Goal: Task Accomplishment & Management: Manage account settings

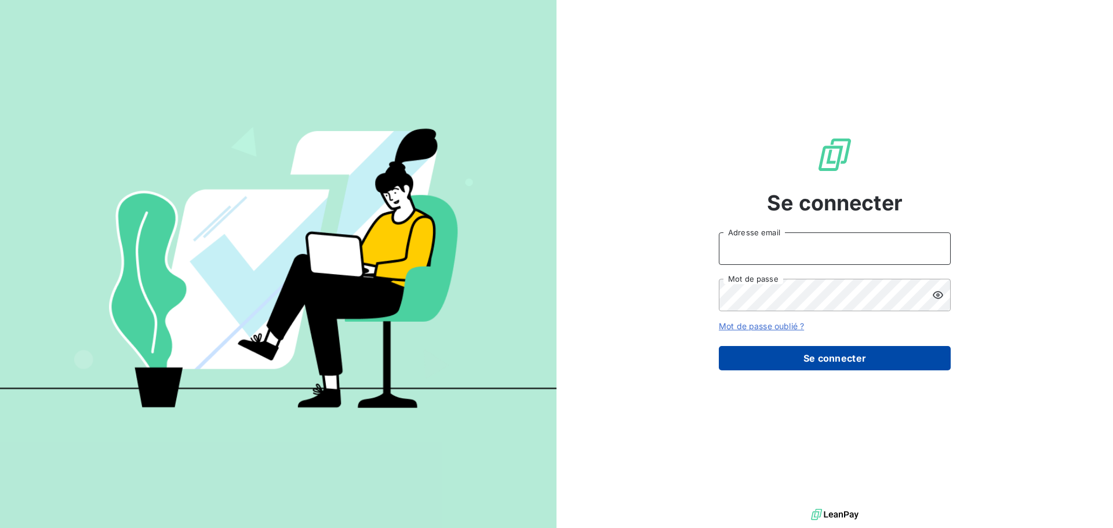
type input "s.houdas@sodimavi.fr"
click at [814, 354] on button "Se connecter" at bounding box center [835, 358] width 232 height 24
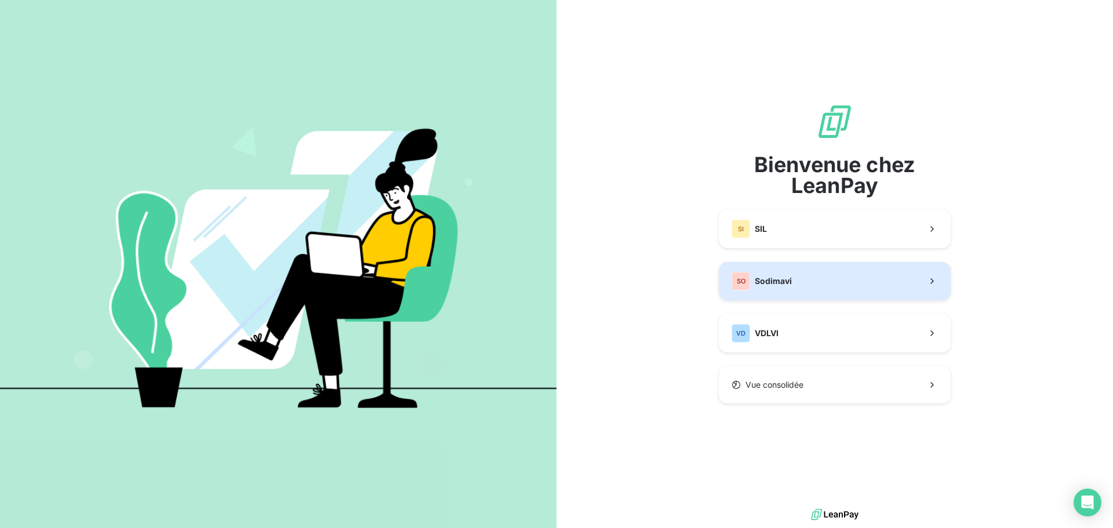
click at [785, 272] on div "SO Sodimavi" at bounding box center [761, 281] width 60 height 19
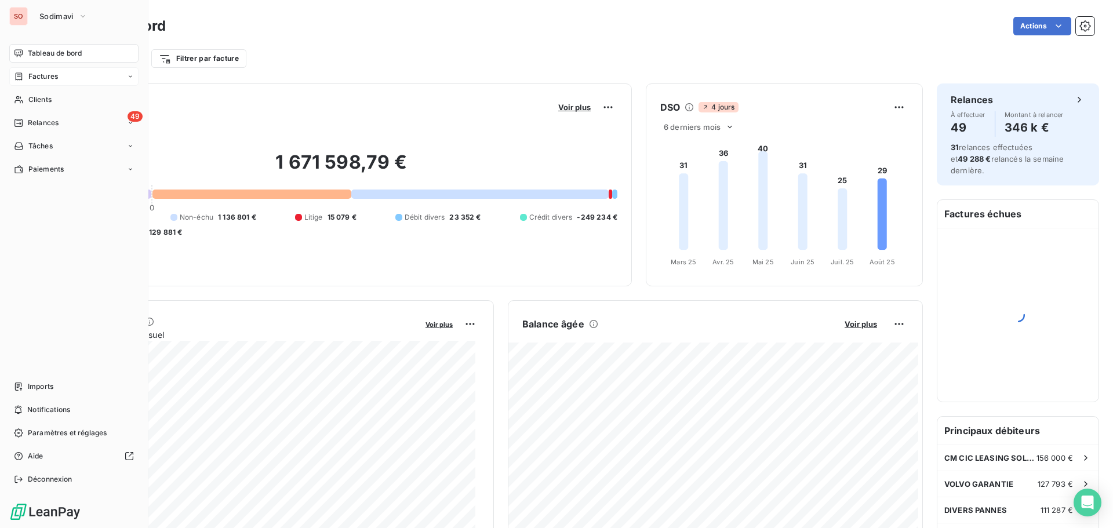
click at [43, 72] on span "Factures" at bounding box center [43, 76] width 30 height 10
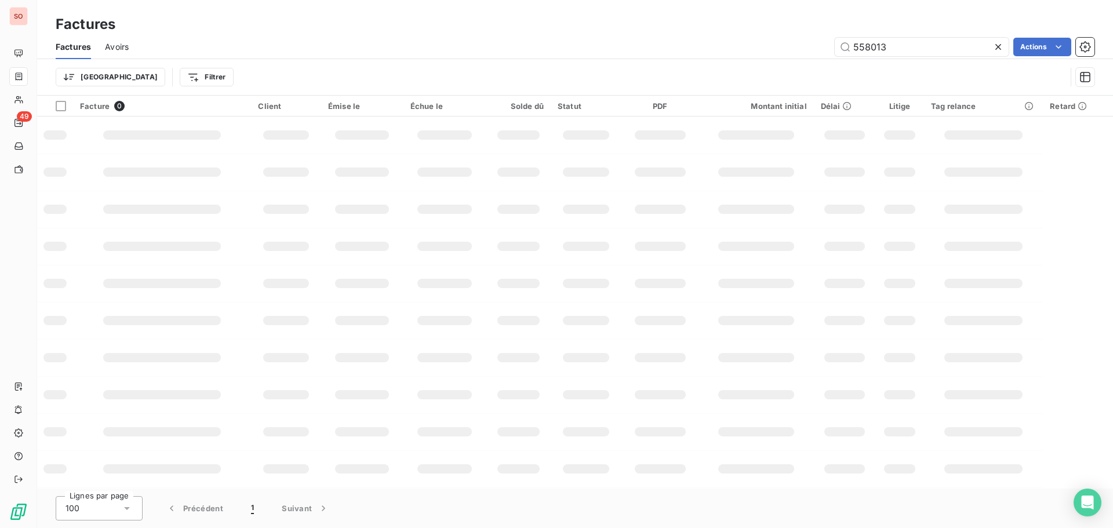
type input "558013"
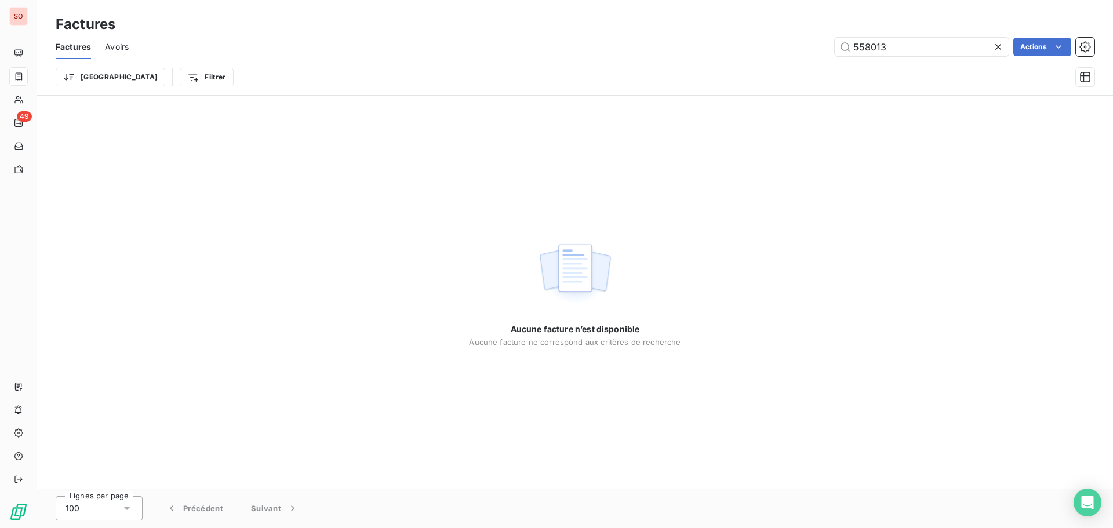
click at [995, 46] on icon at bounding box center [998, 47] width 12 height 12
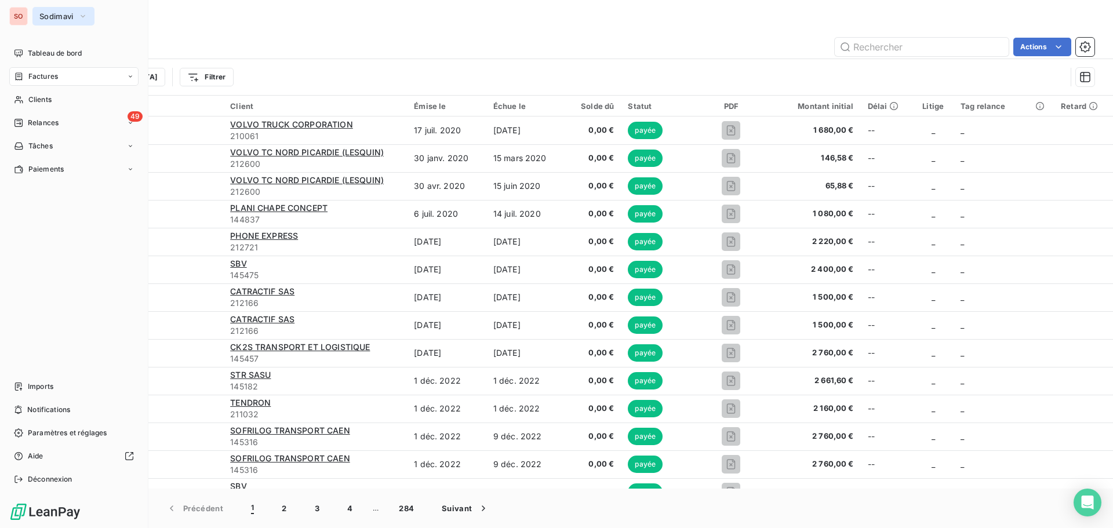
click at [38, 16] on button "Sodimavi" at bounding box center [63, 16] width 62 height 19
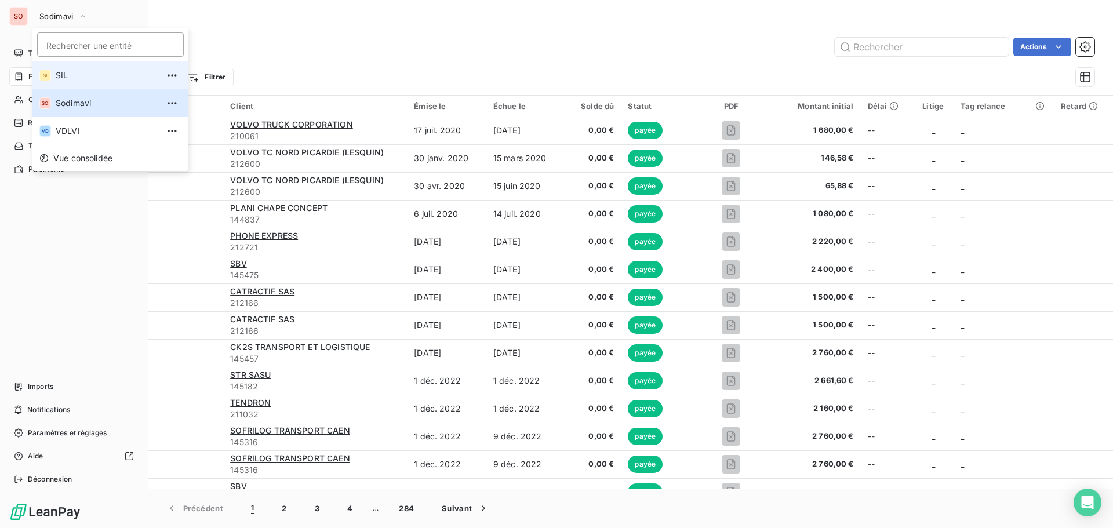
click at [63, 74] on span "SIL" at bounding box center [107, 76] width 103 height 12
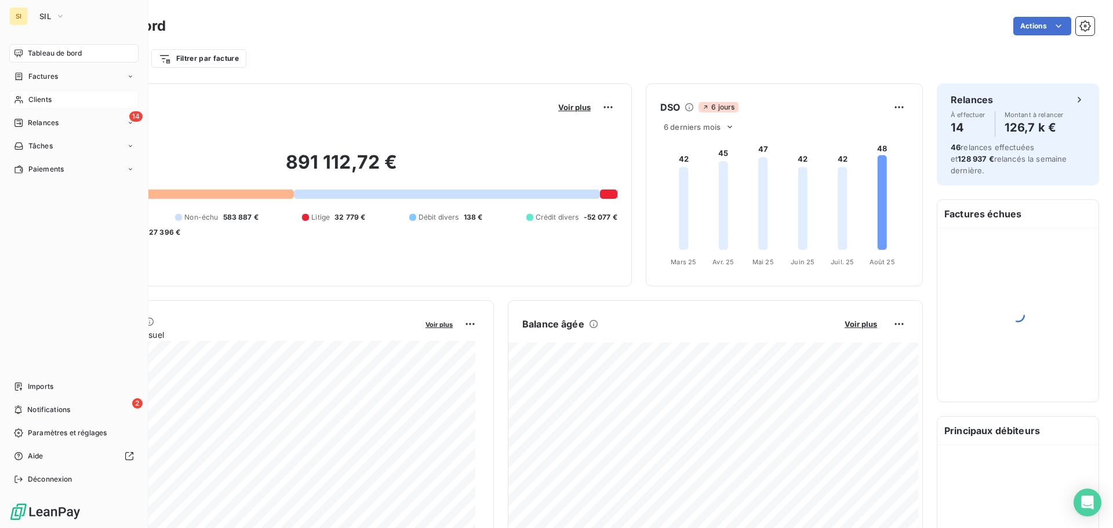
click at [25, 100] on div "Clients" at bounding box center [73, 99] width 129 height 19
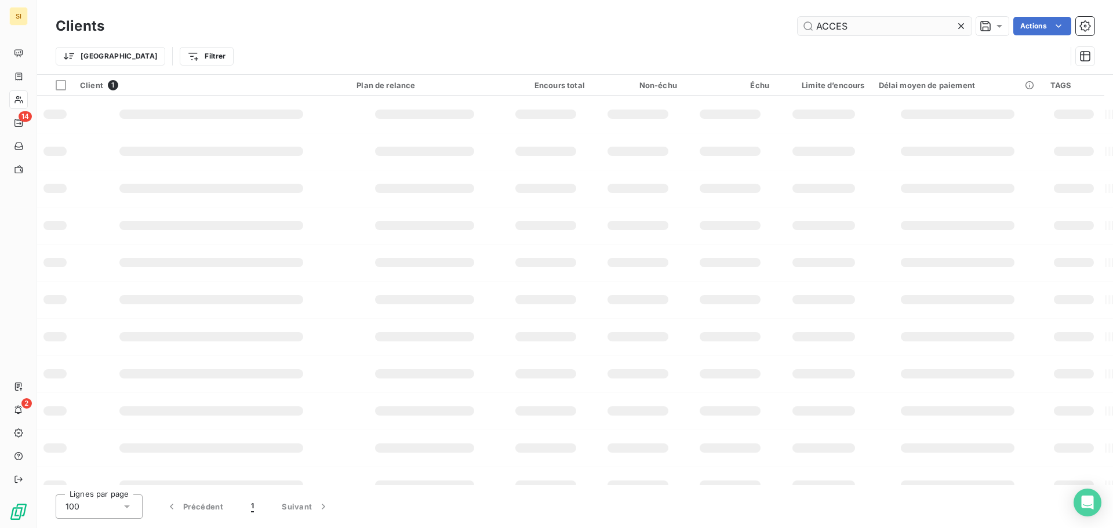
type input "ACCES"
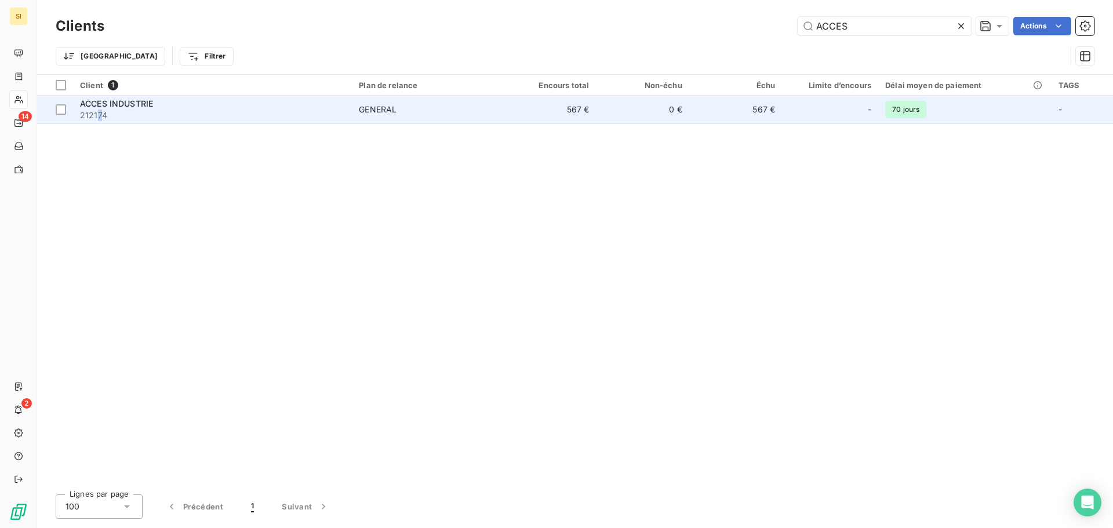
click at [98, 110] on span "212174" at bounding box center [212, 116] width 265 height 12
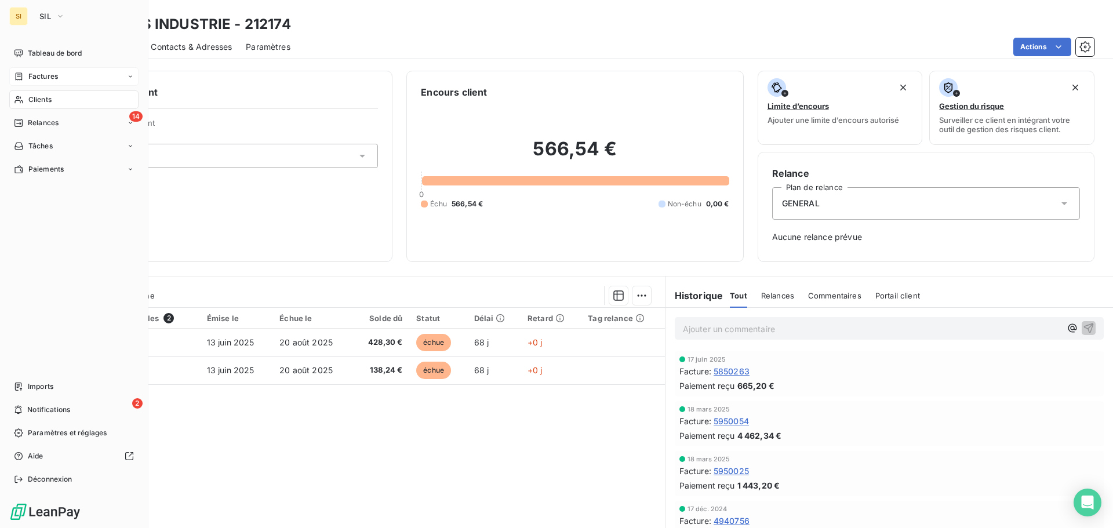
click at [42, 73] on span "Factures" at bounding box center [43, 76] width 30 height 10
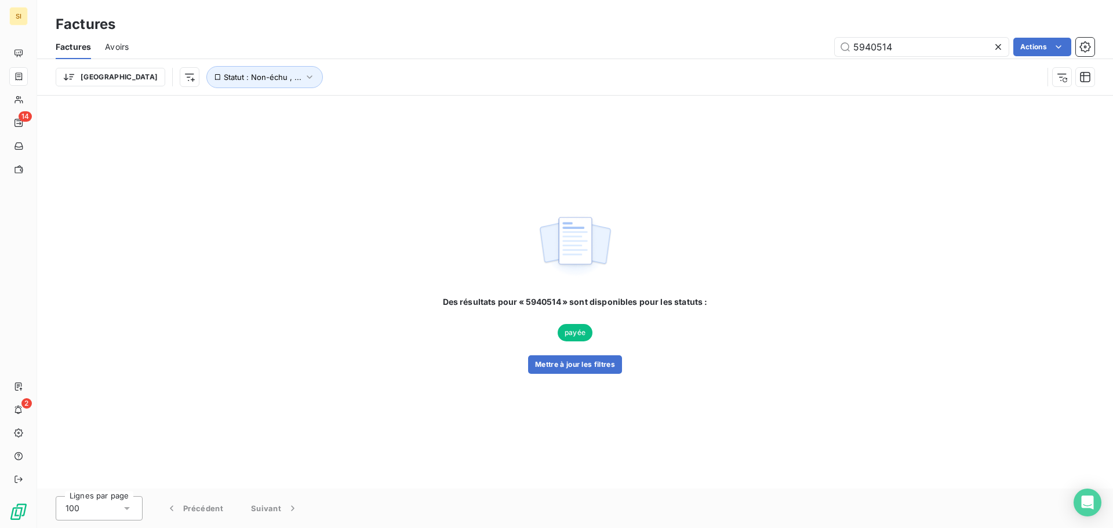
drag, startPoint x: 863, startPoint y: 48, endPoint x: 766, endPoint y: 47, distance: 97.4
click at [766, 47] on div "5940514 Actions" at bounding box center [619, 47] width 952 height 19
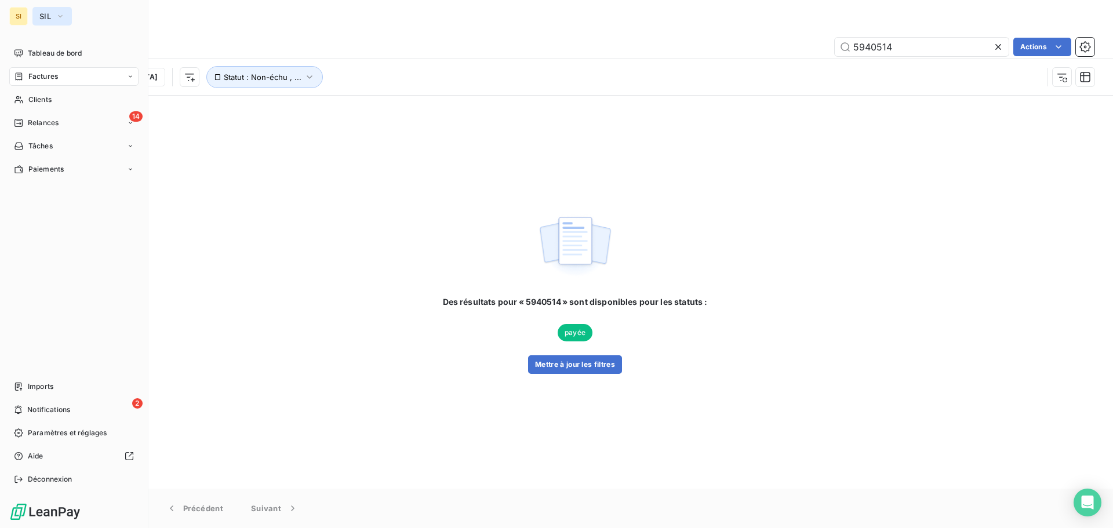
click at [49, 14] on span "SIL" at bounding box center [45, 16] width 12 height 9
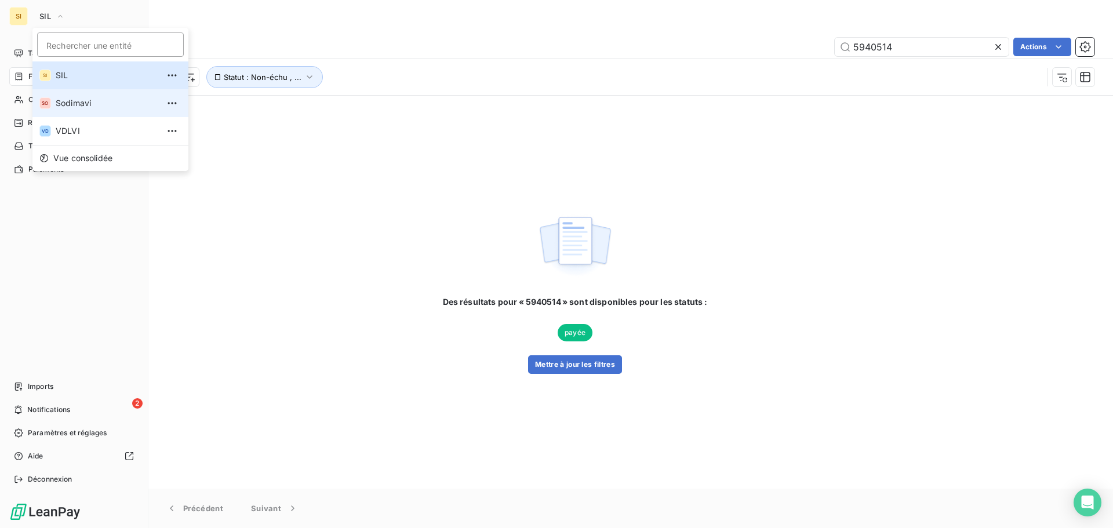
click at [76, 99] on span "Sodimavi" at bounding box center [107, 103] width 103 height 12
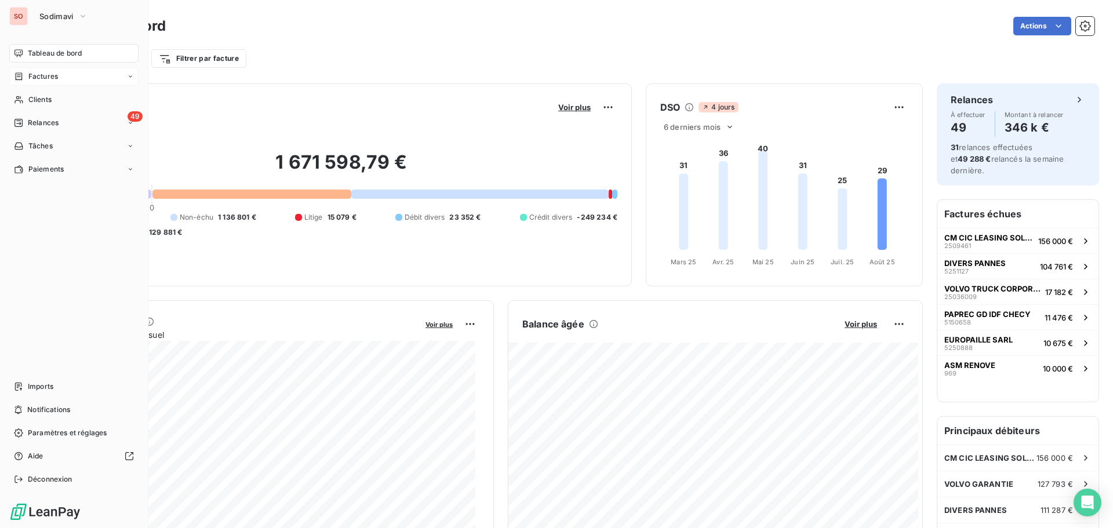
click at [46, 75] on span "Factures" at bounding box center [43, 76] width 30 height 10
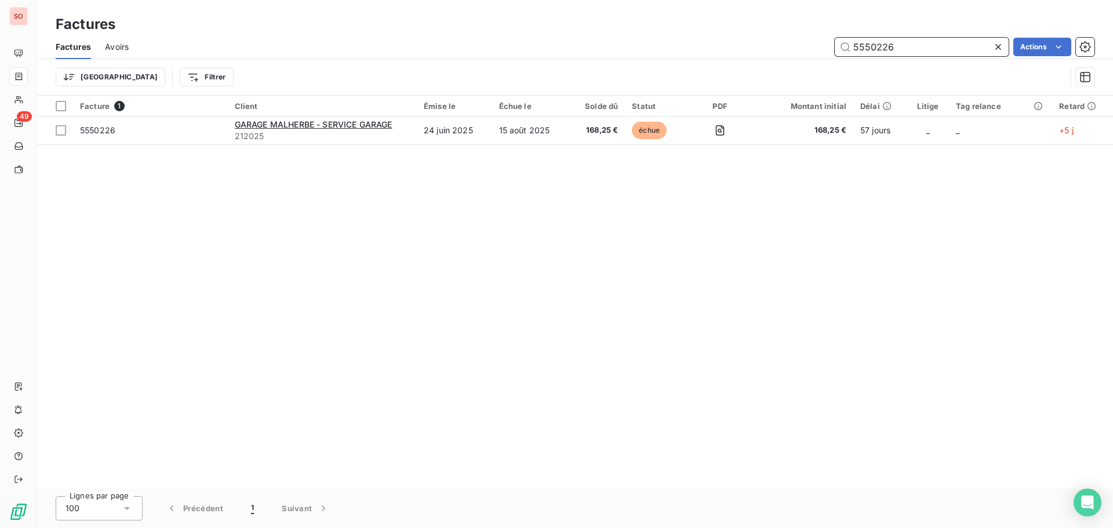
drag, startPoint x: 913, startPoint y: 48, endPoint x: 814, endPoint y: 39, distance: 99.5
click at [815, 39] on div "5550226 Actions" at bounding box center [619, 47] width 952 height 19
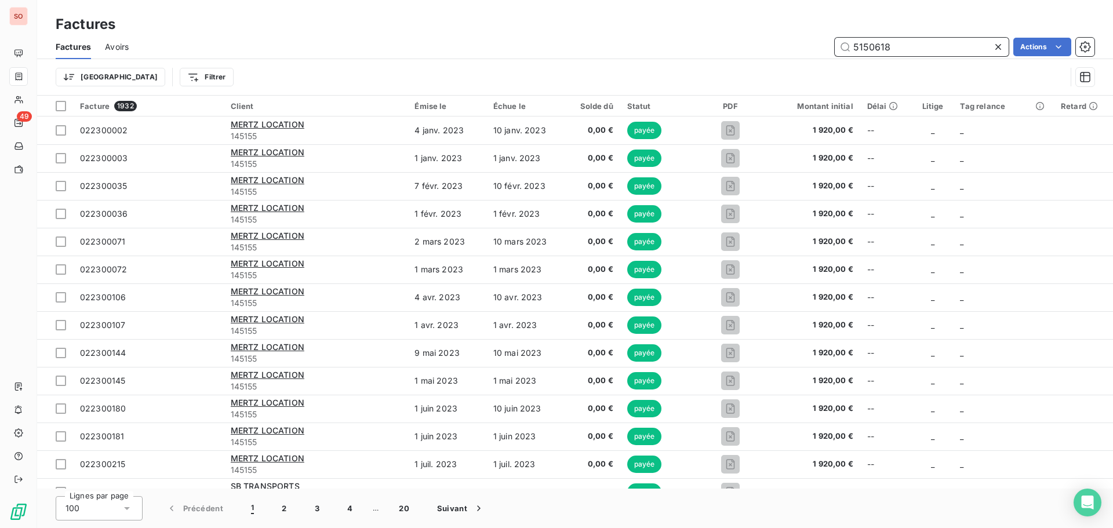
type input "5150618"
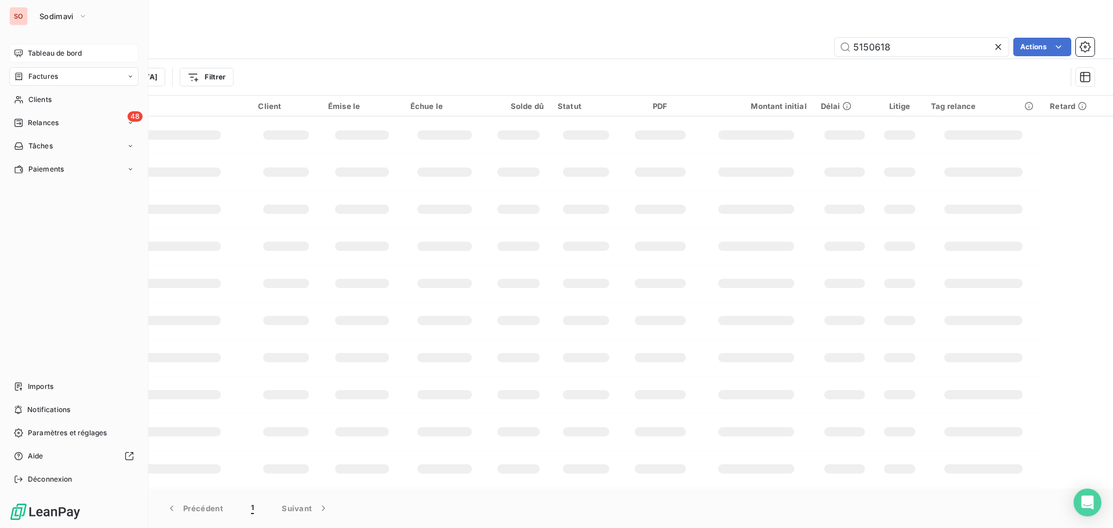
click at [34, 50] on span "Tableau de bord" at bounding box center [55, 53] width 54 height 10
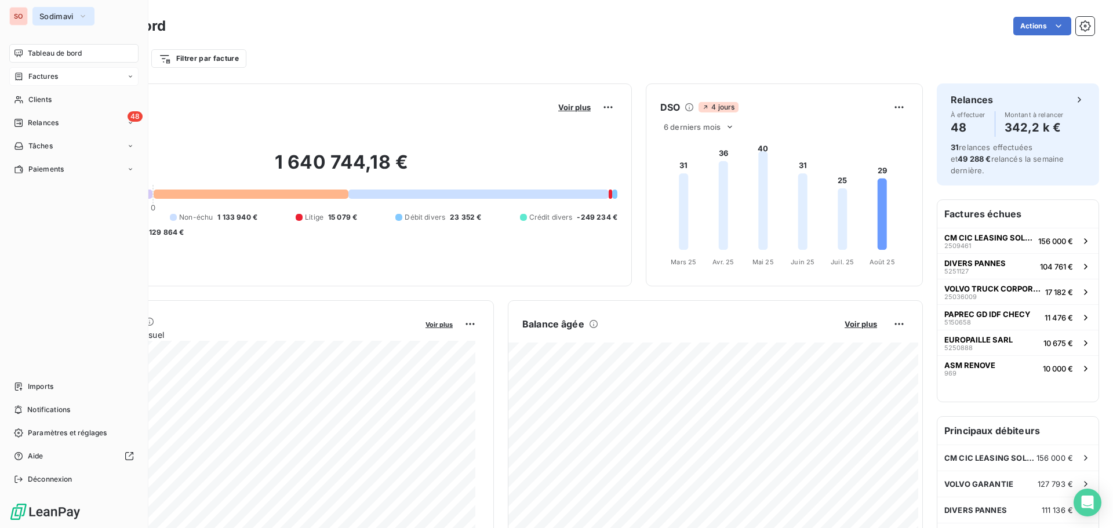
click at [46, 16] on span "Sodimavi" at bounding box center [56, 16] width 34 height 9
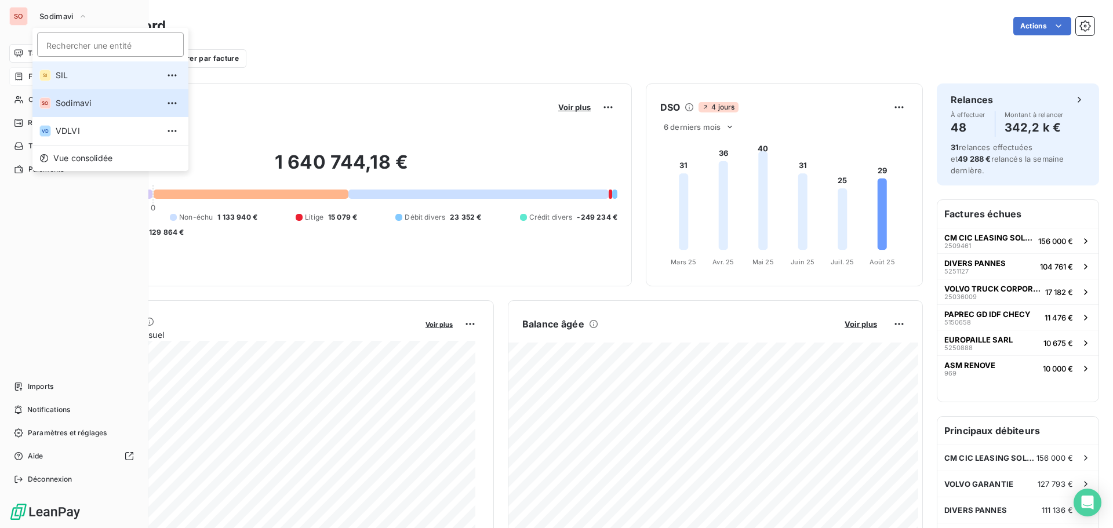
click at [67, 80] on span "SIL" at bounding box center [107, 76] width 103 height 12
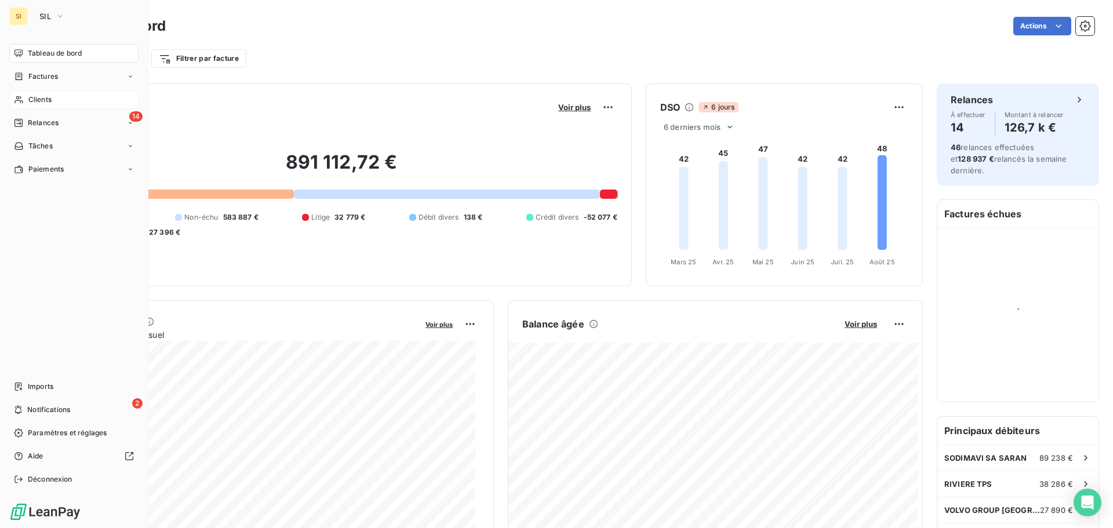
click at [45, 98] on span "Clients" at bounding box center [39, 99] width 23 height 10
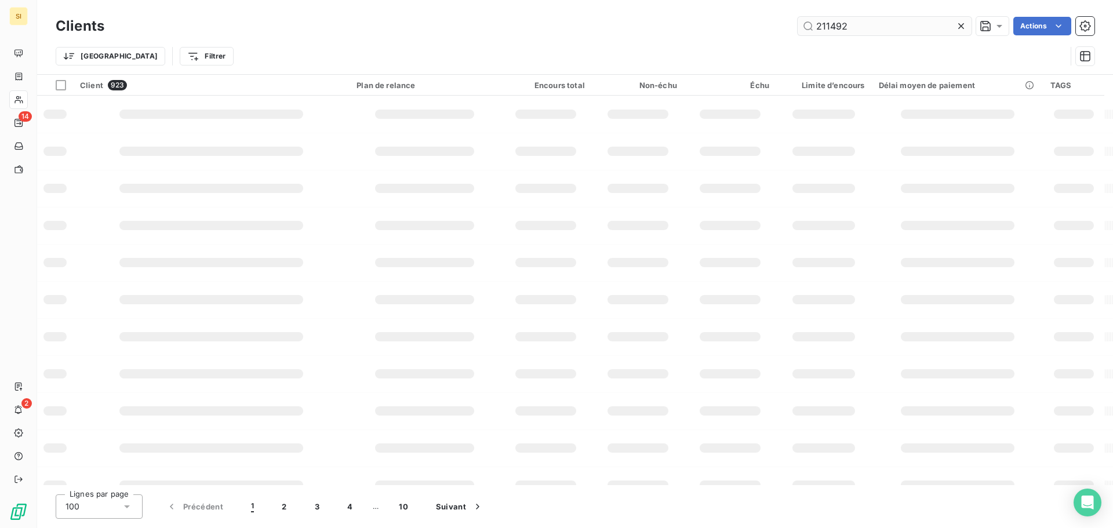
type input "211492"
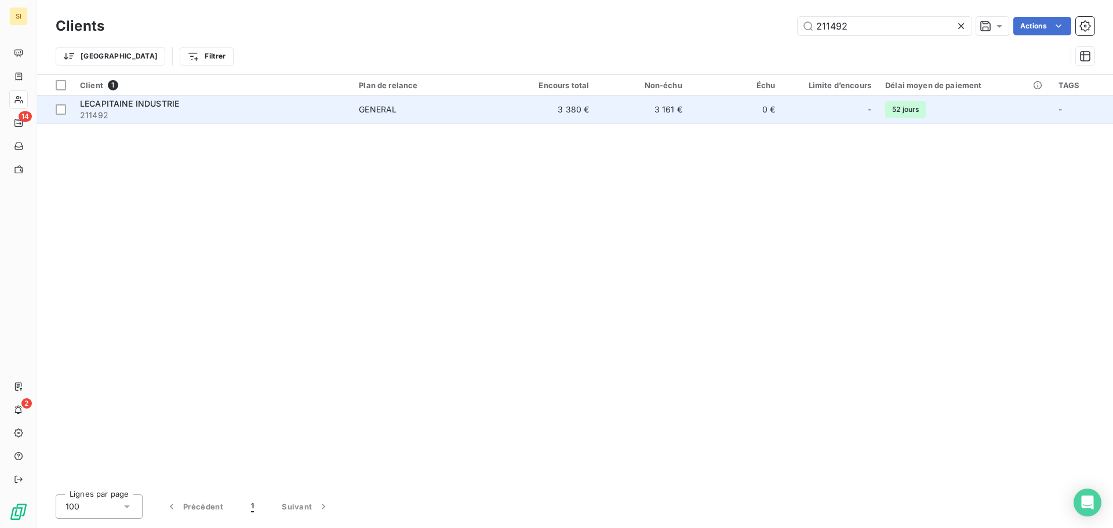
click at [161, 105] on span "LECAPITAINE INDUSTRIE" at bounding box center [129, 104] width 99 height 10
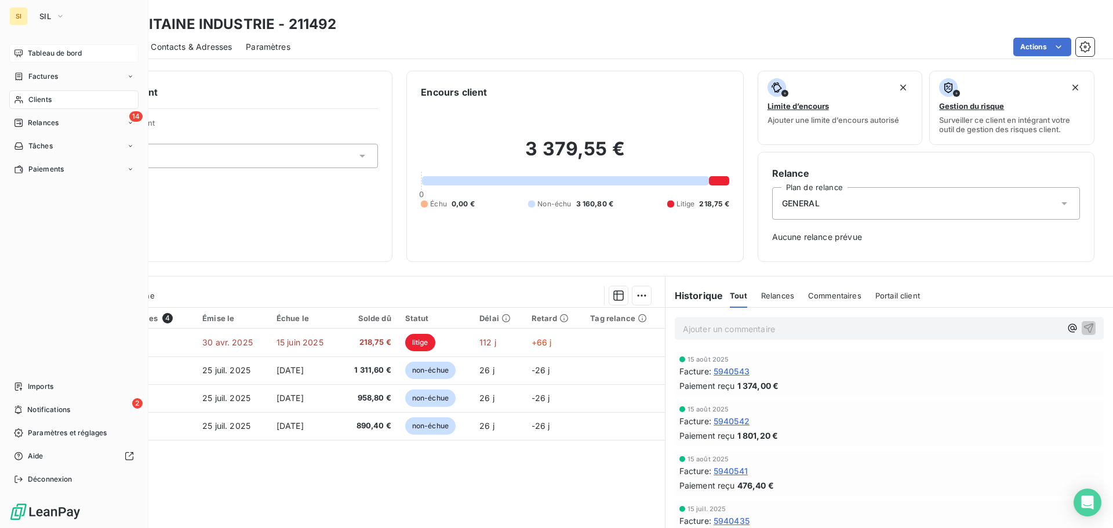
click at [47, 50] on span "Tableau de bord" at bounding box center [55, 53] width 54 height 10
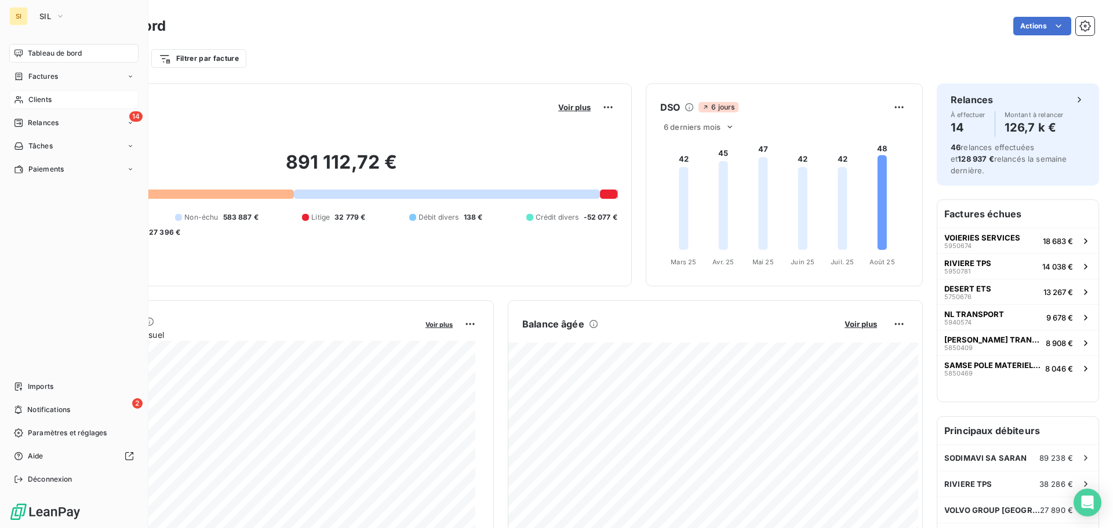
click at [41, 97] on span "Clients" at bounding box center [39, 99] width 23 height 10
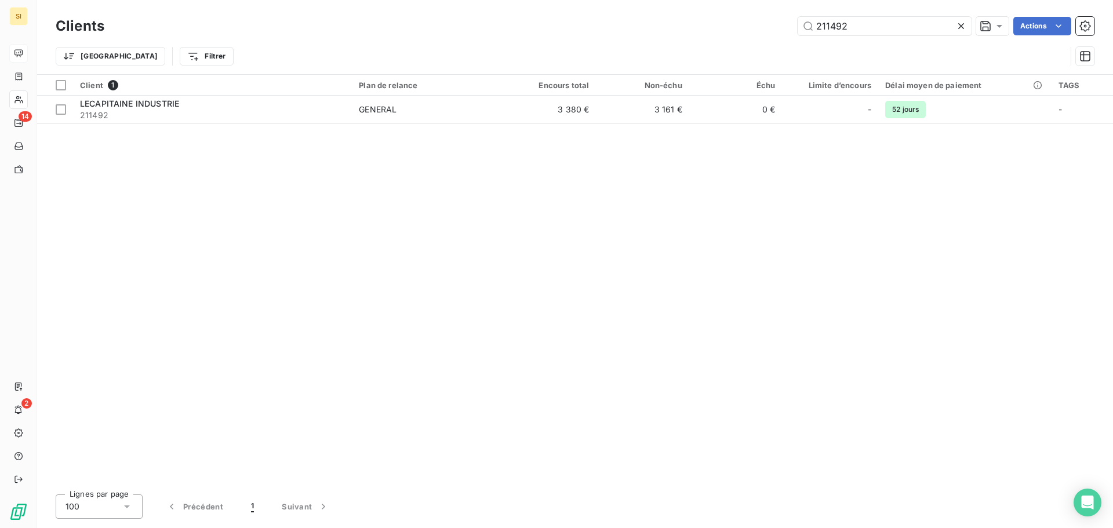
drag, startPoint x: 840, startPoint y: 28, endPoint x: 719, endPoint y: 20, distance: 122.0
click at [719, 20] on div "211492 Actions" at bounding box center [606, 26] width 976 height 19
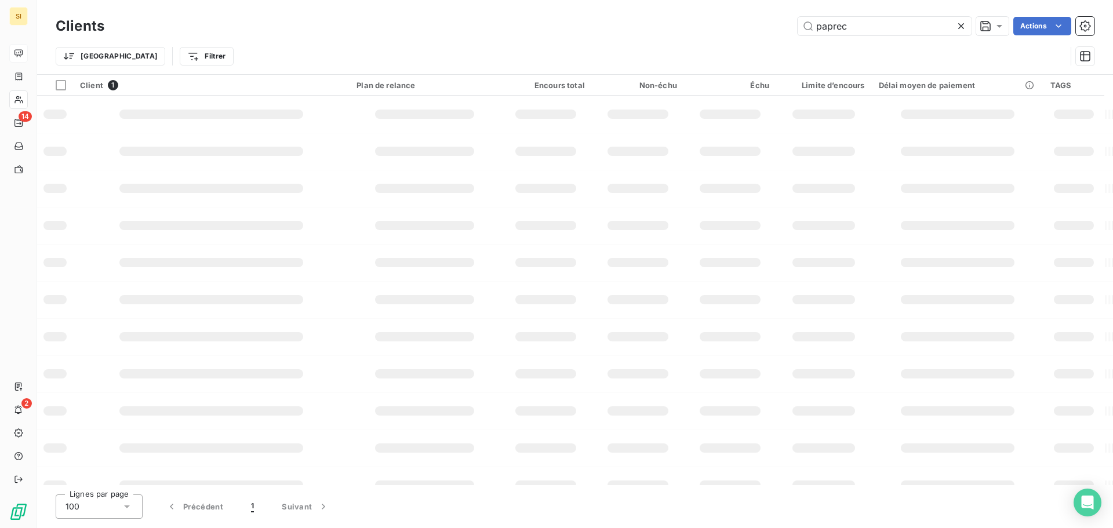
type input "paprec"
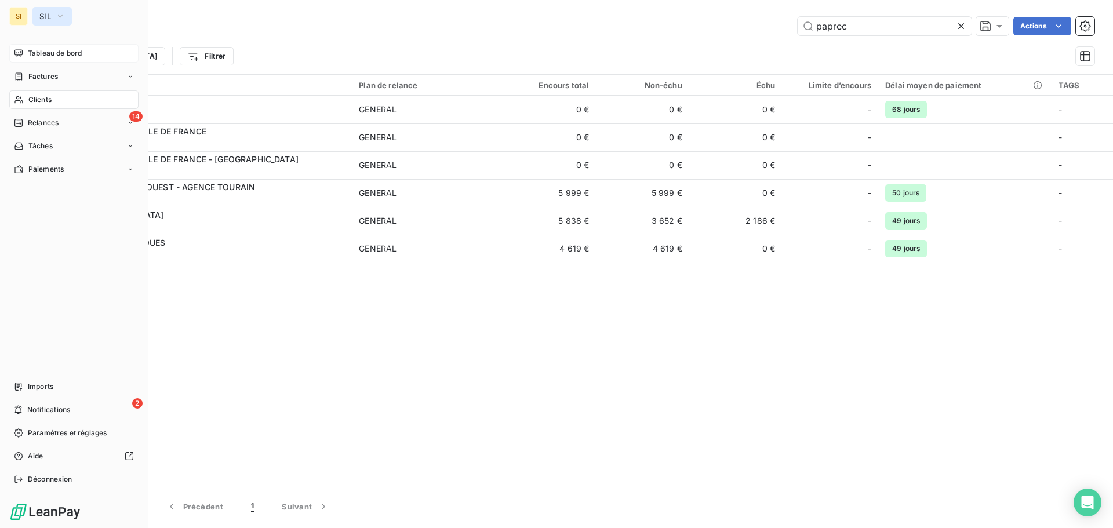
click at [48, 14] on span "SIL" at bounding box center [45, 16] width 12 height 9
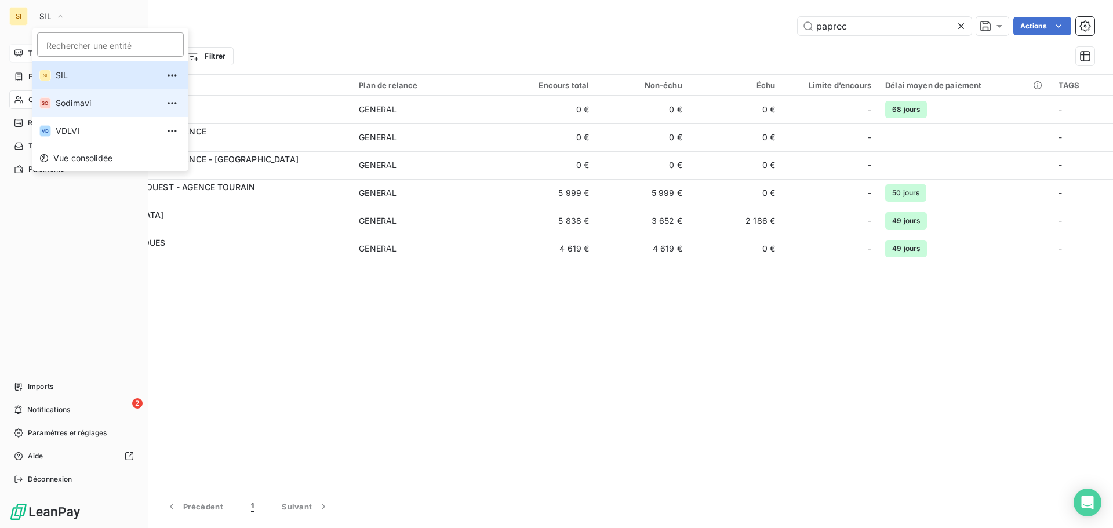
click at [70, 104] on span "Sodimavi" at bounding box center [107, 103] width 103 height 12
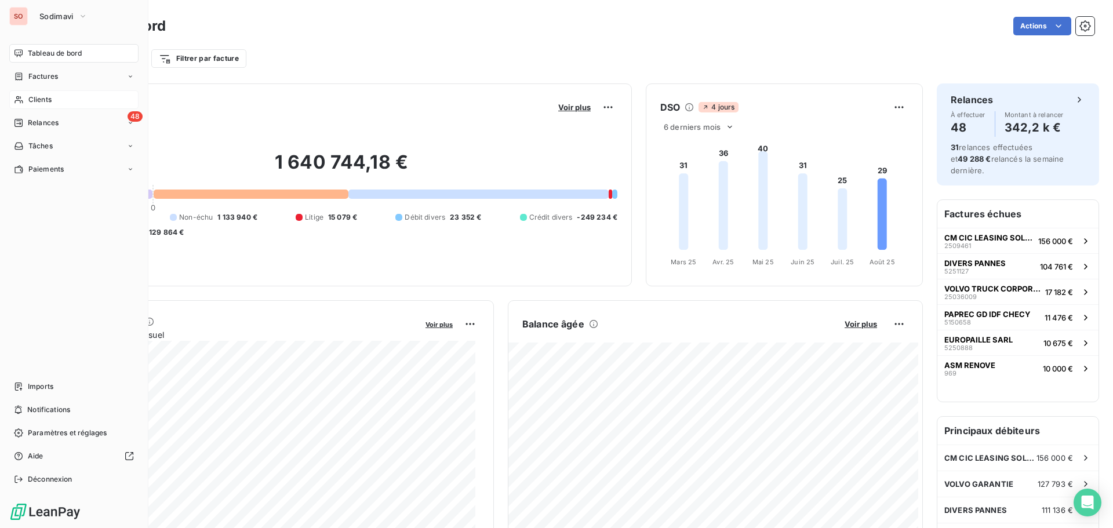
click at [37, 104] on div "Clients" at bounding box center [73, 99] width 129 height 19
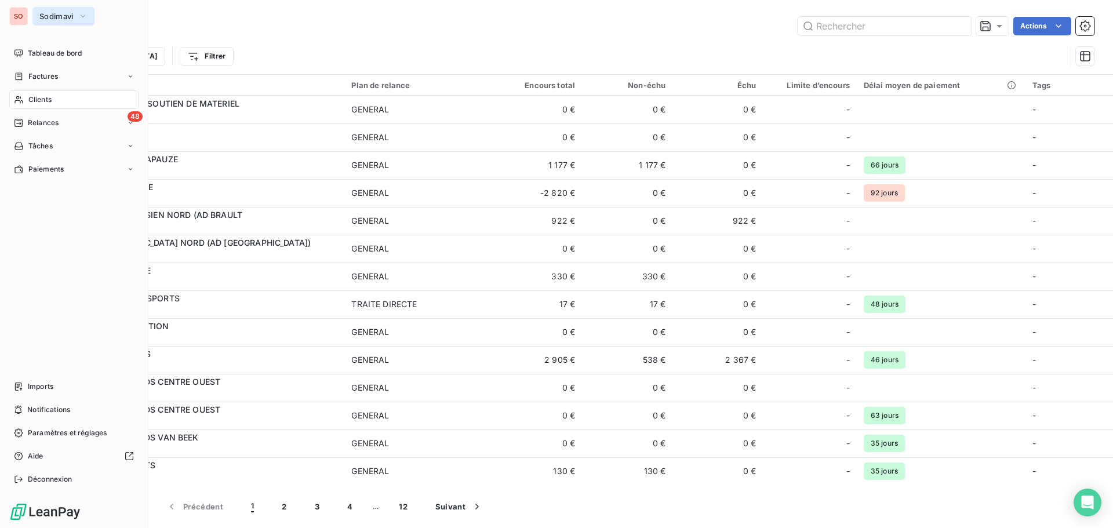
click at [38, 14] on button "Sodimavi" at bounding box center [63, 16] width 62 height 19
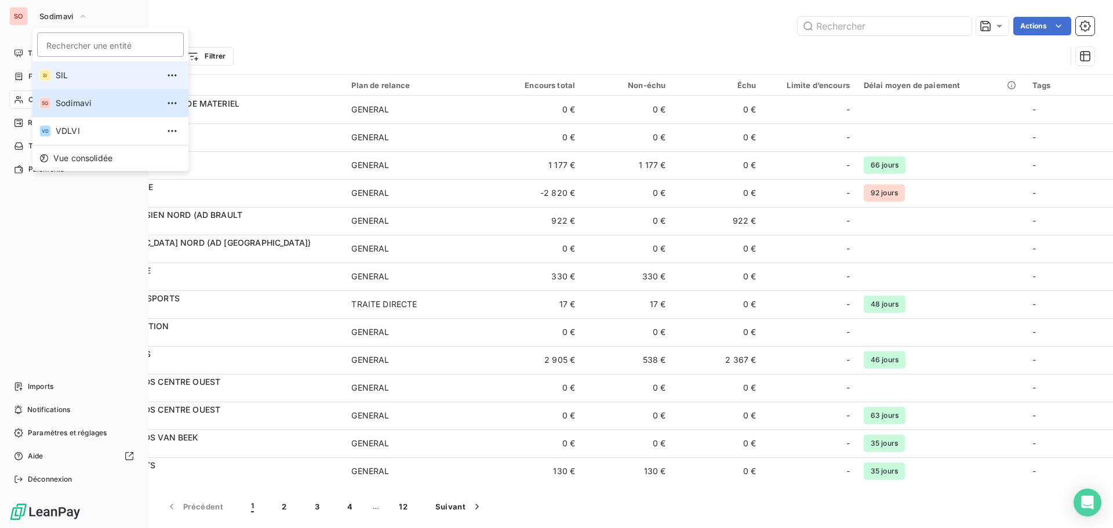
click at [59, 75] on span "SIL" at bounding box center [107, 76] width 103 height 12
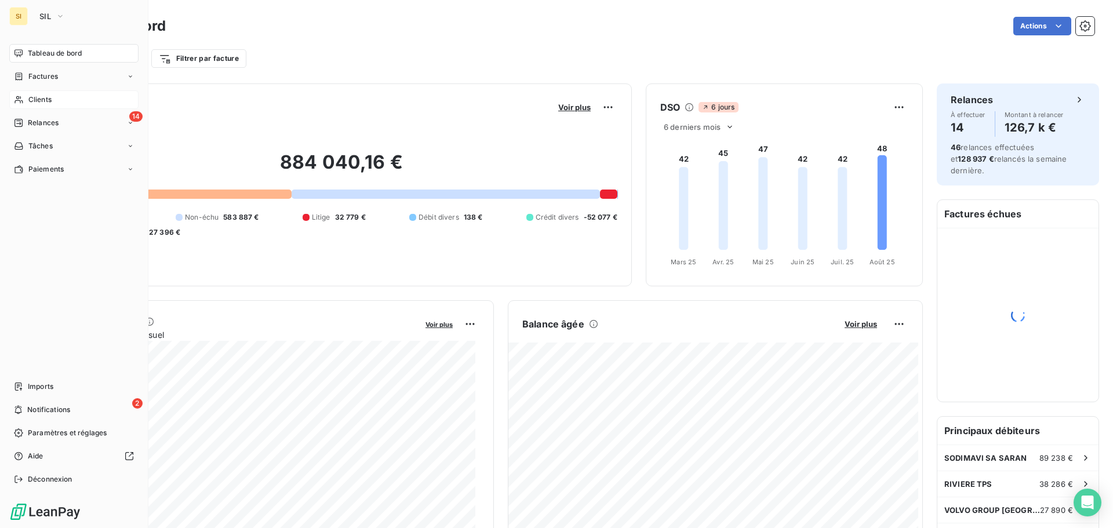
click at [32, 102] on span "Clients" at bounding box center [39, 99] width 23 height 10
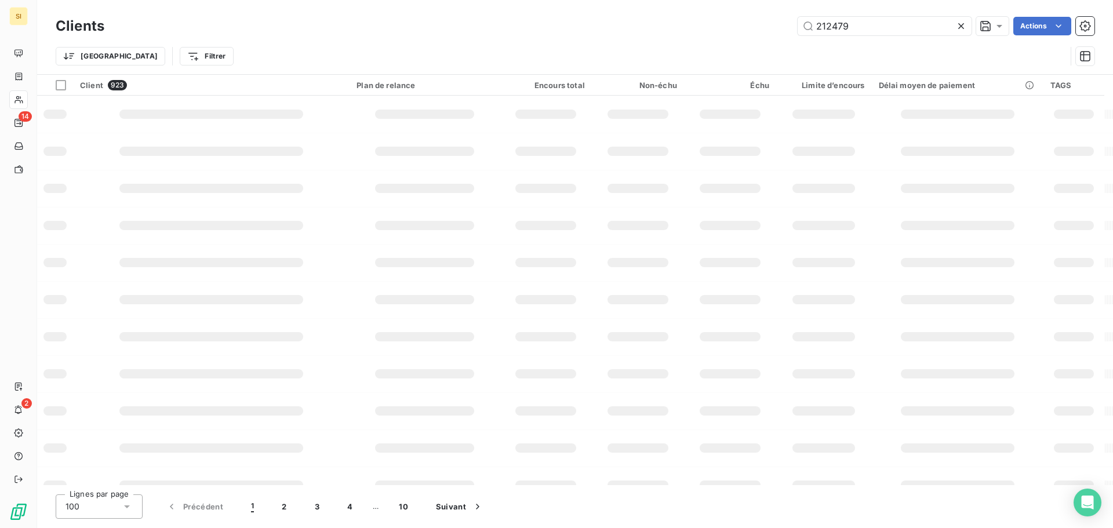
type input "212479"
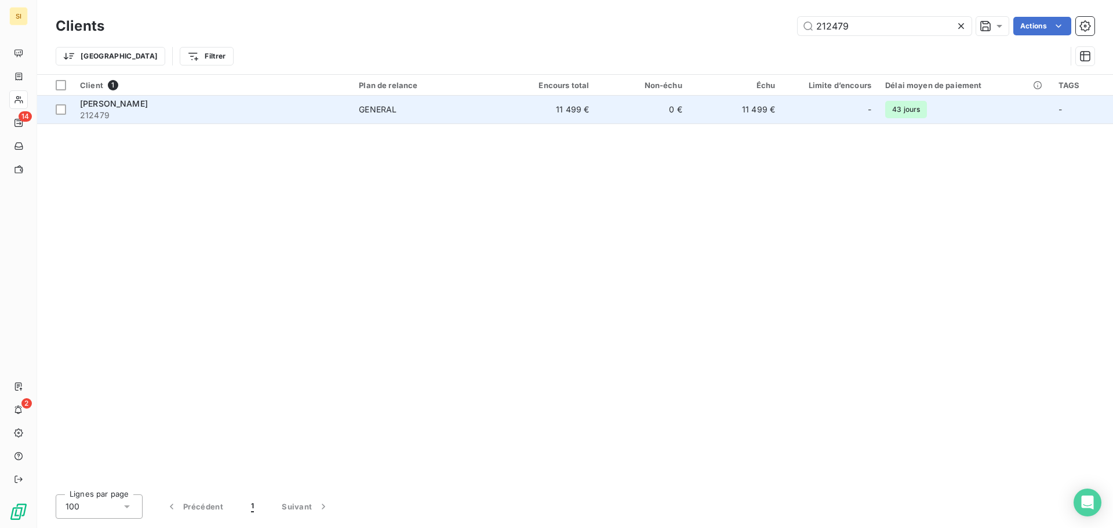
click at [141, 105] on span "[PERSON_NAME]" at bounding box center [114, 104] width 68 height 10
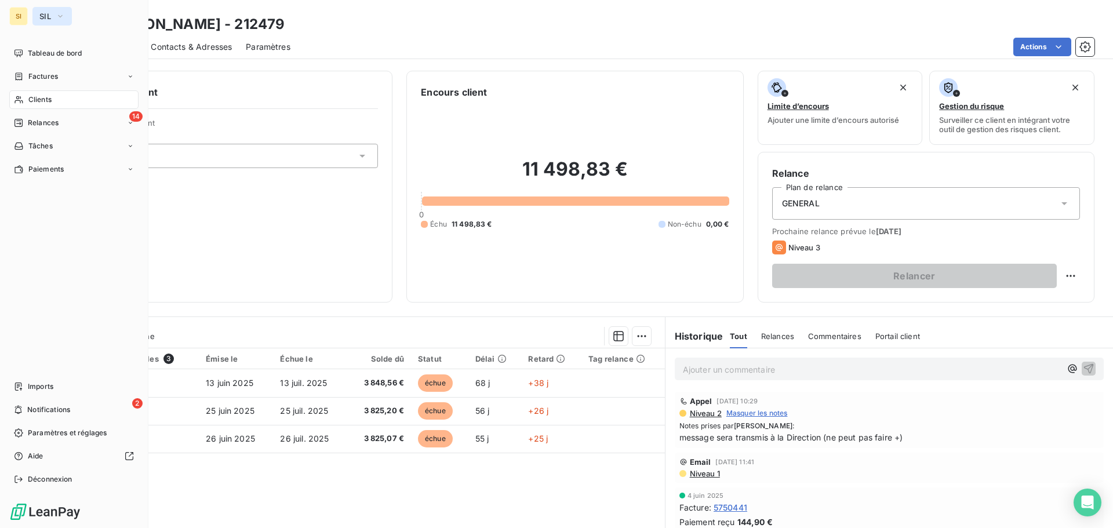
drag, startPoint x: 28, startPoint y: 13, endPoint x: 41, endPoint y: 13, distance: 12.2
click at [41, 13] on span "SIL" at bounding box center [45, 16] width 12 height 9
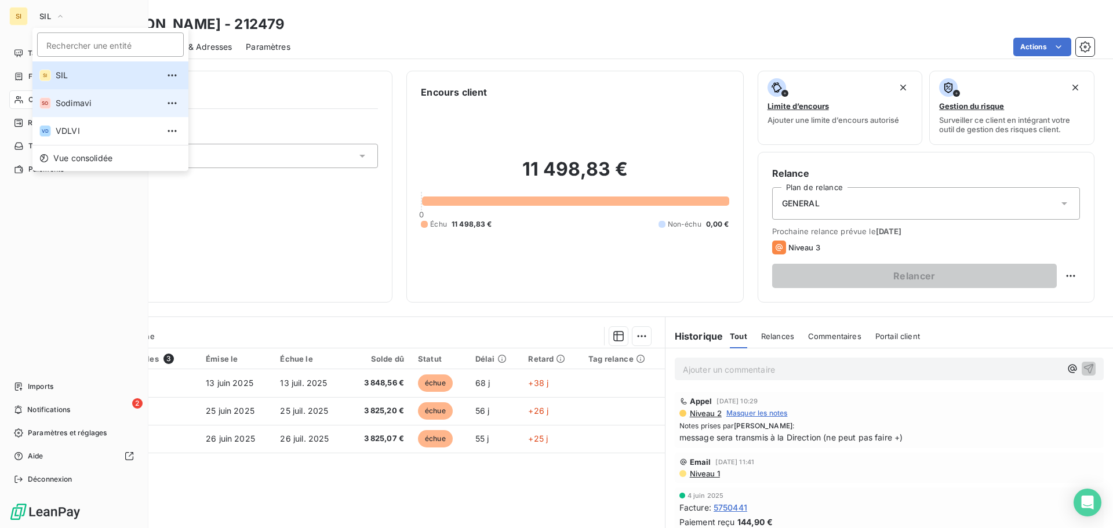
click at [65, 103] on span "Sodimavi" at bounding box center [107, 103] width 103 height 12
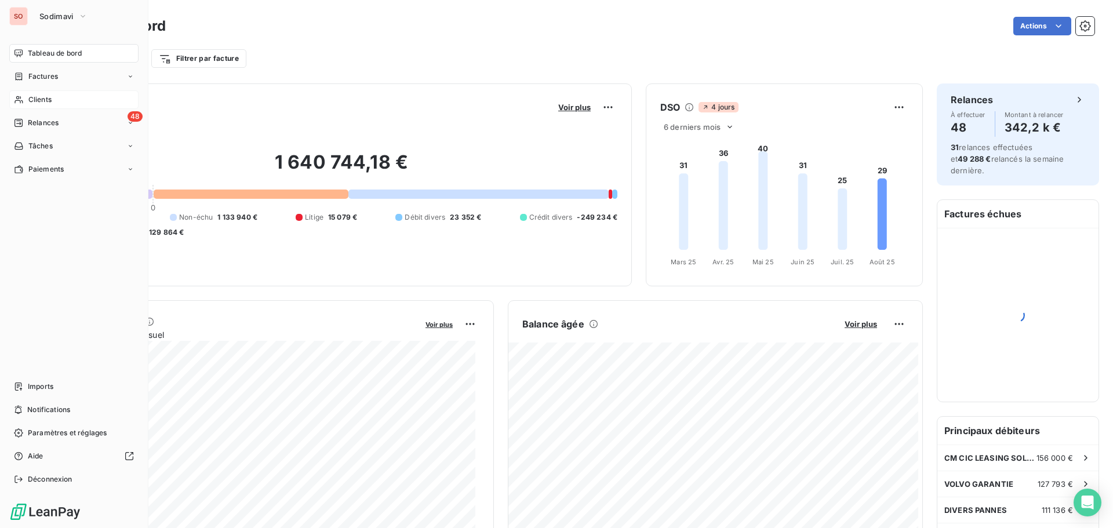
click at [20, 95] on icon at bounding box center [19, 99] width 10 height 9
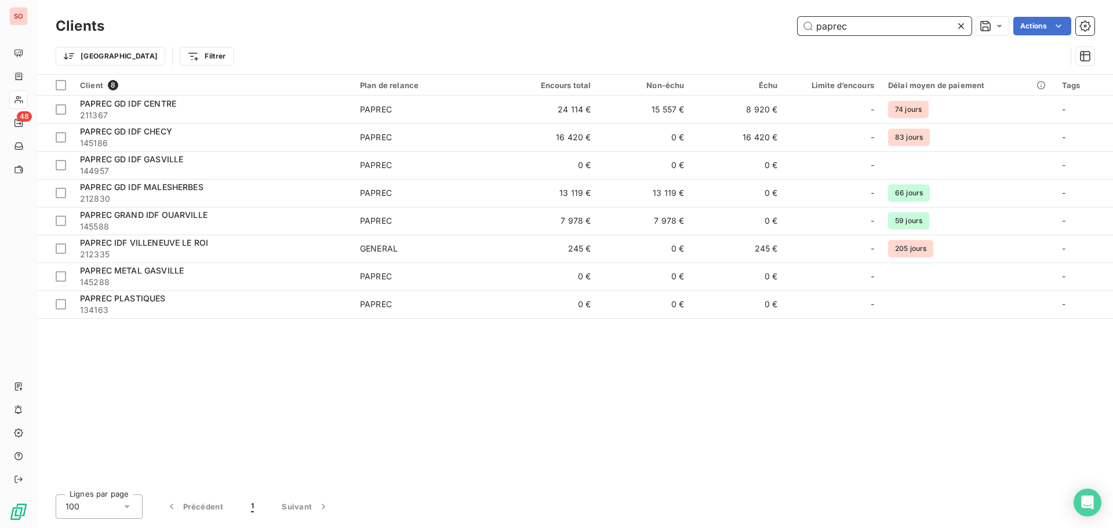
drag, startPoint x: 870, startPoint y: 26, endPoint x: 756, endPoint y: 20, distance: 113.7
click at [756, 20] on div "paprec Actions" at bounding box center [606, 26] width 976 height 19
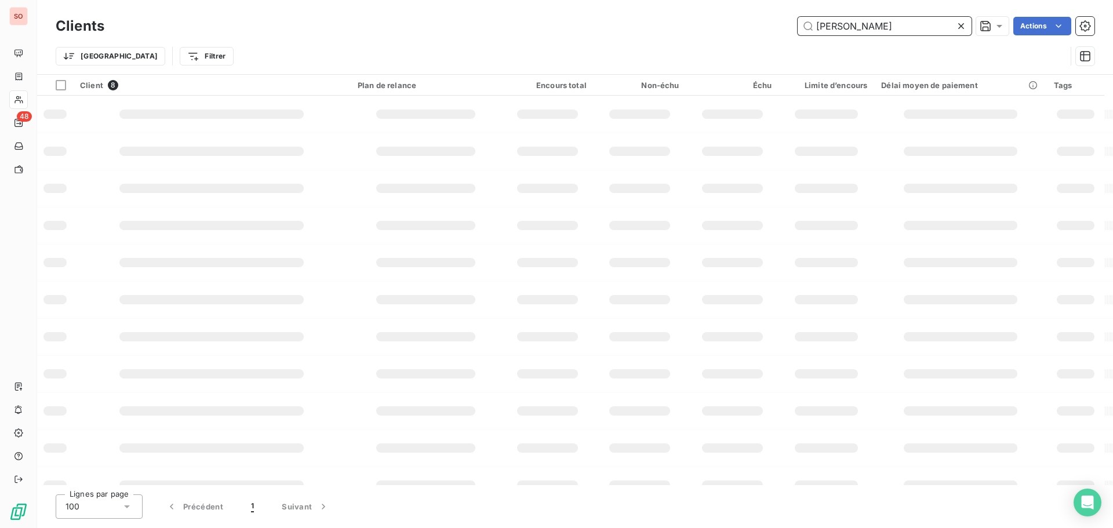
type input "[PERSON_NAME]"
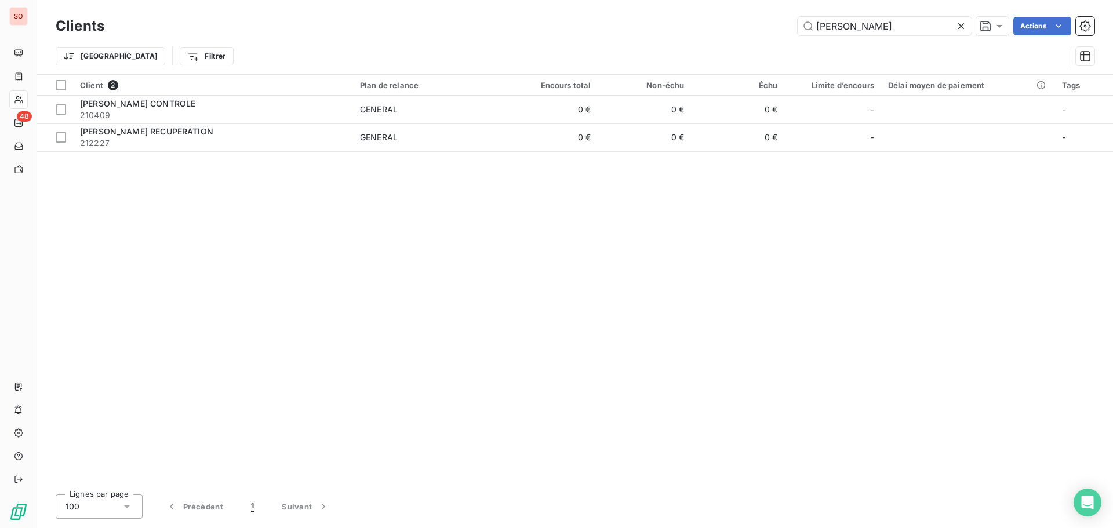
click at [961, 28] on icon at bounding box center [961, 26] width 12 height 12
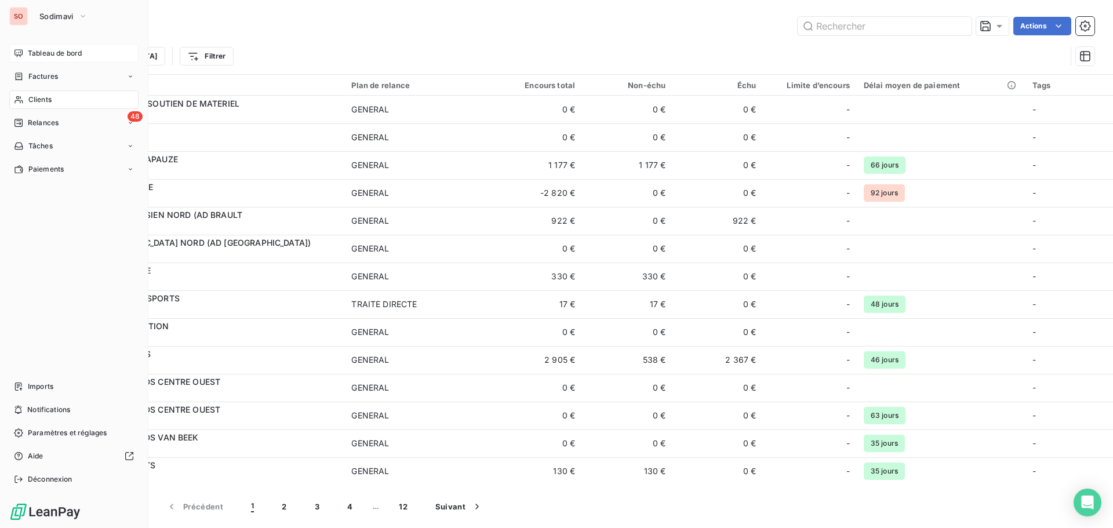
click at [63, 57] on span "Tableau de bord" at bounding box center [55, 53] width 54 height 10
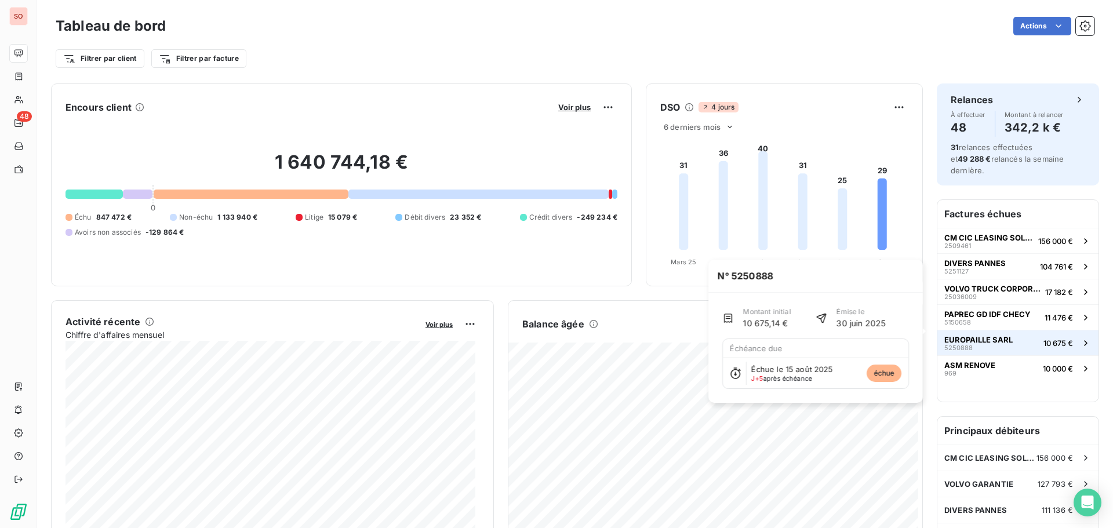
click at [949, 344] on span "5250888" at bounding box center [958, 347] width 28 height 7
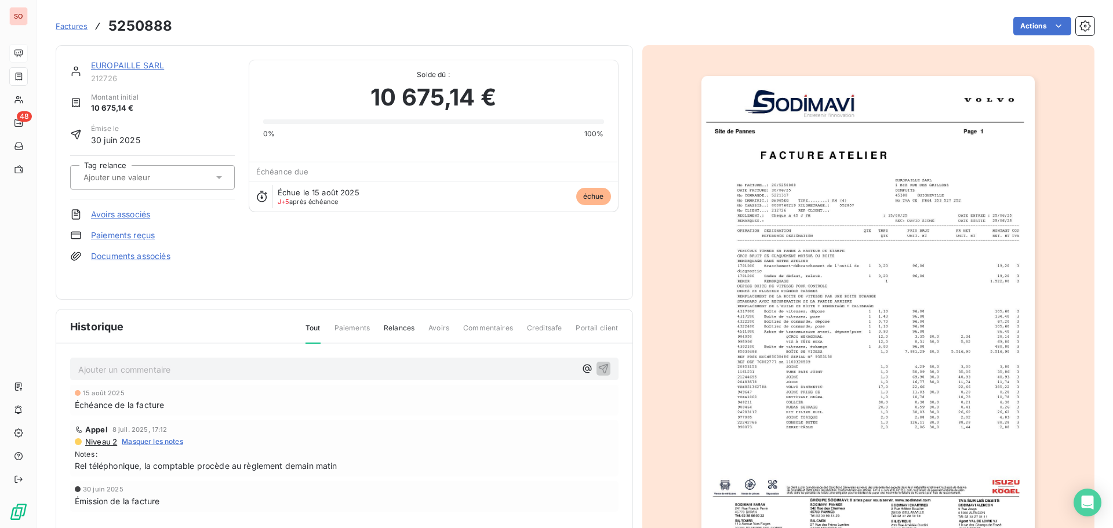
click at [110, 66] on link "EUROPAILLE SARL" at bounding box center [127, 65] width 73 height 10
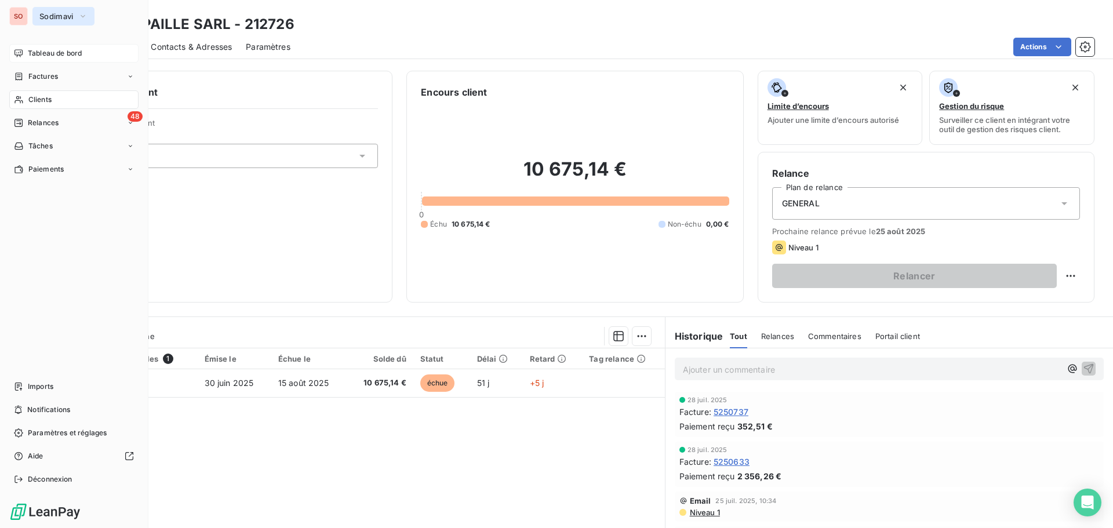
click at [53, 13] on span "Sodimavi" at bounding box center [56, 16] width 34 height 9
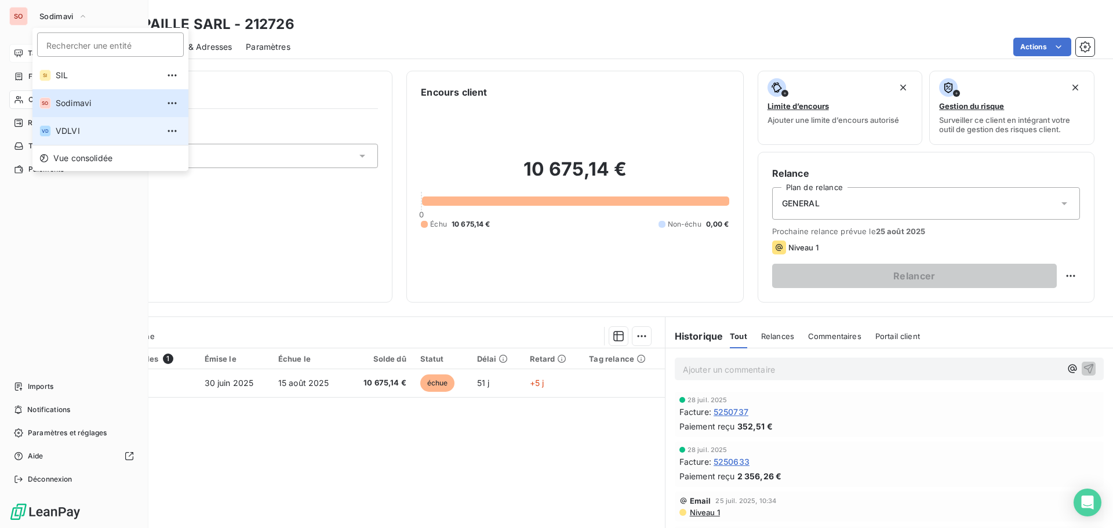
click at [67, 130] on span "VDLVI" at bounding box center [107, 131] width 103 height 12
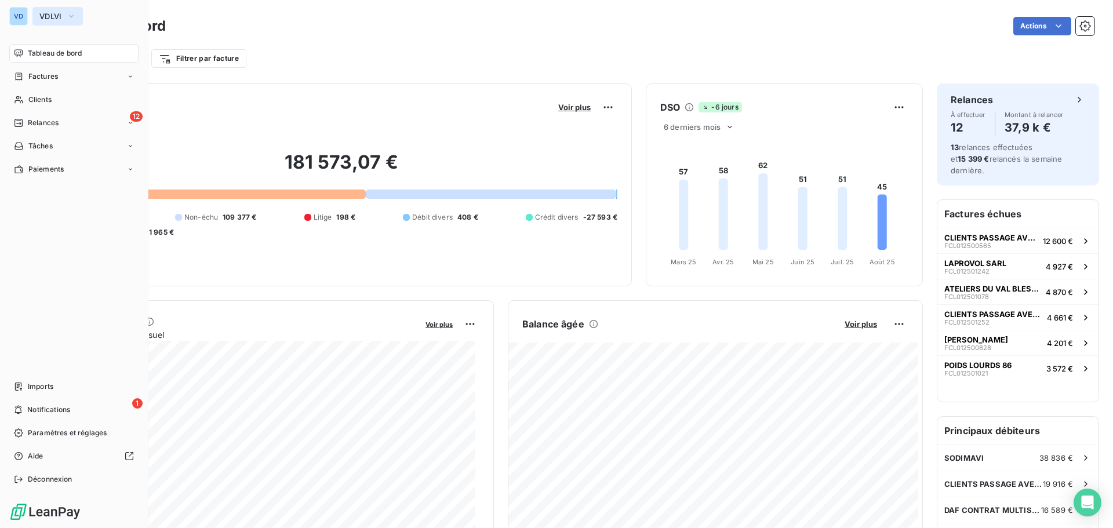
click at [50, 14] on span "VDLVI" at bounding box center [50, 16] width 23 height 9
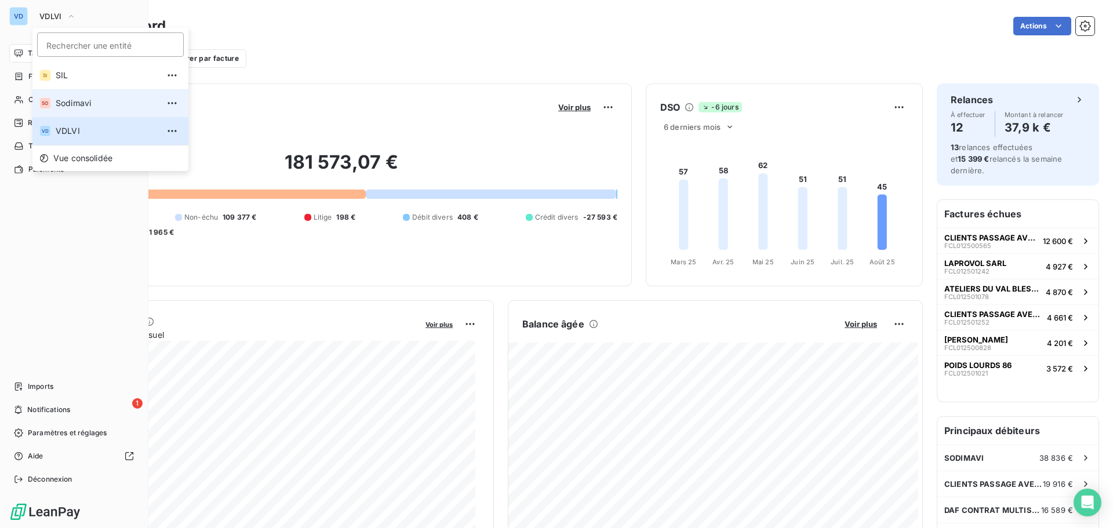
click at [74, 103] on span "Sodimavi" at bounding box center [107, 103] width 103 height 12
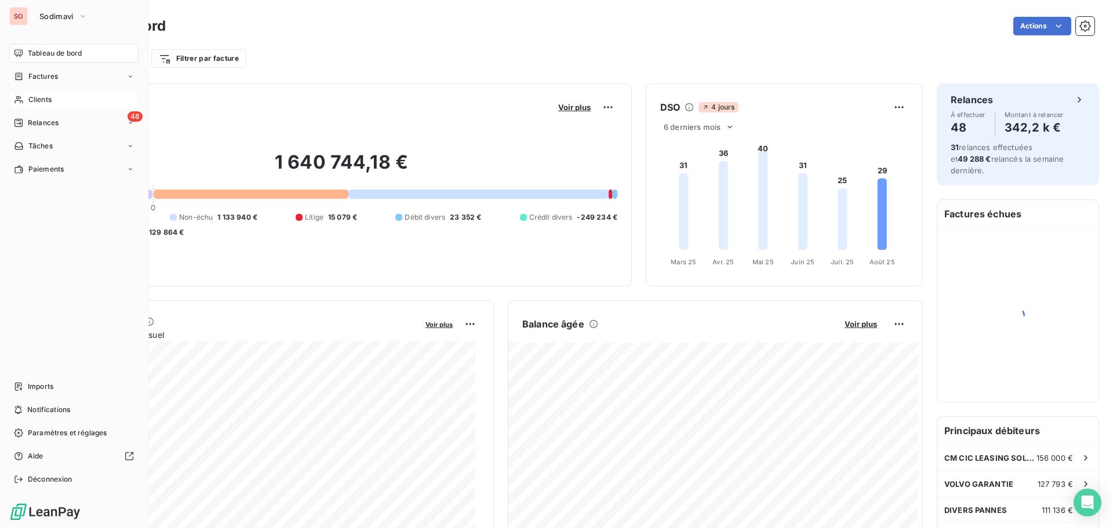
click at [33, 94] on span "Clients" at bounding box center [39, 99] width 23 height 10
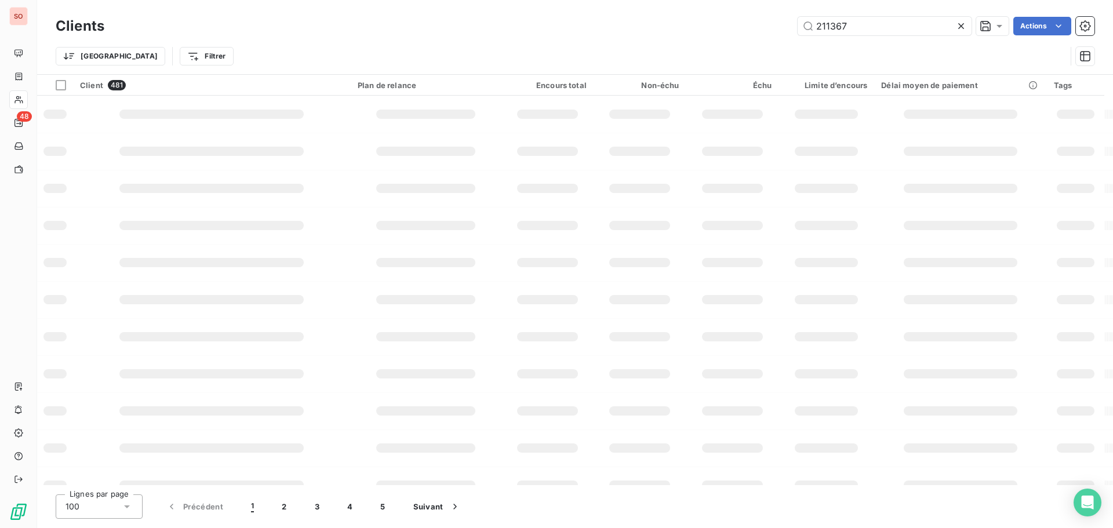
type input "211367"
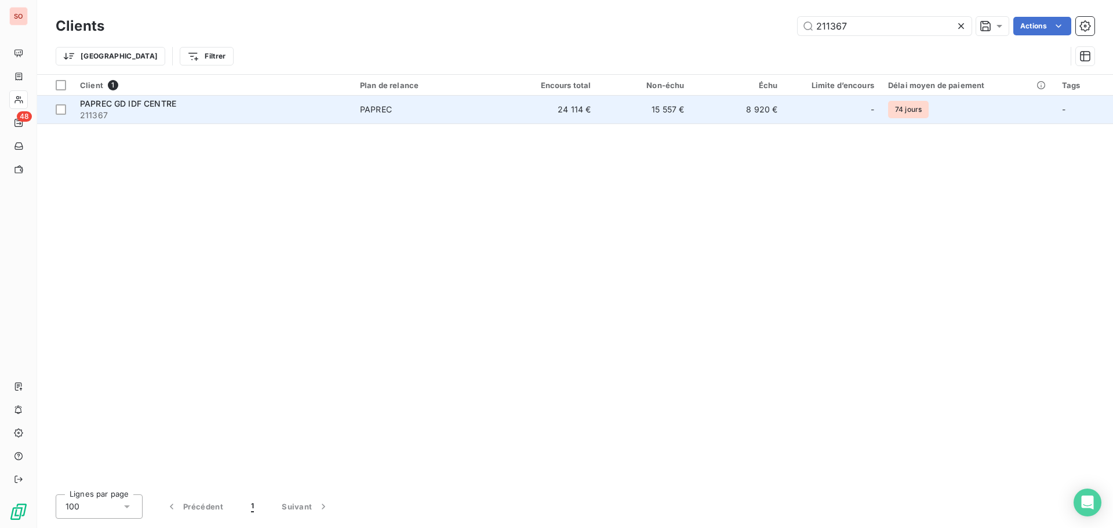
click at [123, 100] on span "PAPREC GD IDF CENTRE" at bounding box center [128, 104] width 96 height 10
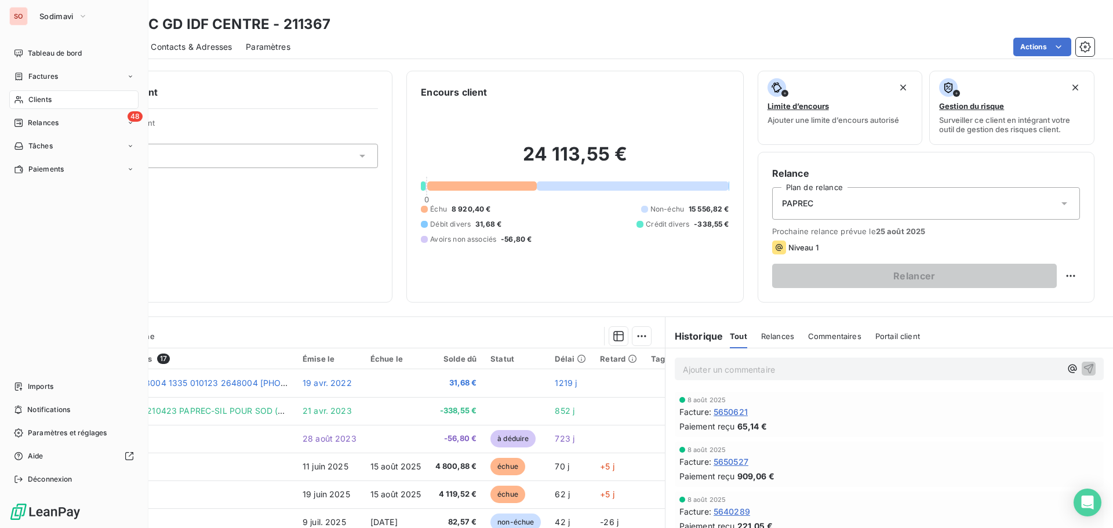
click at [30, 96] on span "Clients" at bounding box center [39, 99] width 23 height 10
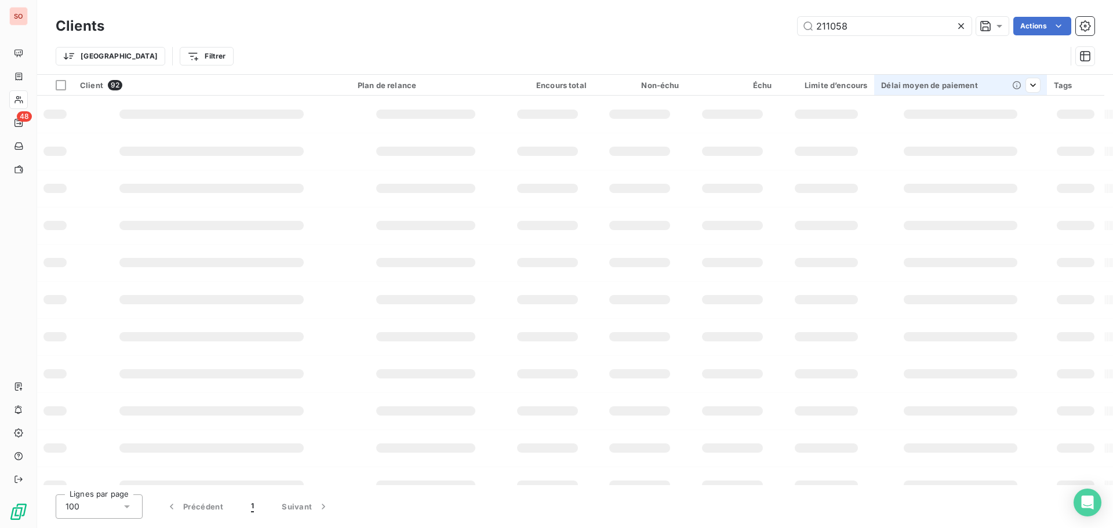
type input "211058"
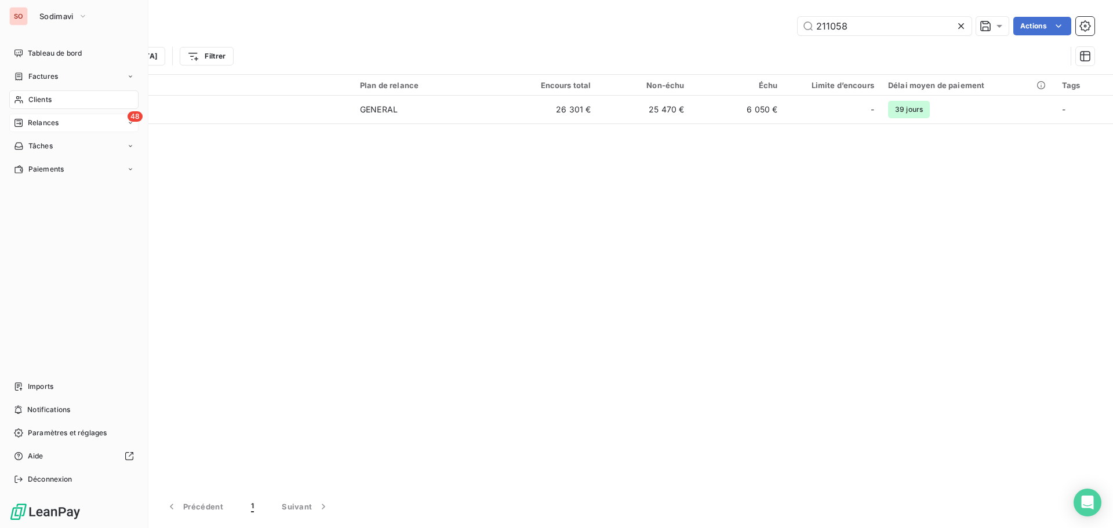
click at [41, 124] on span "Relances" at bounding box center [43, 123] width 31 height 10
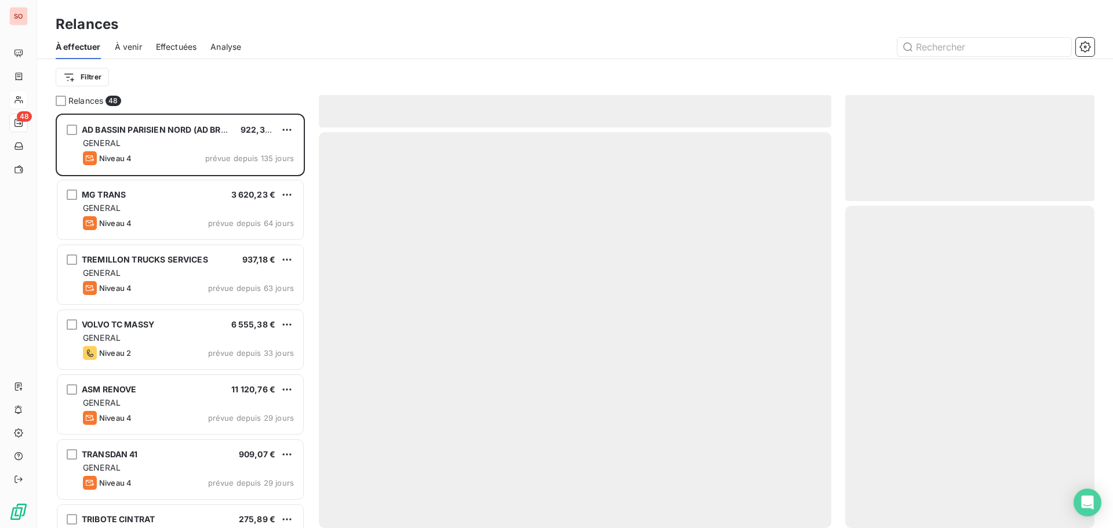
scroll to position [406, 241]
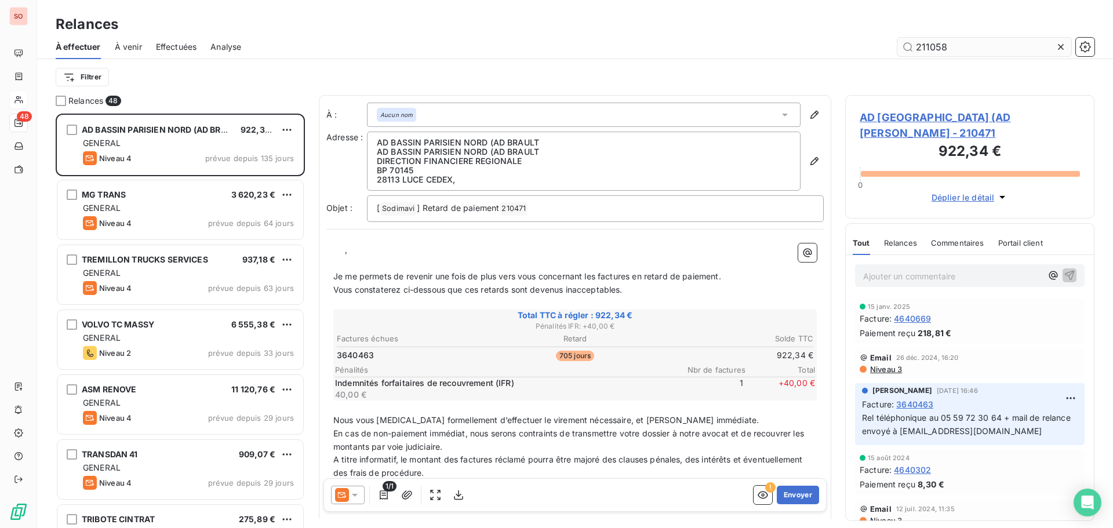
type input "211058"
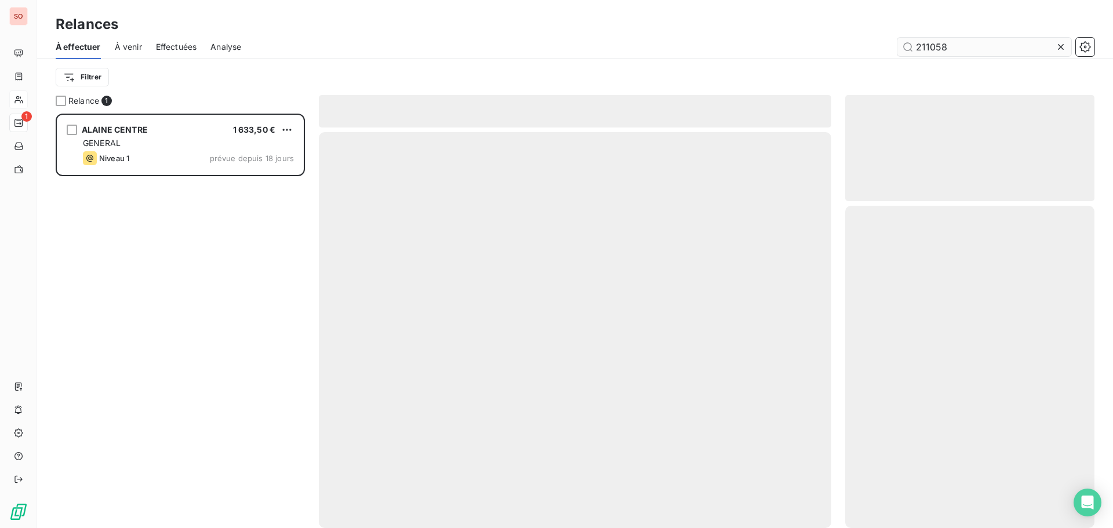
scroll to position [406, 241]
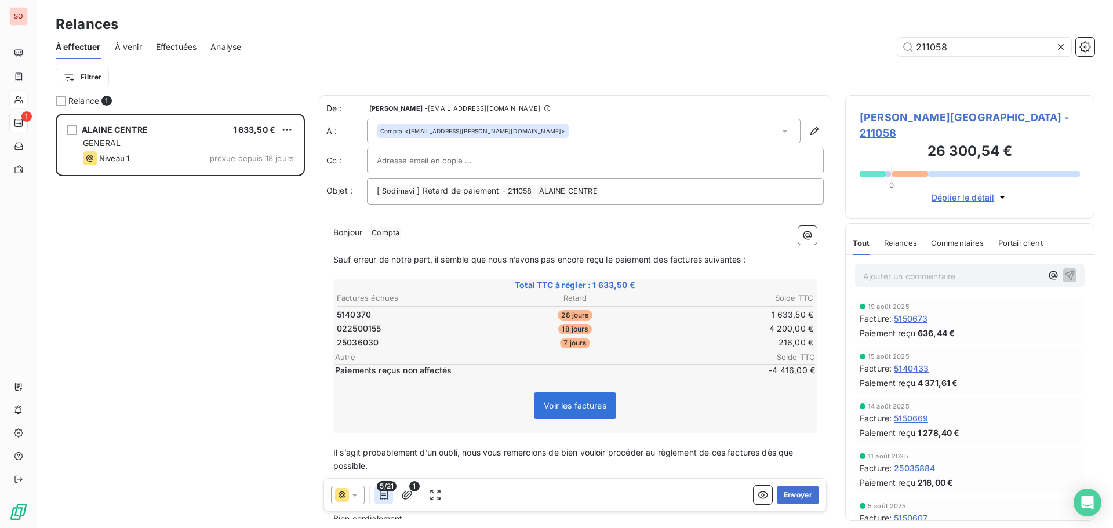
click at [380, 495] on icon "button" at bounding box center [384, 494] width 8 height 9
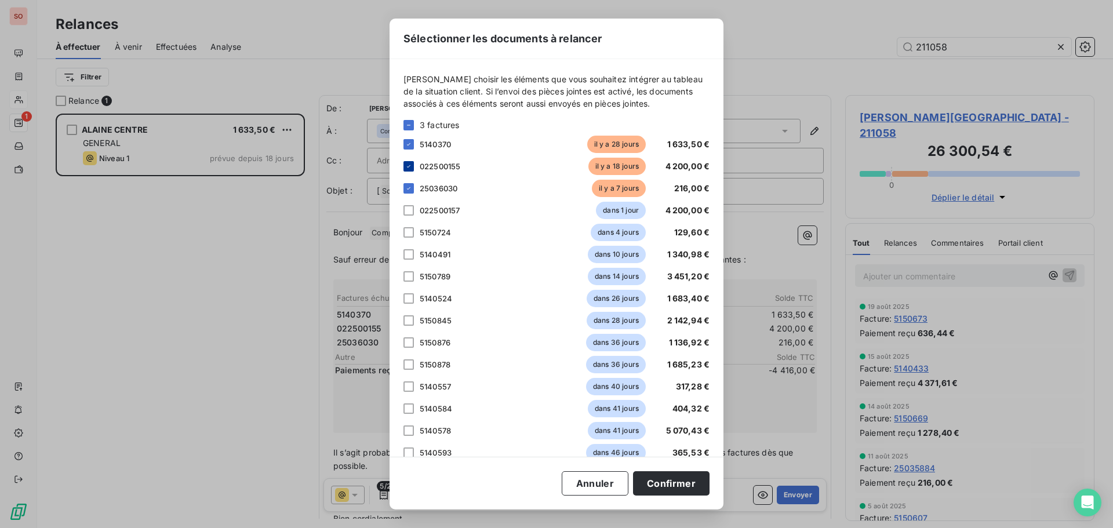
click at [409, 165] on icon at bounding box center [408, 166] width 7 height 7
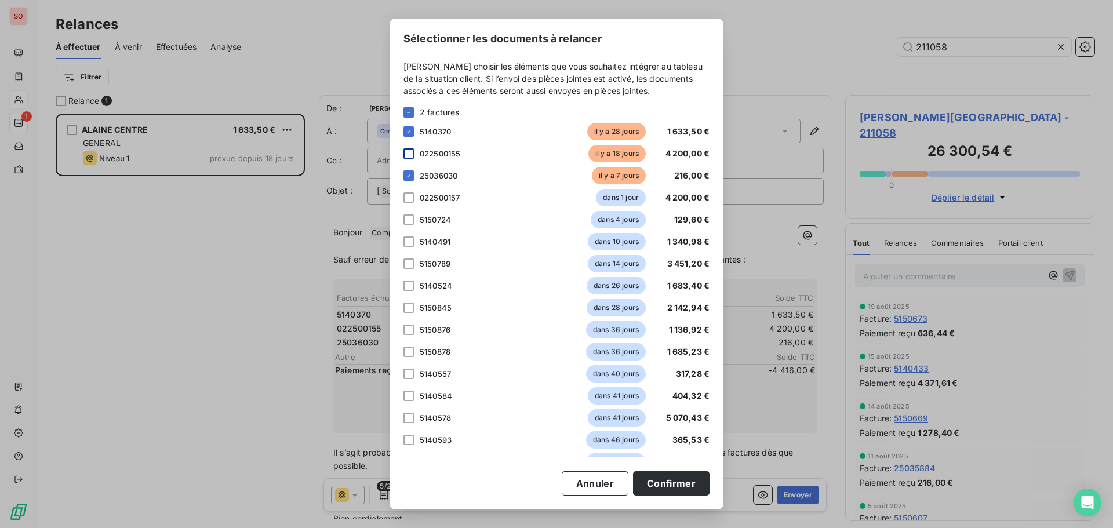
scroll to position [0, 0]
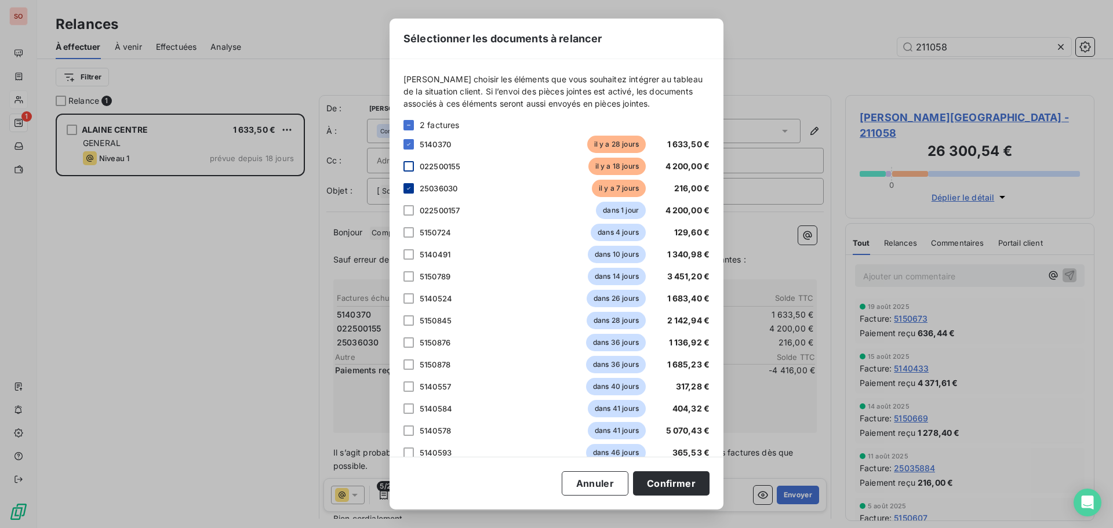
click at [410, 192] on div at bounding box center [408, 188] width 10 height 10
click at [672, 487] on button "Confirmer" at bounding box center [671, 483] width 76 height 24
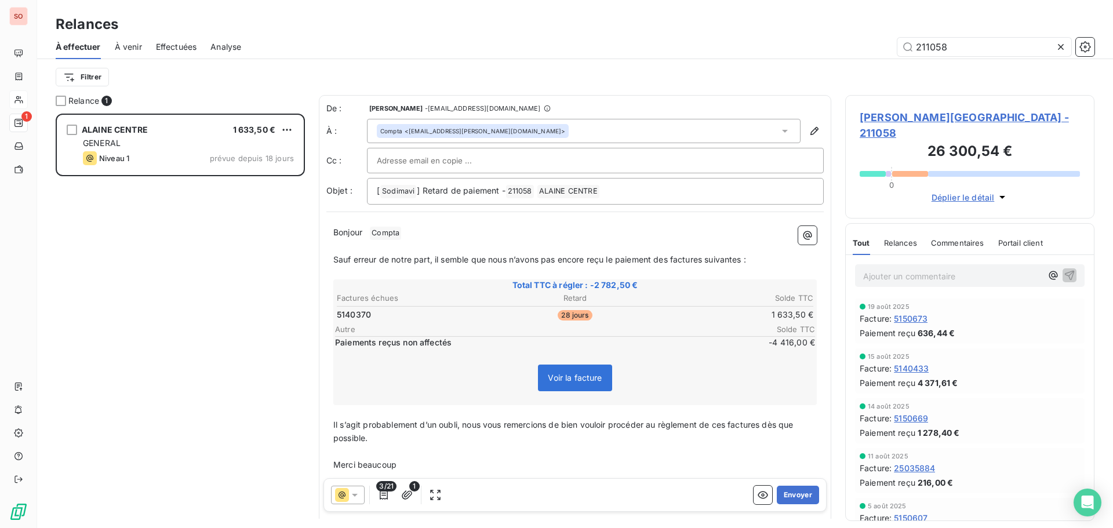
click at [381, 491] on span "3/21" at bounding box center [386, 486] width 20 height 10
click at [383, 495] on icon "button" at bounding box center [384, 494] width 8 height 9
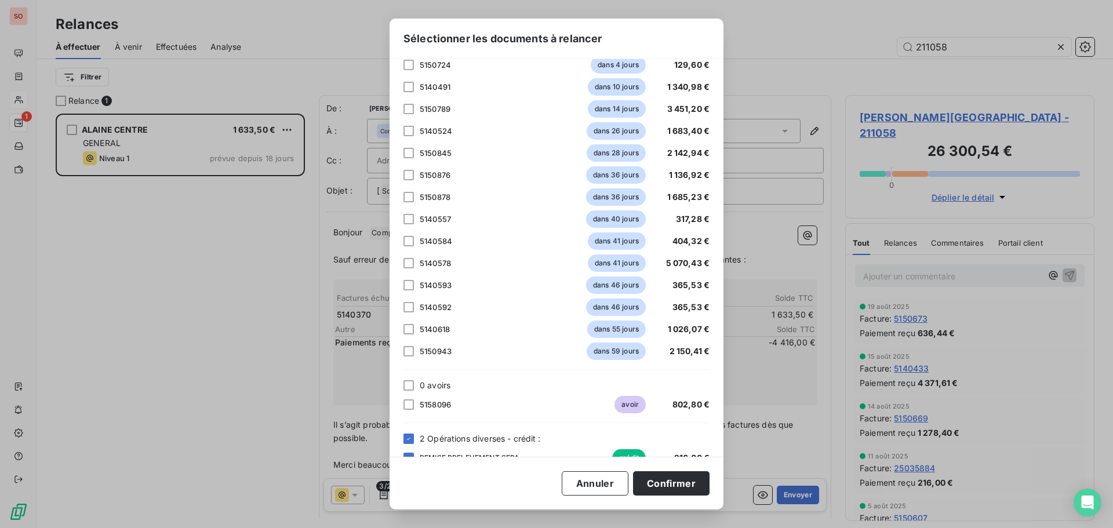
scroll to position [213, 0]
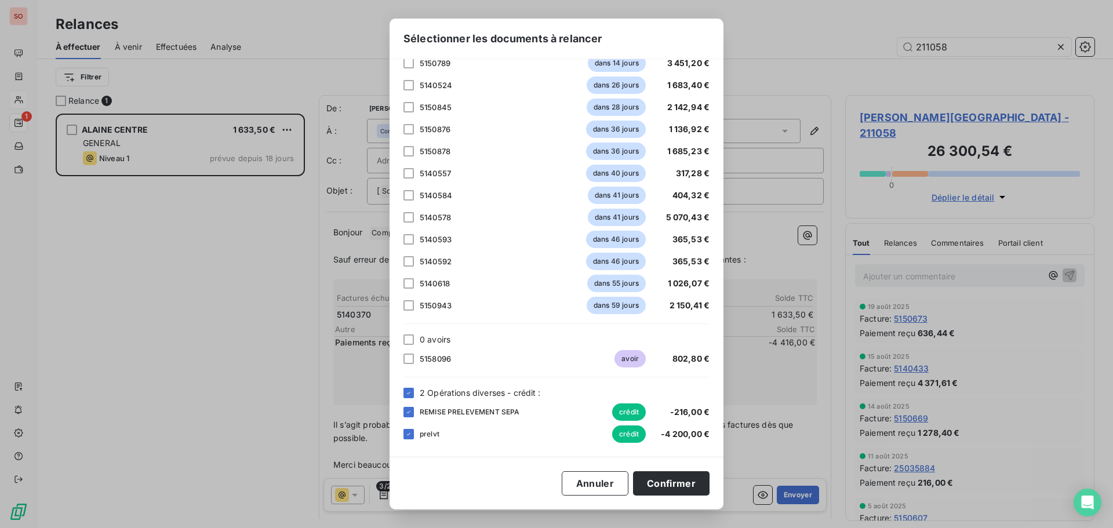
click at [402, 400] on div "Veuillez choisir les éléments que vous souhaitez intégrer au tableau de la situ…" at bounding box center [556, 258] width 334 height 398
click at [412, 393] on div at bounding box center [408, 393] width 10 height 10
click at [664, 486] on button "Confirmer" at bounding box center [671, 483] width 76 height 24
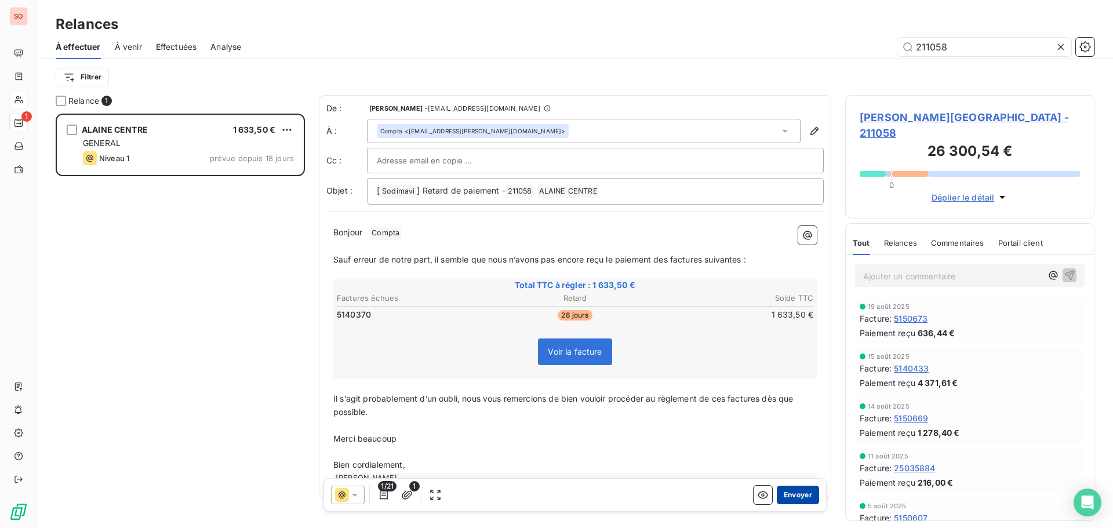
click at [787, 493] on button "Envoyer" at bounding box center [798, 495] width 42 height 19
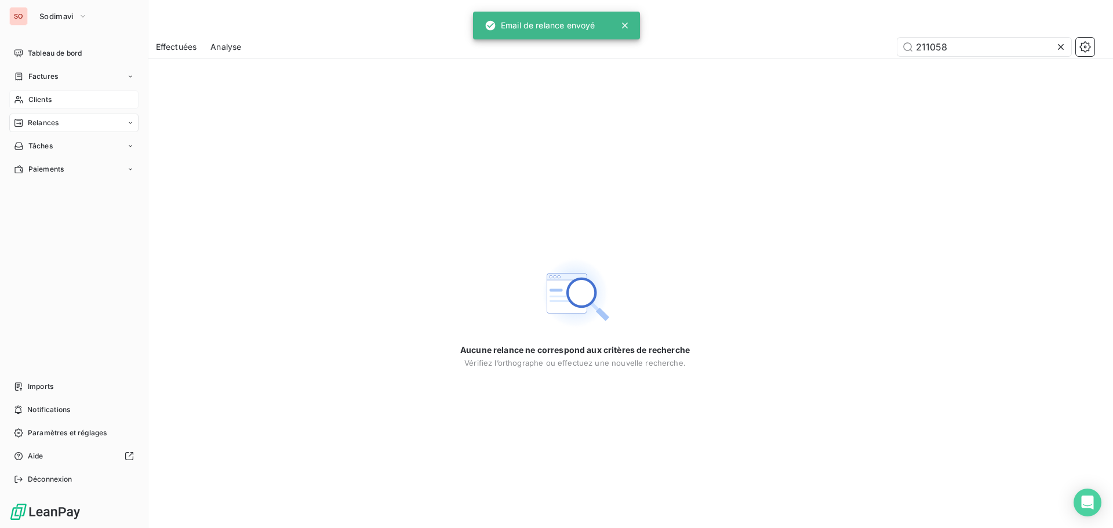
click at [20, 99] on icon at bounding box center [19, 99] width 10 height 9
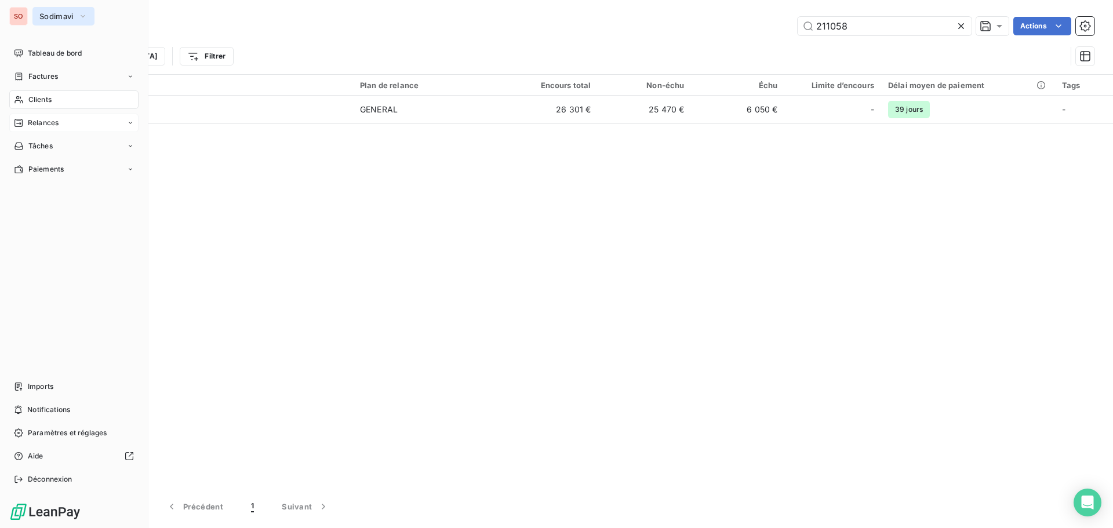
click at [41, 14] on span "Sodimavi" at bounding box center [56, 16] width 34 height 9
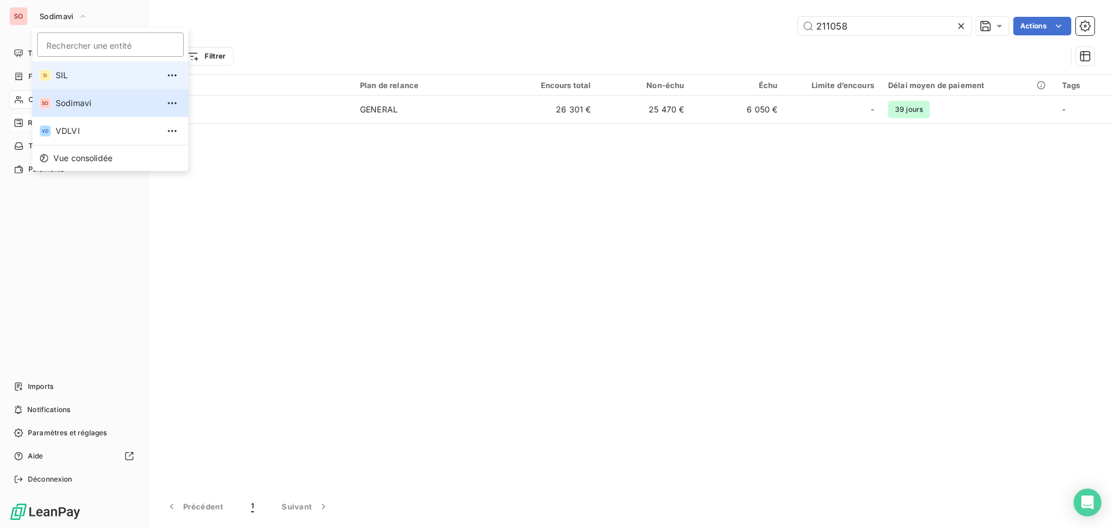
click at [63, 70] on span "SIL" at bounding box center [107, 76] width 103 height 12
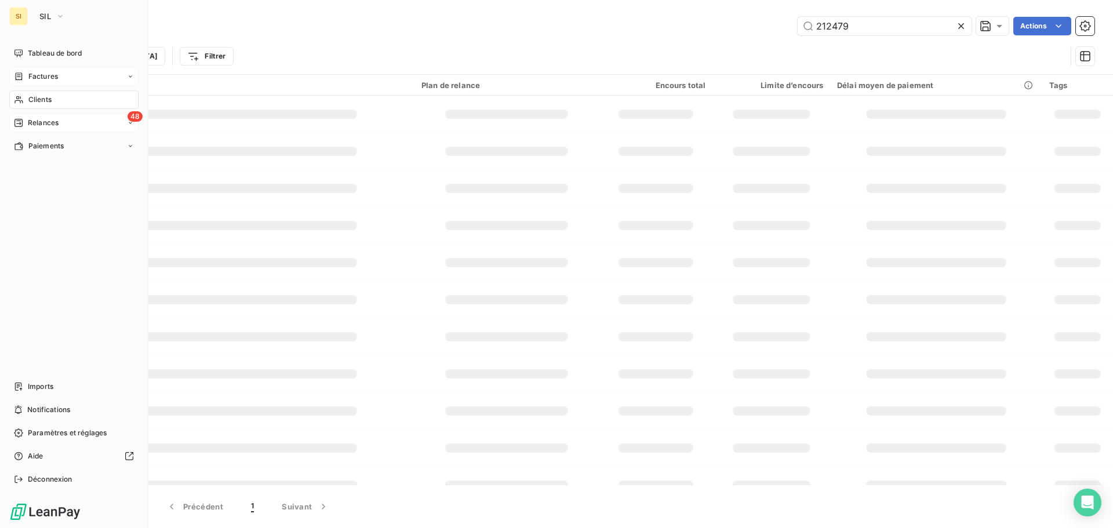
type input "212479"
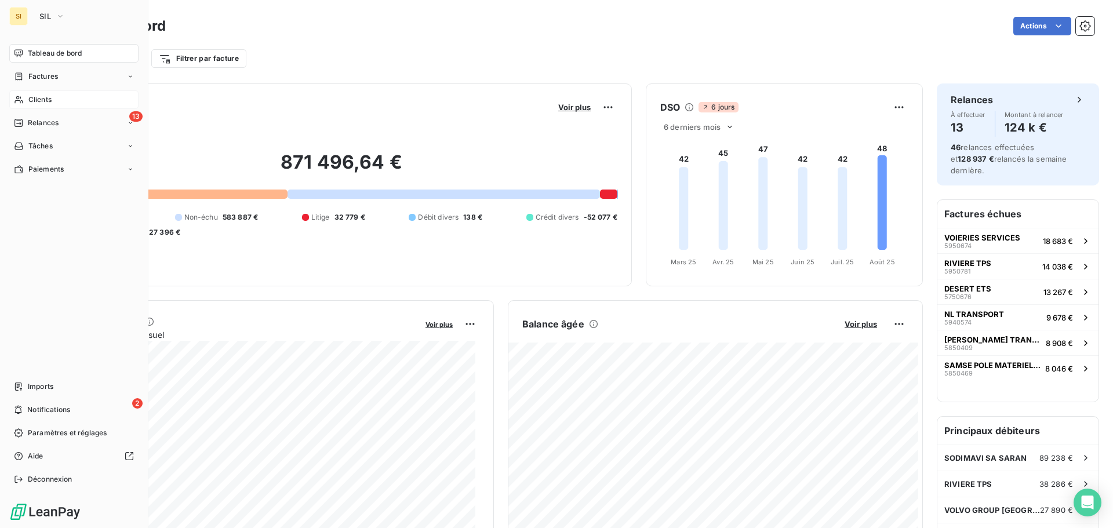
click at [33, 99] on span "Clients" at bounding box center [39, 99] width 23 height 10
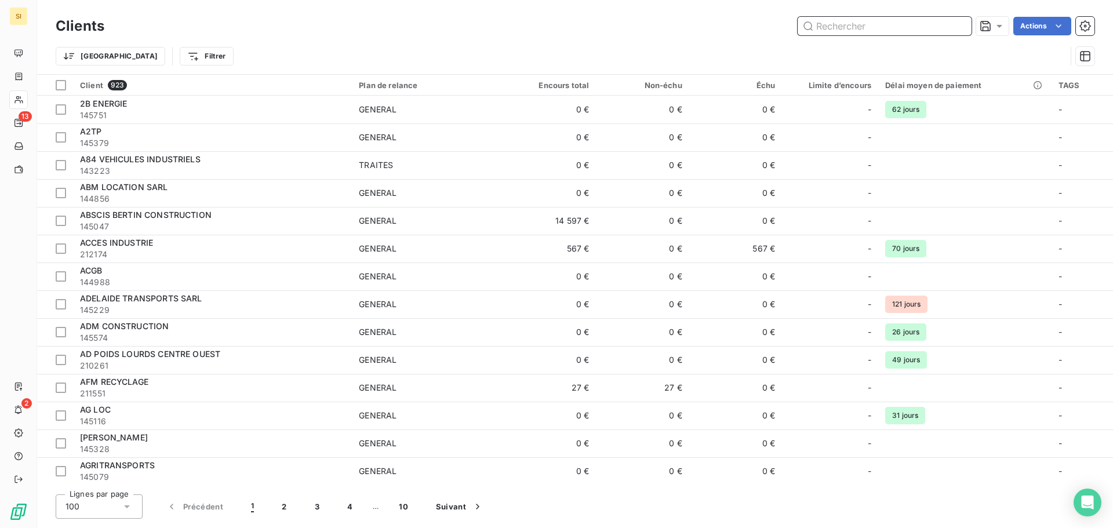
click at [835, 24] on input "text" at bounding box center [884, 26] width 174 height 19
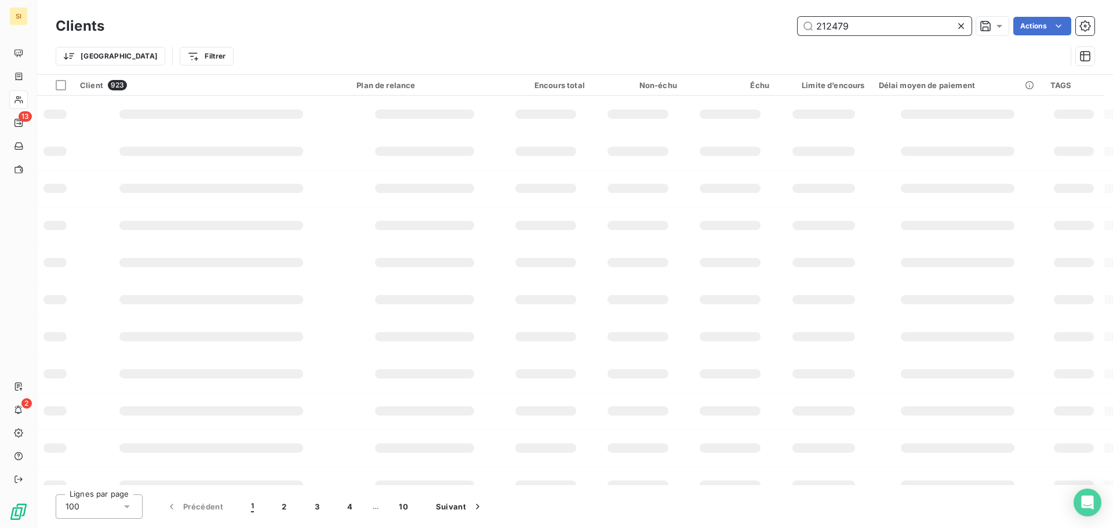
type input "212479"
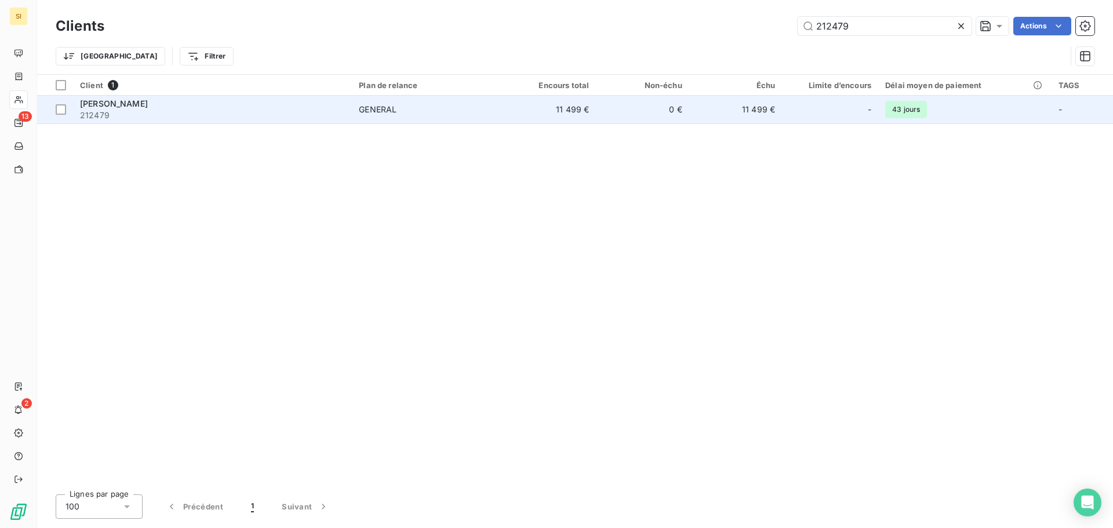
click at [147, 100] on span "[PERSON_NAME]" at bounding box center [114, 104] width 68 height 10
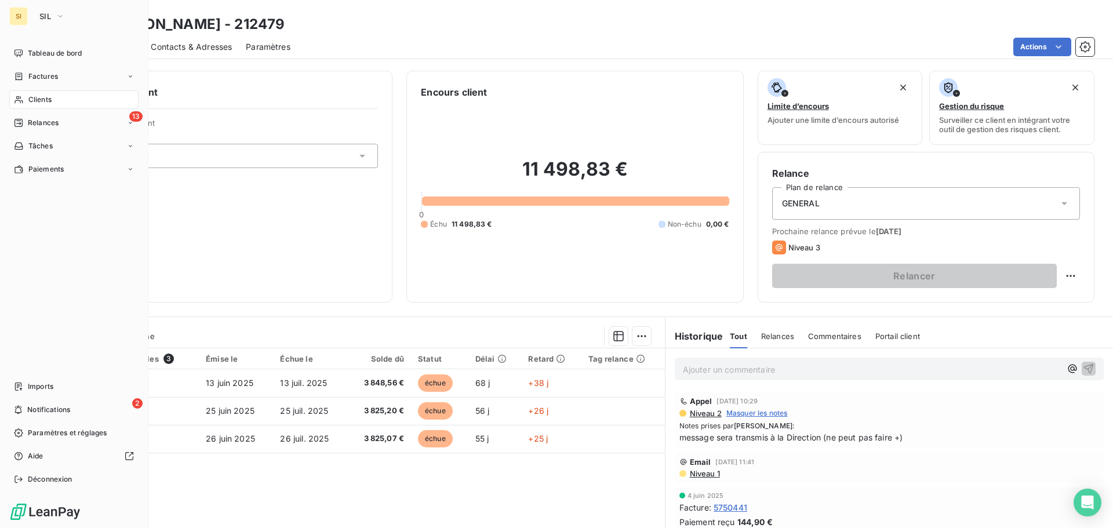
click at [42, 100] on span "Clients" at bounding box center [39, 99] width 23 height 10
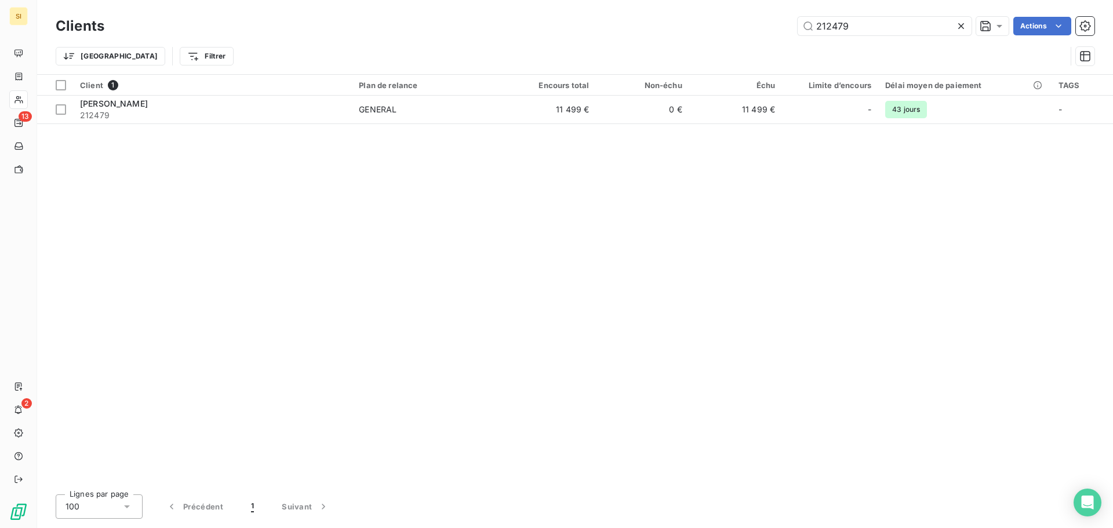
drag, startPoint x: 851, startPoint y: 27, endPoint x: 710, endPoint y: 8, distance: 141.6
click at [710, 8] on div "Clients 212479 Actions Trier Filtrer" at bounding box center [575, 37] width 1076 height 74
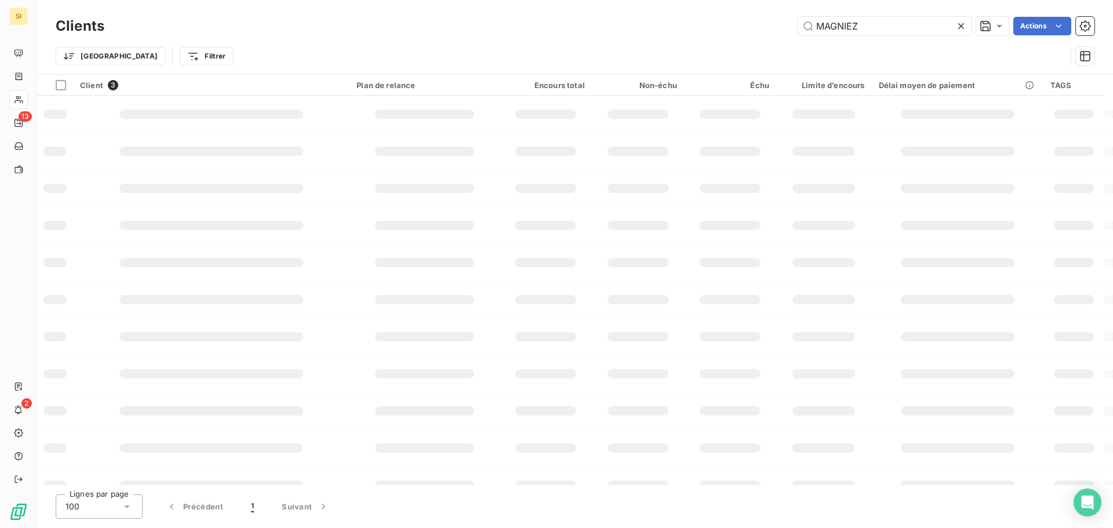
type input "MAGNIEZ"
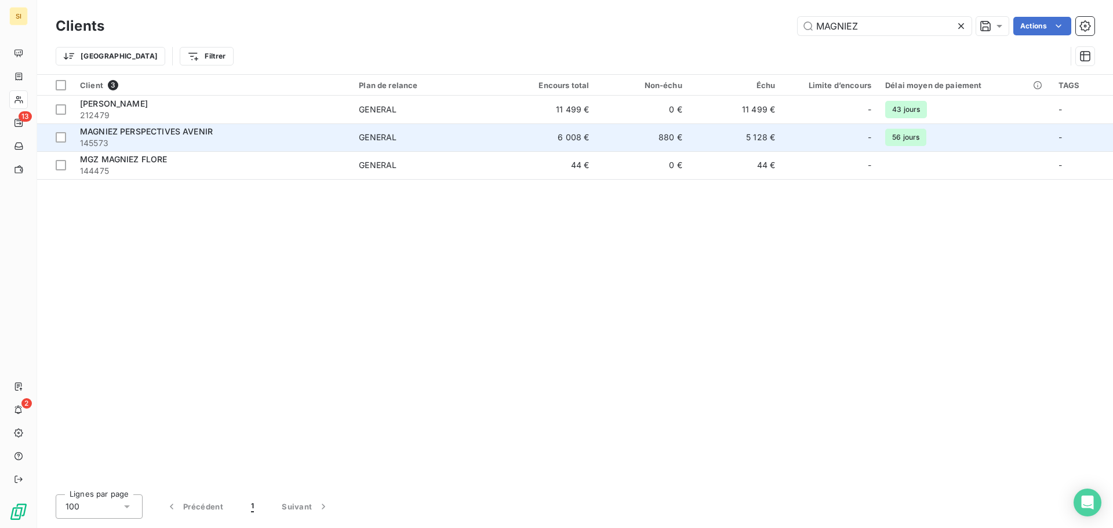
click at [158, 133] on span "MAGNIEZ PERSPECTIVES AVENIR" at bounding box center [146, 131] width 133 height 10
click at [177, 127] on span "MAGNIEZ PERSPECTIVES AVENIR" at bounding box center [146, 131] width 133 height 10
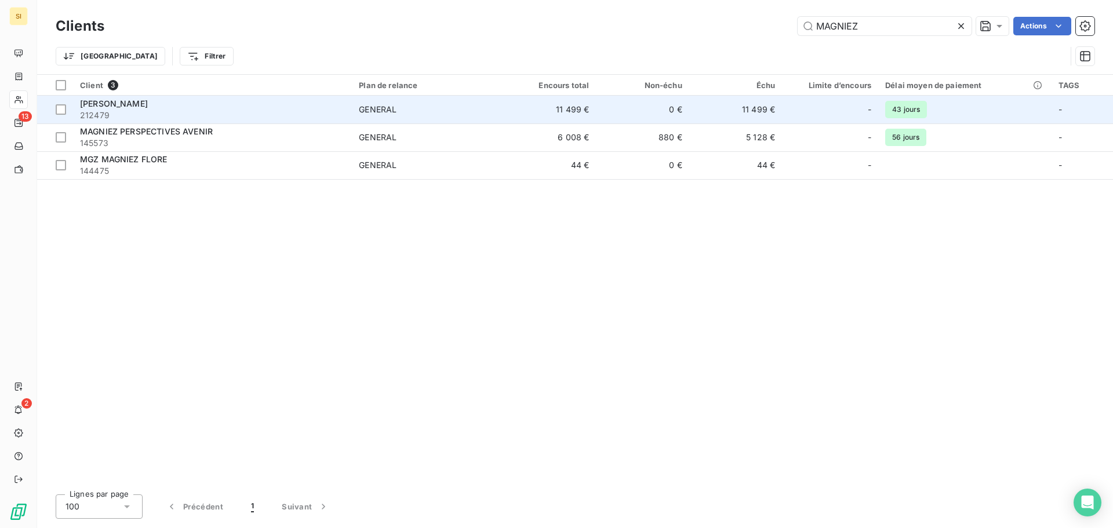
click at [118, 108] on div "[PERSON_NAME]" at bounding box center [212, 104] width 265 height 12
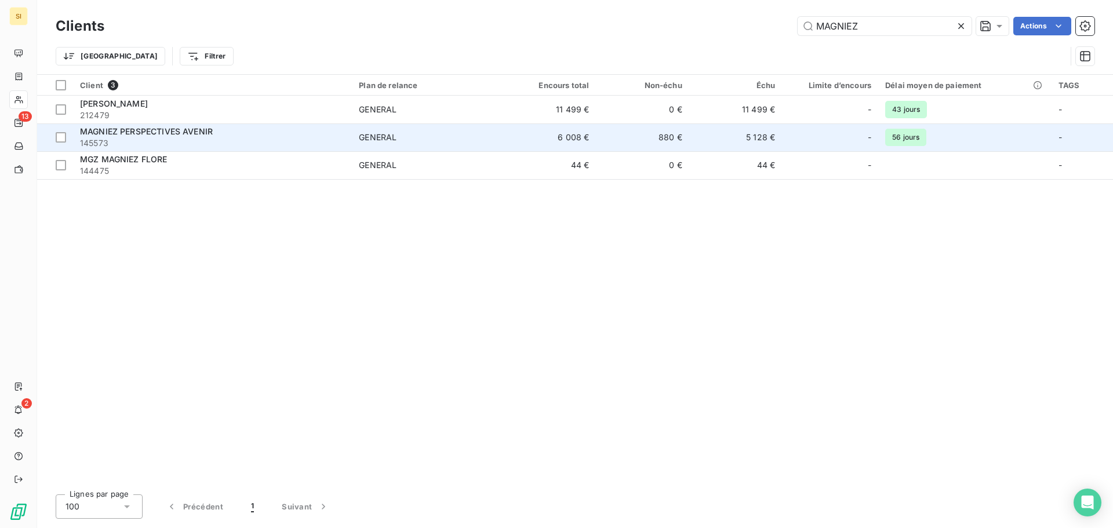
click at [170, 127] on span "MAGNIEZ PERSPECTIVES AVENIR" at bounding box center [146, 131] width 133 height 10
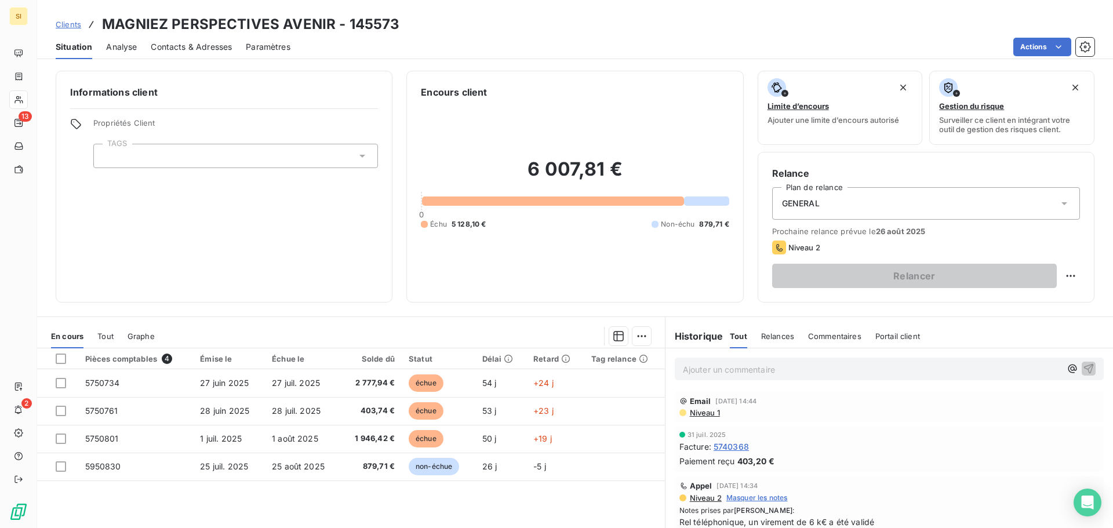
click at [198, 261] on div "Informations client Propriétés Client TAGS" at bounding box center [224, 187] width 337 height 232
click at [175, 50] on span "Contacts & Adresses" at bounding box center [191, 47] width 81 height 12
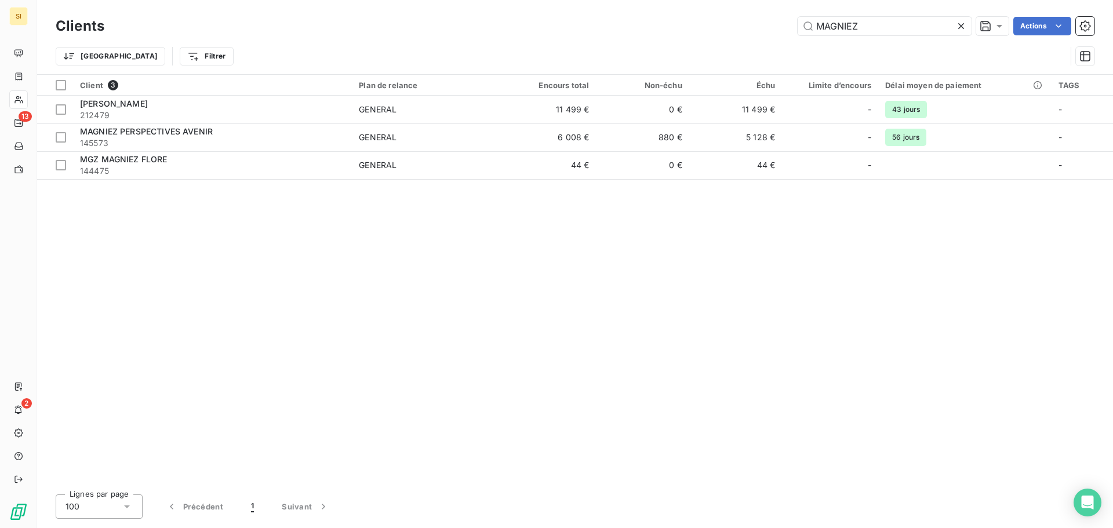
click at [961, 24] on icon at bounding box center [961, 26] width 12 height 12
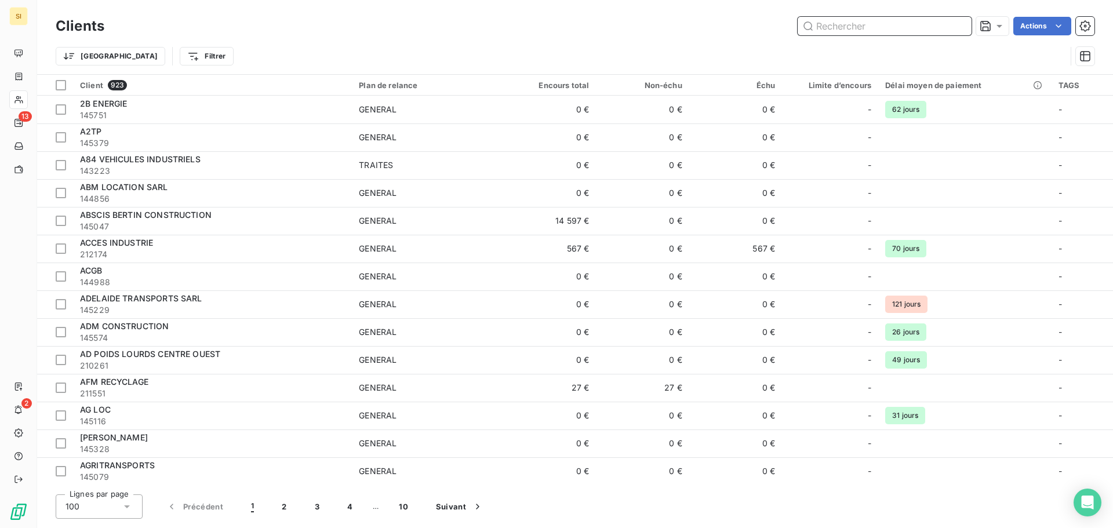
click at [841, 27] on input "text" at bounding box center [884, 26] width 174 height 19
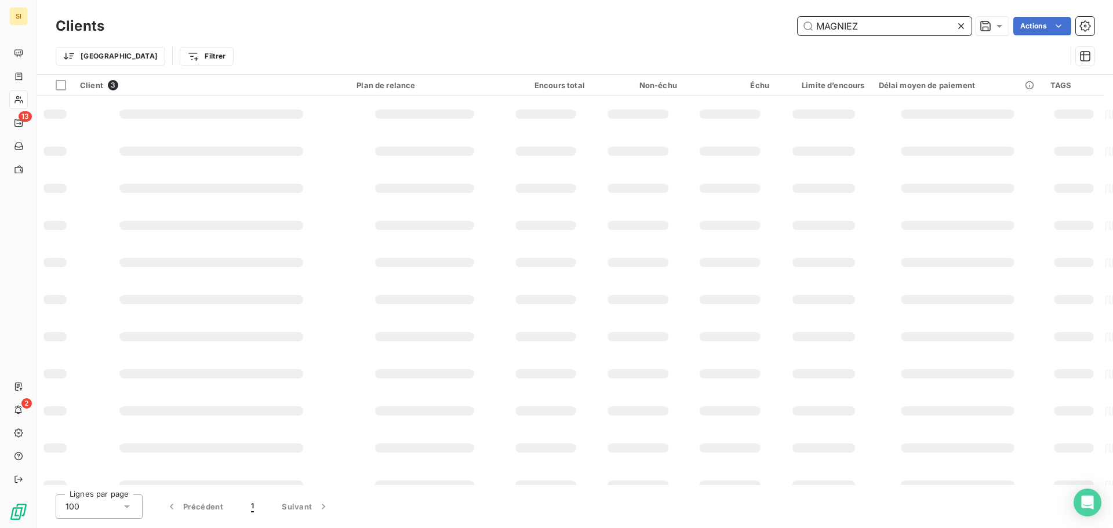
type input "MAGNIEZ"
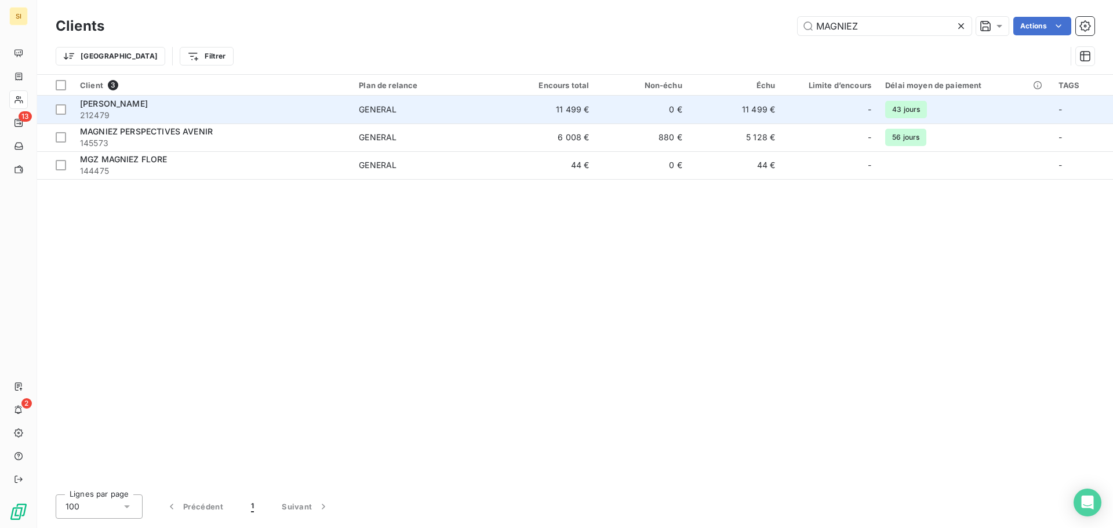
click at [124, 107] on span "[PERSON_NAME]" at bounding box center [114, 104] width 68 height 10
click at [118, 110] on span "212479" at bounding box center [212, 116] width 265 height 12
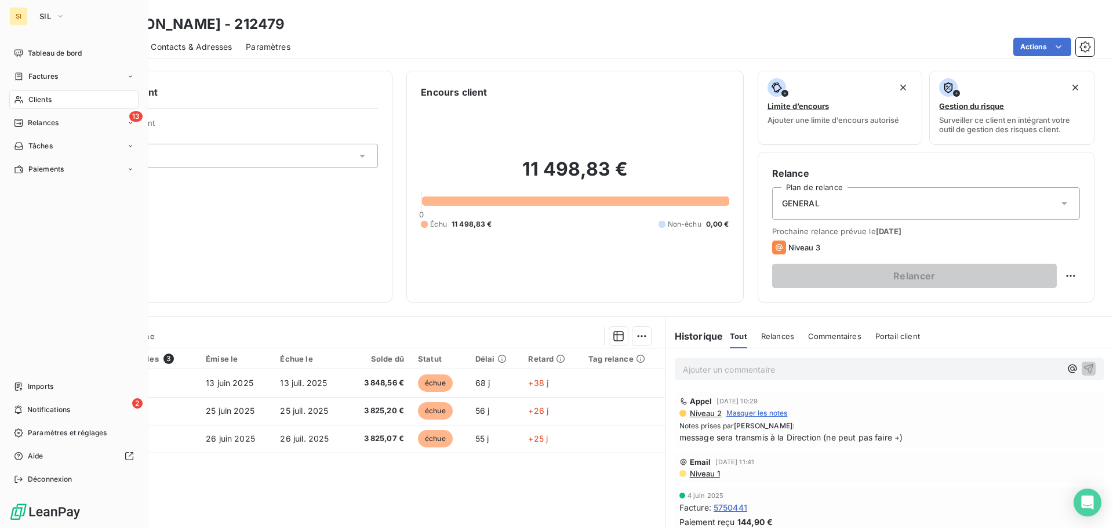
click at [43, 101] on span "Clients" at bounding box center [39, 99] width 23 height 10
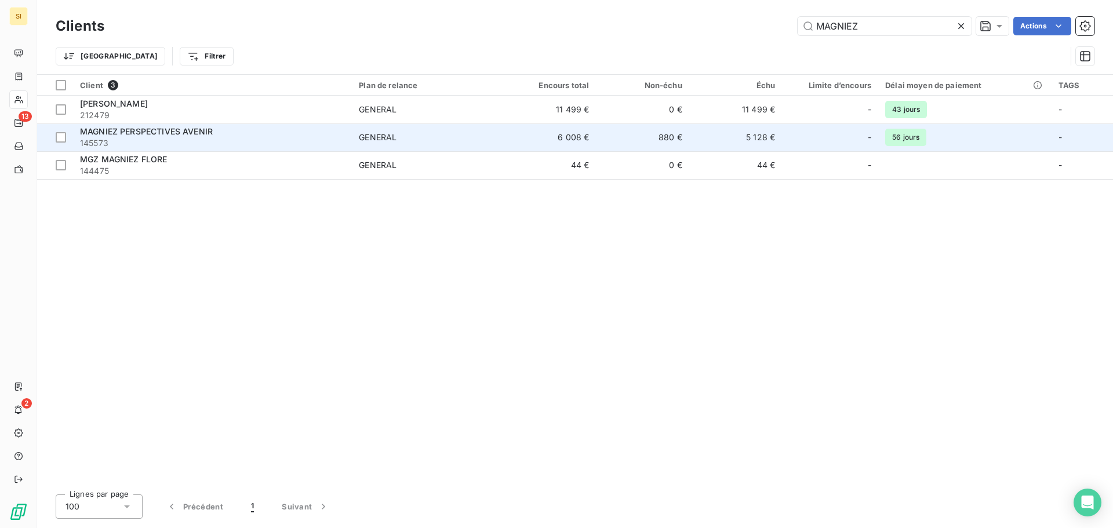
click at [202, 129] on span "MAGNIEZ PERSPECTIVES AVENIR" at bounding box center [146, 131] width 133 height 10
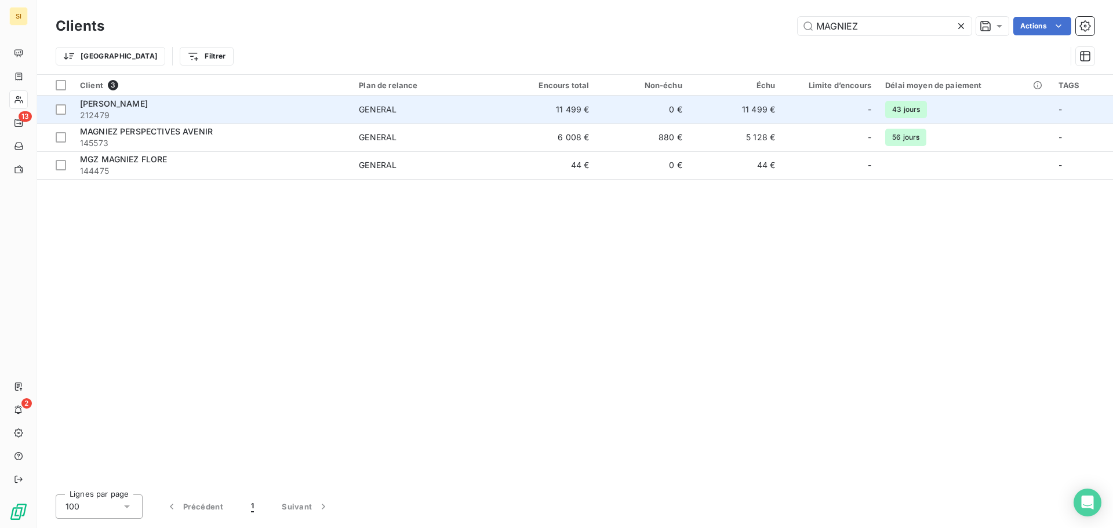
click at [148, 103] on span "[PERSON_NAME]" at bounding box center [114, 104] width 68 height 10
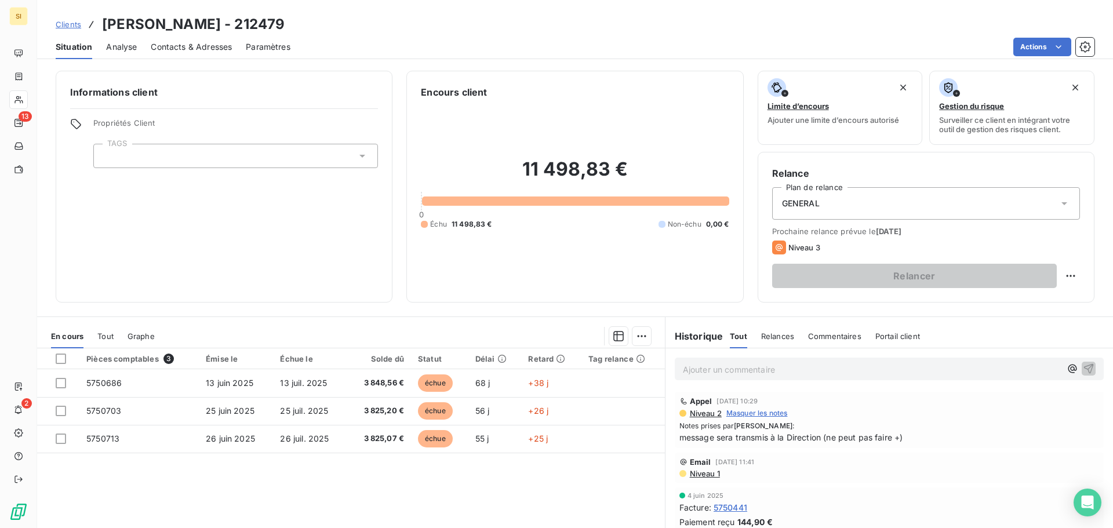
click at [460, 30] on div "Clients [PERSON_NAME] - 212479" at bounding box center [575, 24] width 1076 height 21
drag, startPoint x: 452, startPoint y: 49, endPoint x: 460, endPoint y: 46, distance: 8.6
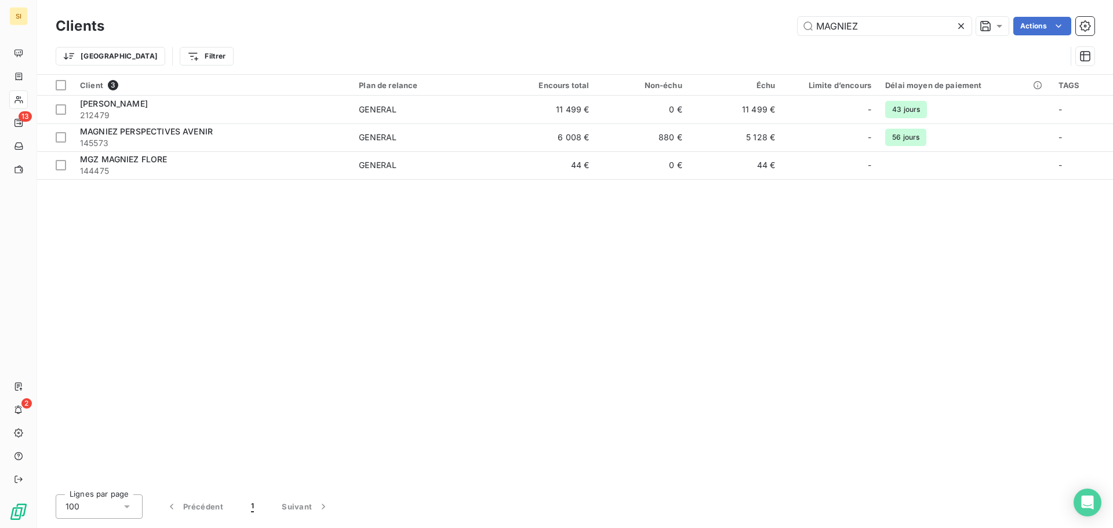
drag, startPoint x: 863, startPoint y: 28, endPoint x: 731, endPoint y: 23, distance: 132.2
click at [731, 23] on div "MAGNIEZ Actions" at bounding box center [606, 26] width 976 height 19
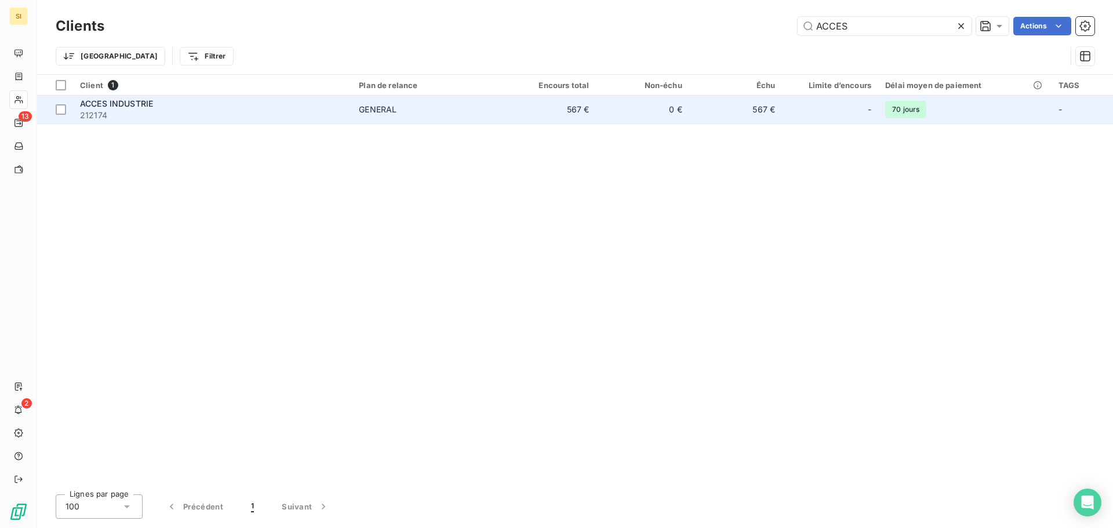
type input "ACCES"
click at [80, 110] on span "212174" at bounding box center [212, 116] width 265 height 12
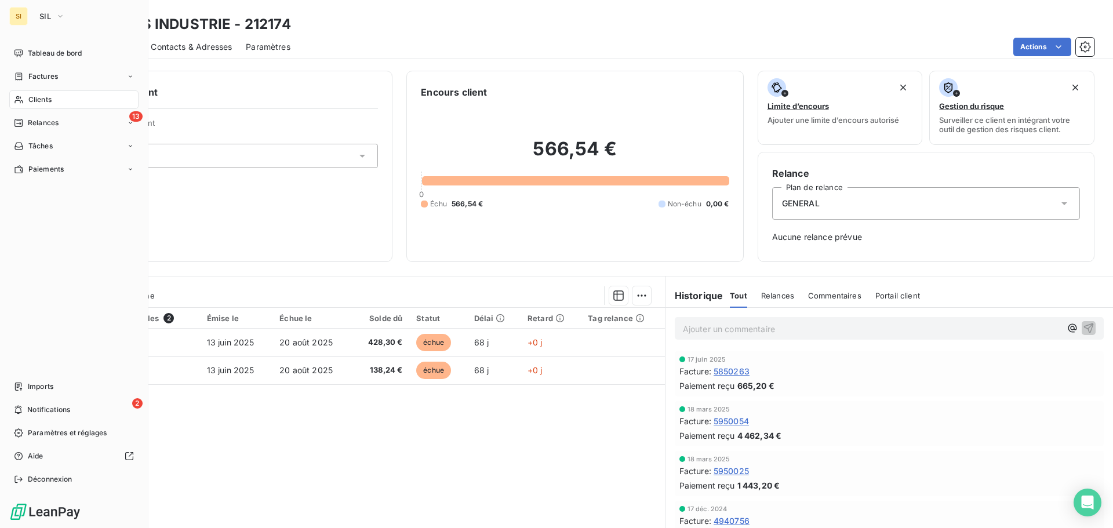
click at [43, 101] on span "Clients" at bounding box center [39, 99] width 23 height 10
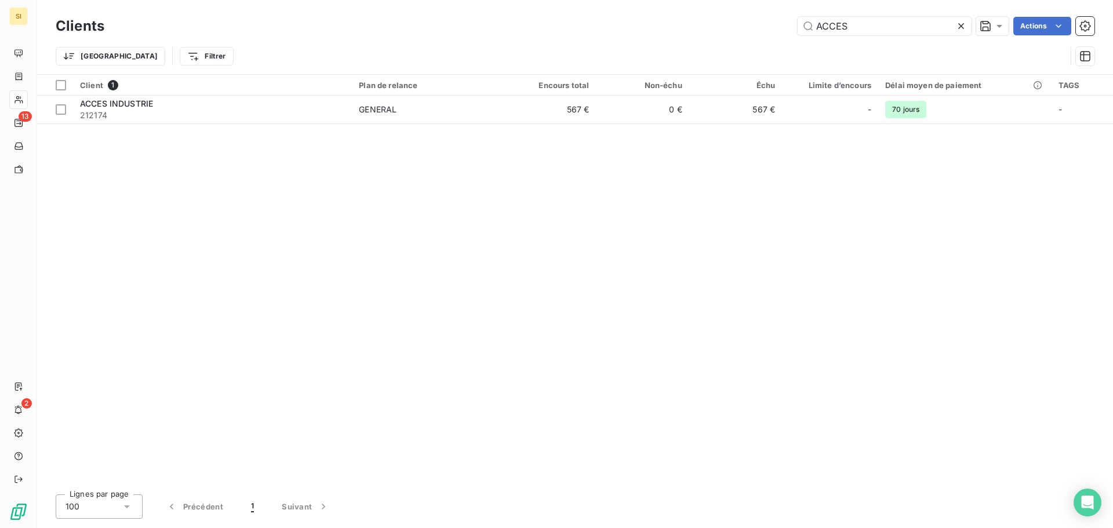
drag, startPoint x: 786, startPoint y: 20, endPoint x: 757, endPoint y: 19, distance: 29.0
click at [760, 20] on div "ACCES Actions" at bounding box center [606, 26] width 976 height 19
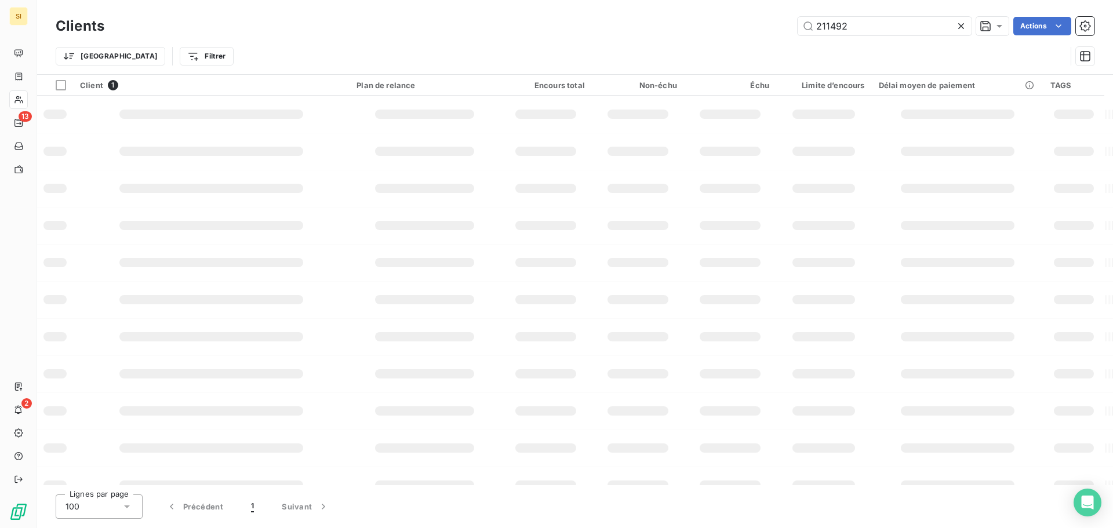
type input "211492"
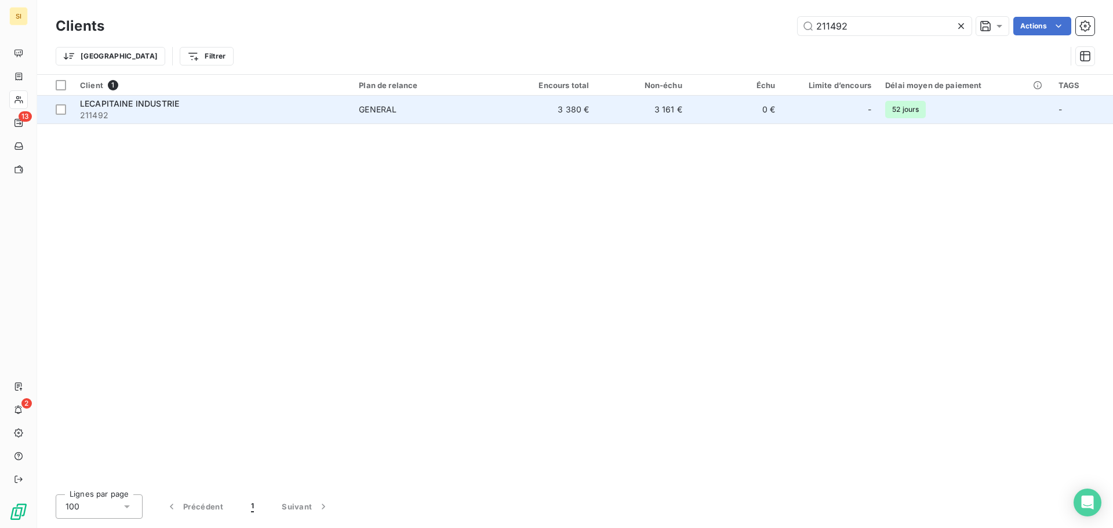
click at [118, 104] on span "LECAPITAINE INDUSTRIE" at bounding box center [129, 104] width 99 height 10
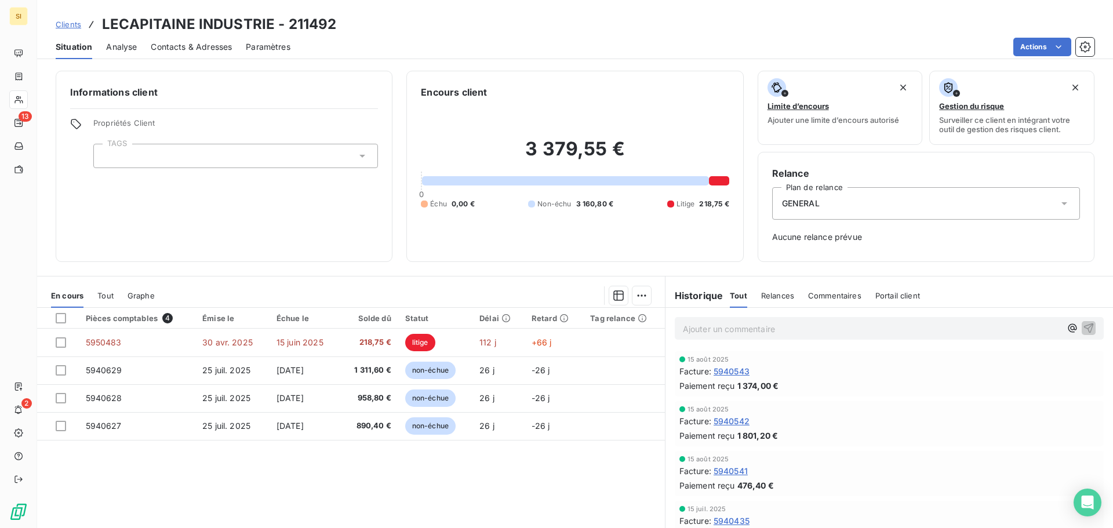
click at [206, 47] on span "Contacts & Adresses" at bounding box center [191, 47] width 81 height 12
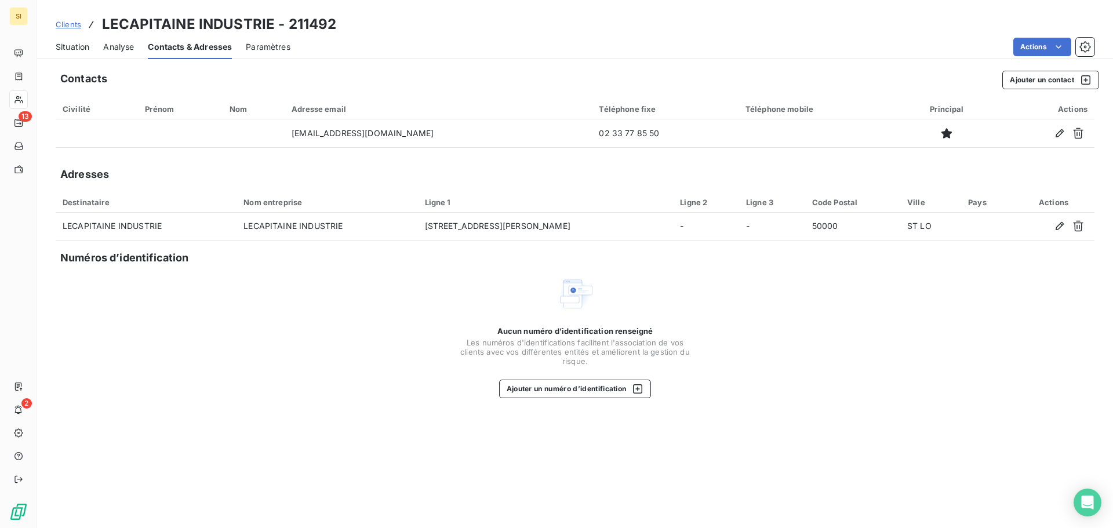
click at [70, 45] on span "Situation" at bounding box center [73, 47] width 34 height 12
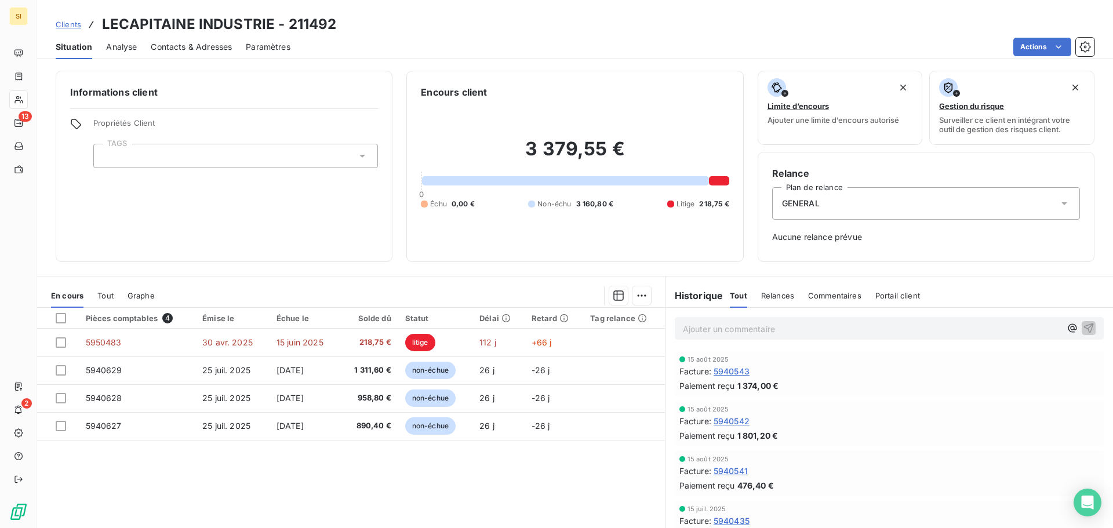
click at [180, 46] on span "Contacts & Adresses" at bounding box center [191, 47] width 81 height 12
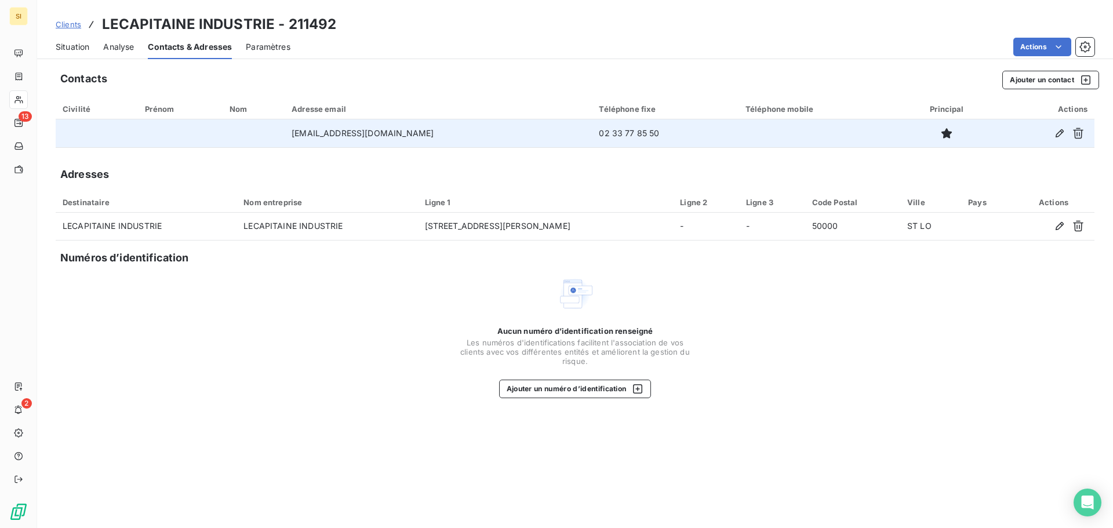
drag, startPoint x: 445, startPoint y: 133, endPoint x: 291, endPoint y: 147, distance: 154.7
click at [291, 147] on td "[EMAIL_ADDRESS][DOMAIN_NAME]" at bounding box center [438, 133] width 307 height 28
copy td "[EMAIL_ADDRESS][DOMAIN_NAME]"
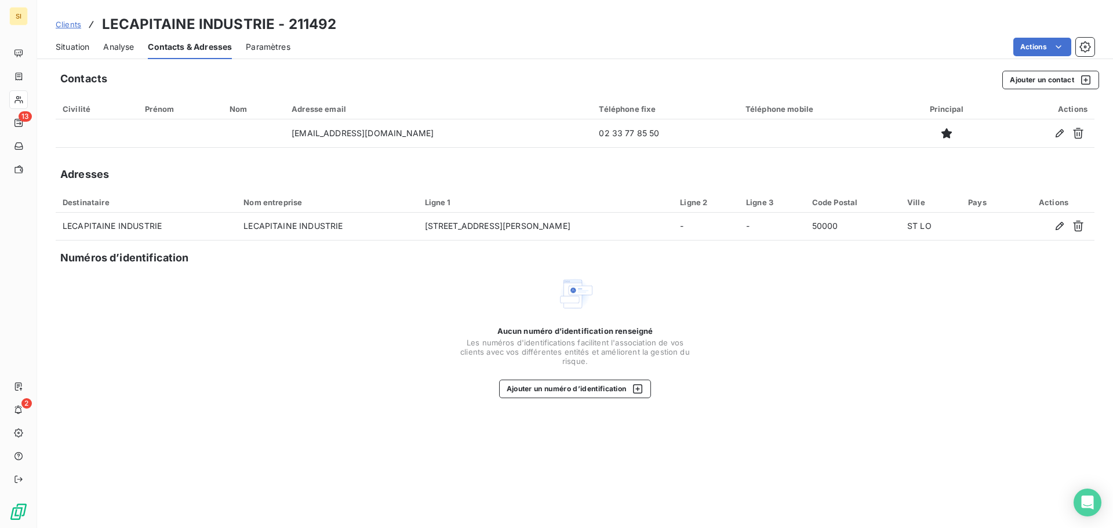
click at [58, 47] on span "Situation" at bounding box center [73, 47] width 34 height 12
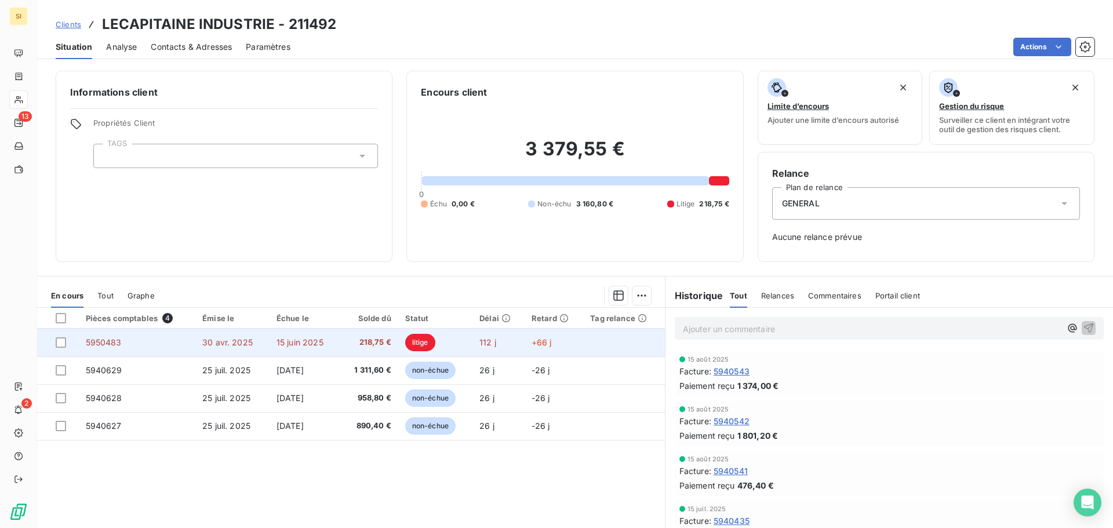
click at [328, 341] on td "15 juin 2025" at bounding box center [304, 343] width 70 height 28
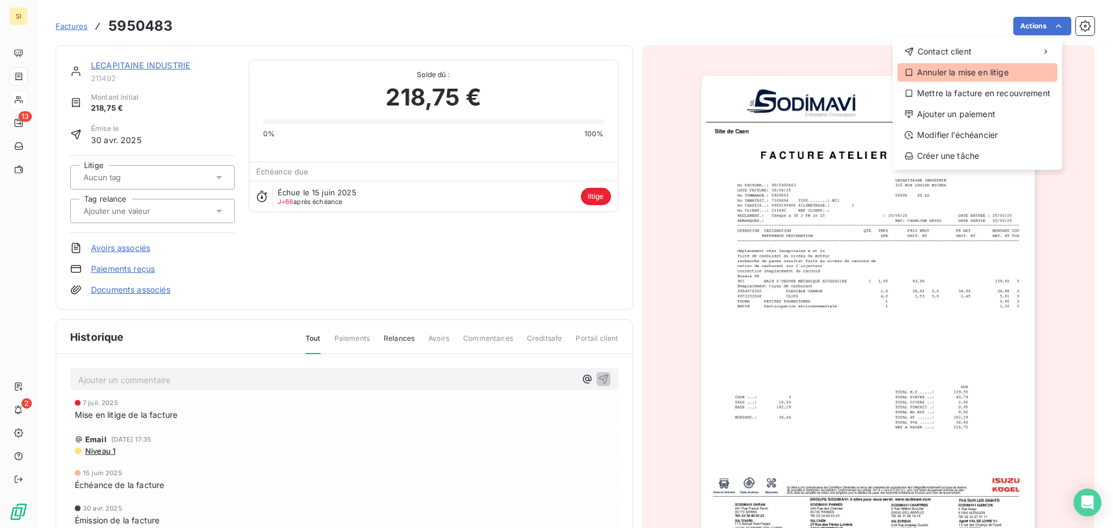
click at [958, 79] on div "Annuler la mise en litige" at bounding box center [977, 72] width 160 height 19
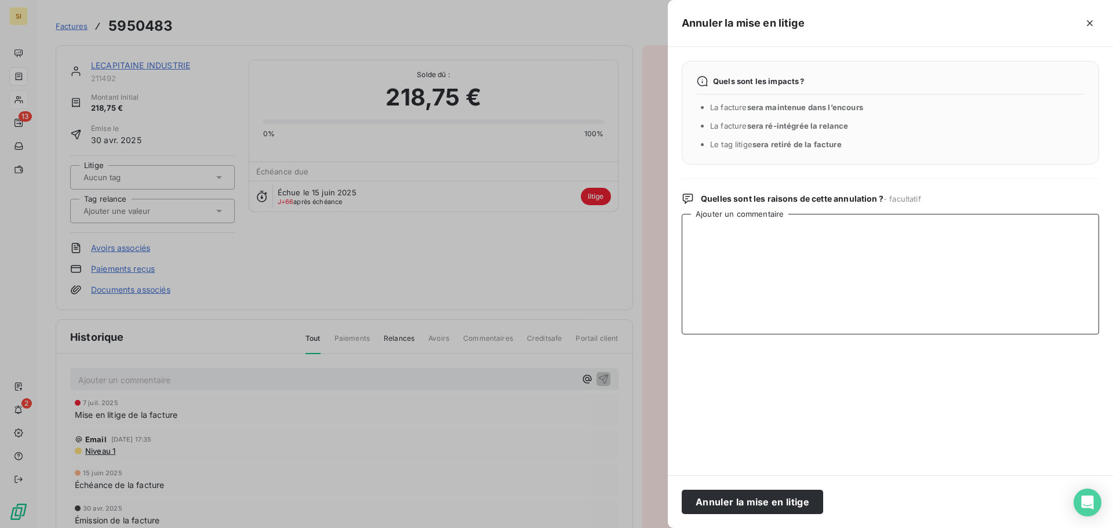
click at [710, 234] on textarea "Ajouter un commentaire" at bounding box center [890, 274] width 417 height 121
type textarea "mail de relance avec copie fac + bon de cde"
click at [740, 501] on button "Annuler la mise en litige" at bounding box center [752, 502] width 141 height 24
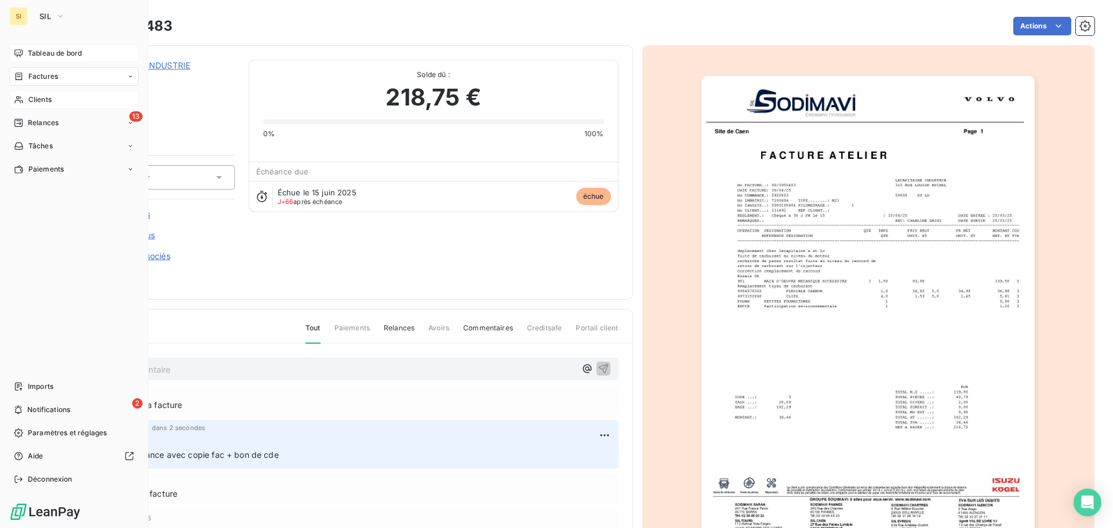
click at [50, 54] on span "Tableau de bord" at bounding box center [55, 53] width 54 height 10
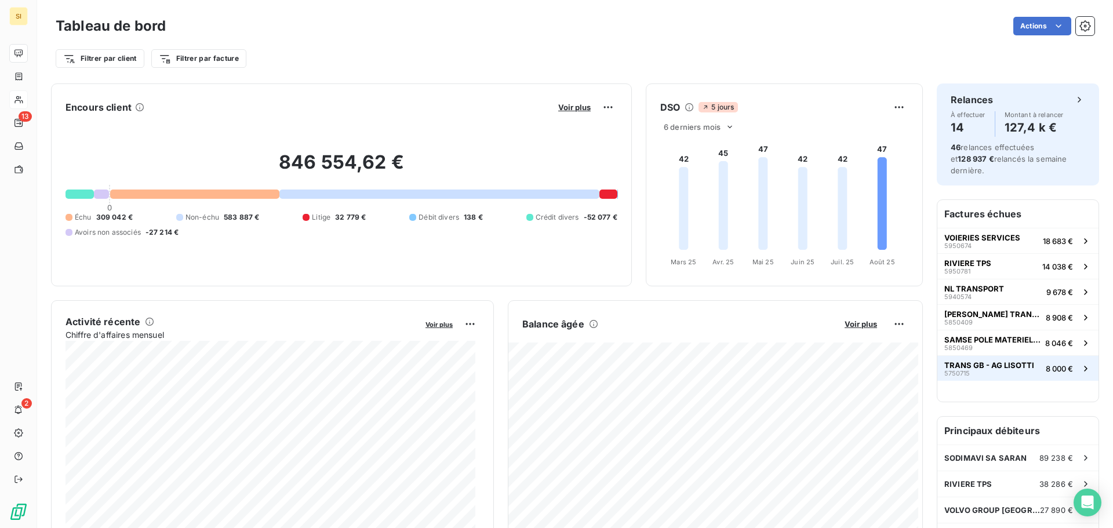
click at [991, 360] on span "TRANS GB - AG LISOTTI" at bounding box center [989, 364] width 90 height 9
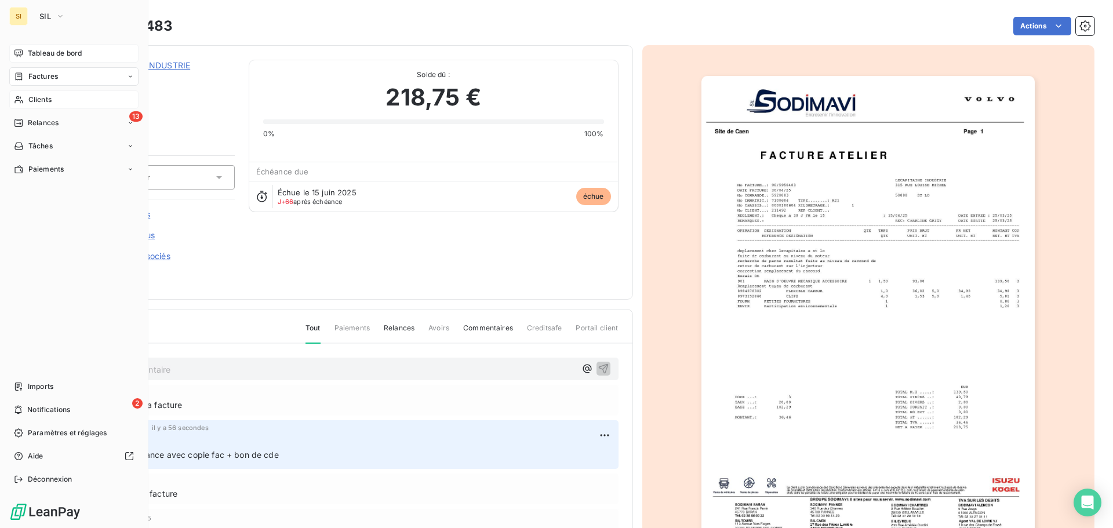
click at [25, 101] on div "Clients" at bounding box center [73, 99] width 129 height 19
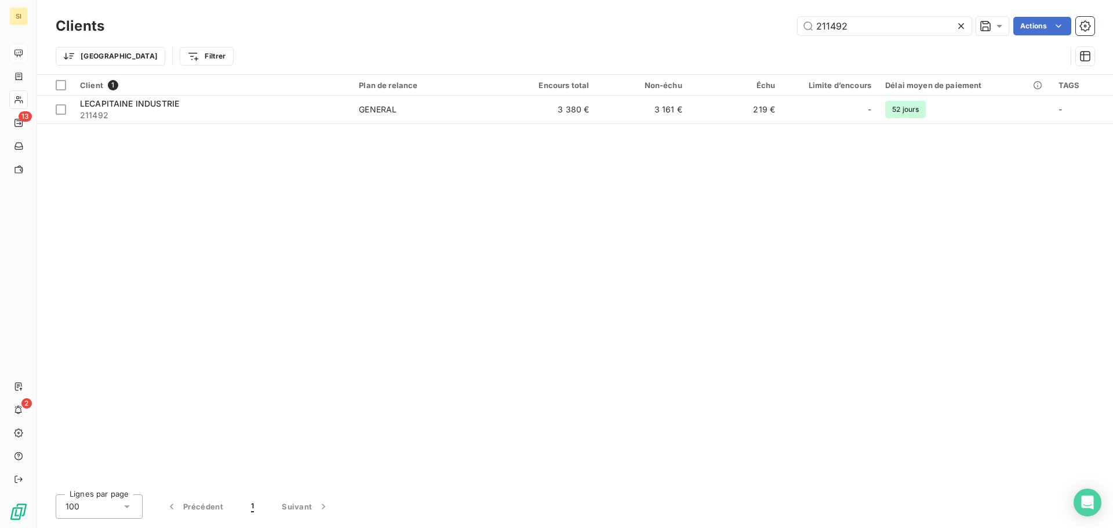
drag, startPoint x: 775, startPoint y: 25, endPoint x: 741, endPoint y: 25, distance: 34.8
click at [741, 25] on div "211492 Actions" at bounding box center [606, 26] width 976 height 19
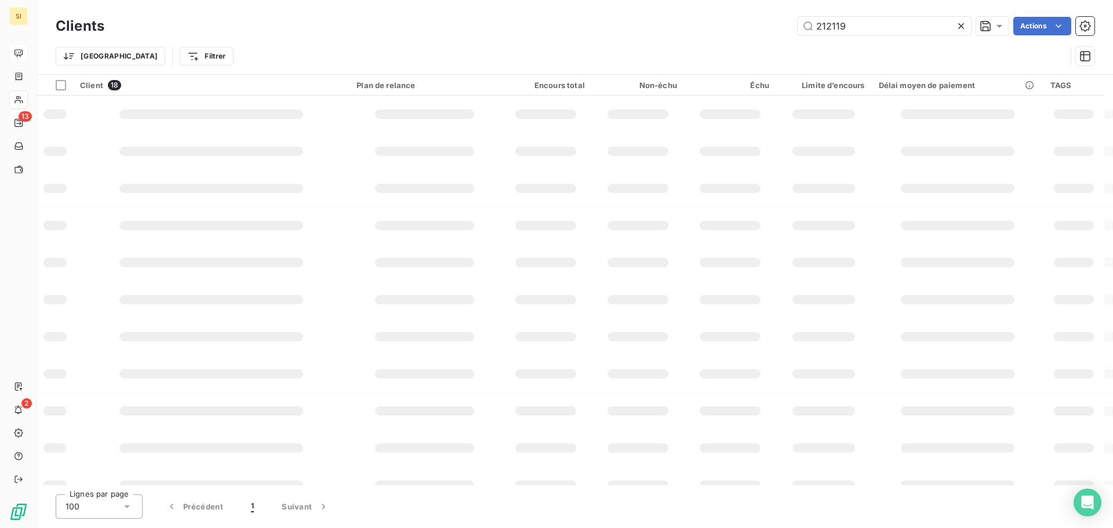
type input "212119"
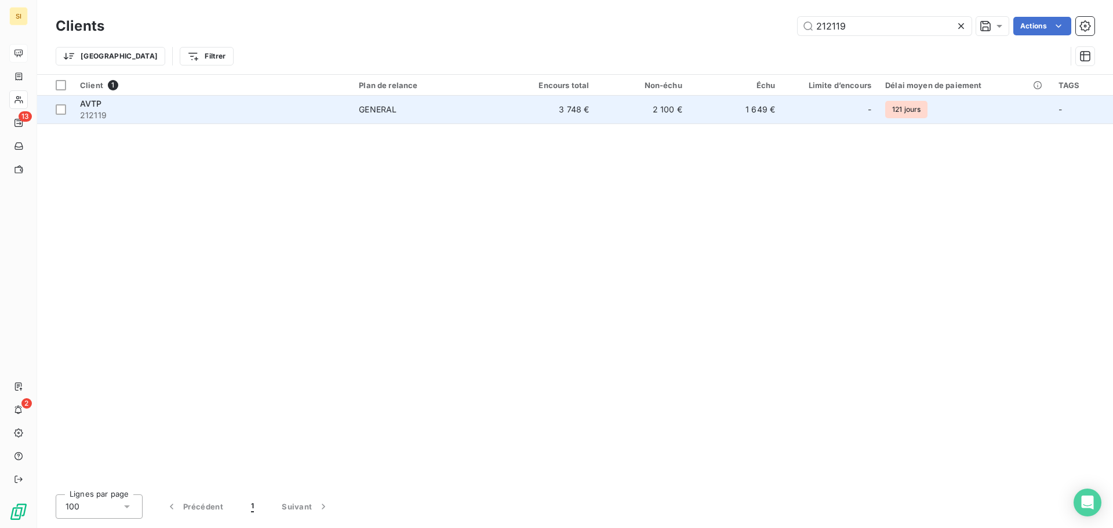
click at [95, 110] on span "212119" at bounding box center [212, 116] width 265 height 12
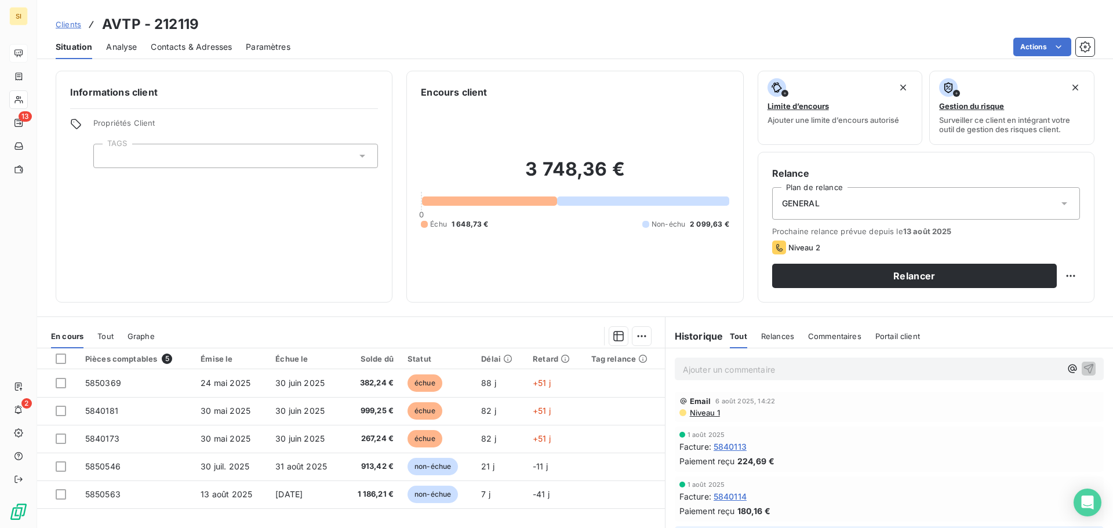
click at [198, 51] on span "Contacts & Adresses" at bounding box center [191, 47] width 81 height 12
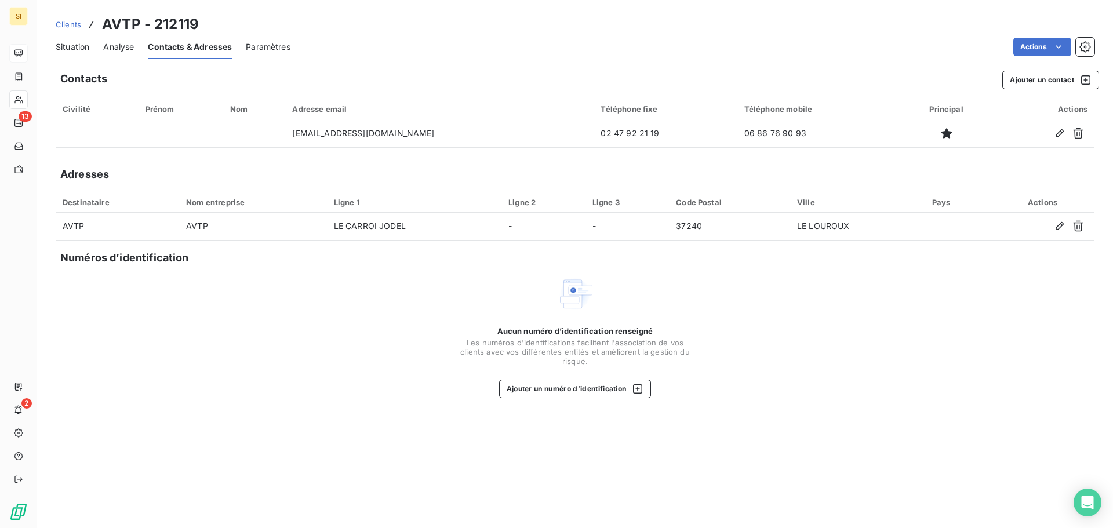
drag, startPoint x: 70, startPoint y: 49, endPoint x: 2, endPoint y: 35, distance: 69.2
click at [70, 49] on span "Situation" at bounding box center [73, 47] width 34 height 12
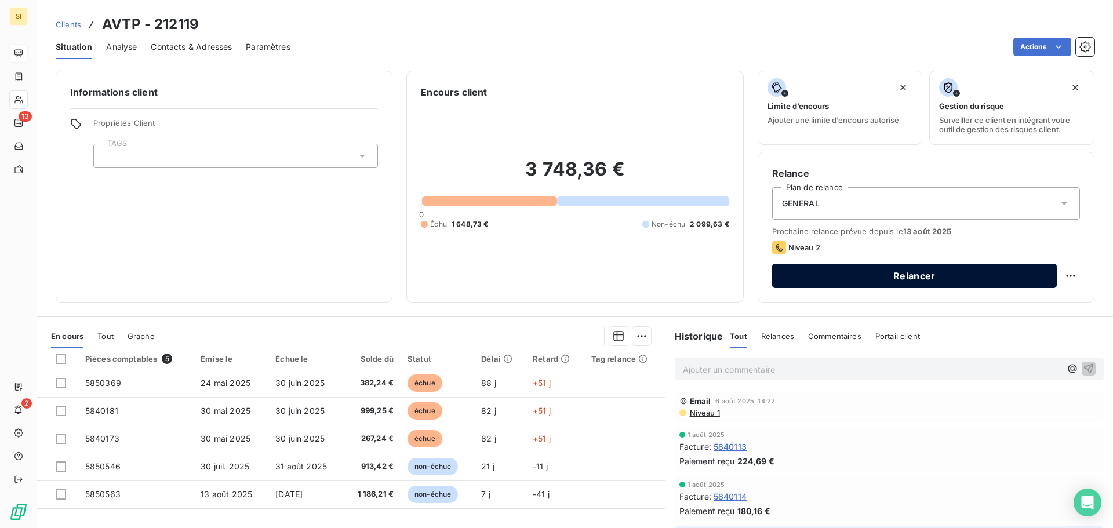
click at [932, 276] on button "Relancer" at bounding box center [914, 276] width 285 height 24
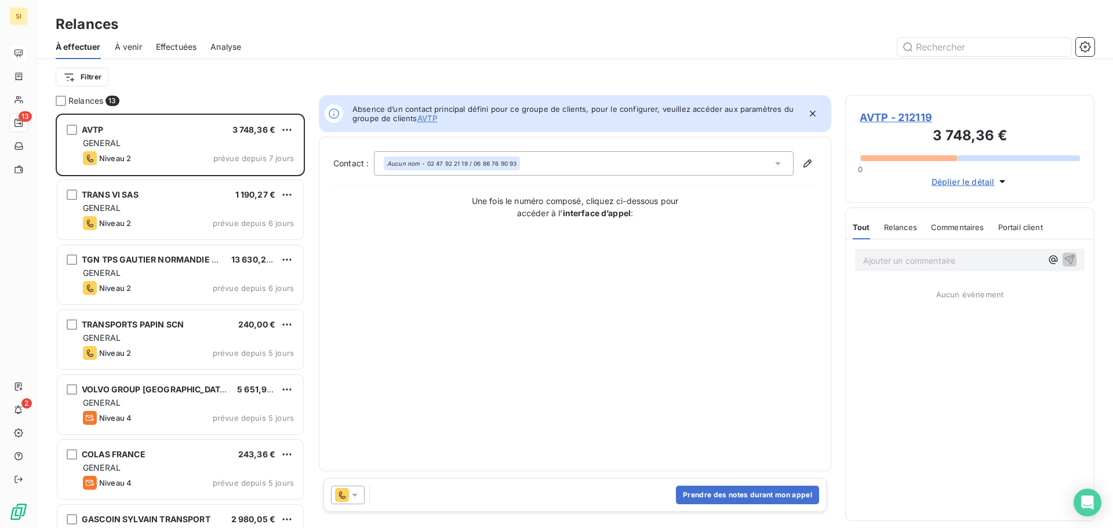
scroll to position [406, 241]
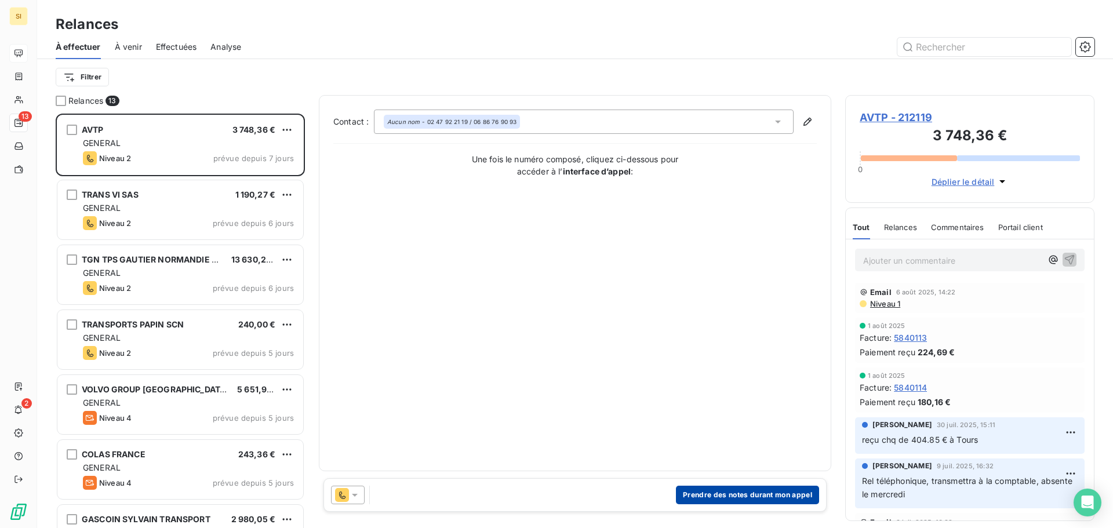
click at [776, 493] on button "Prendre des notes durant mon appel" at bounding box center [747, 495] width 143 height 19
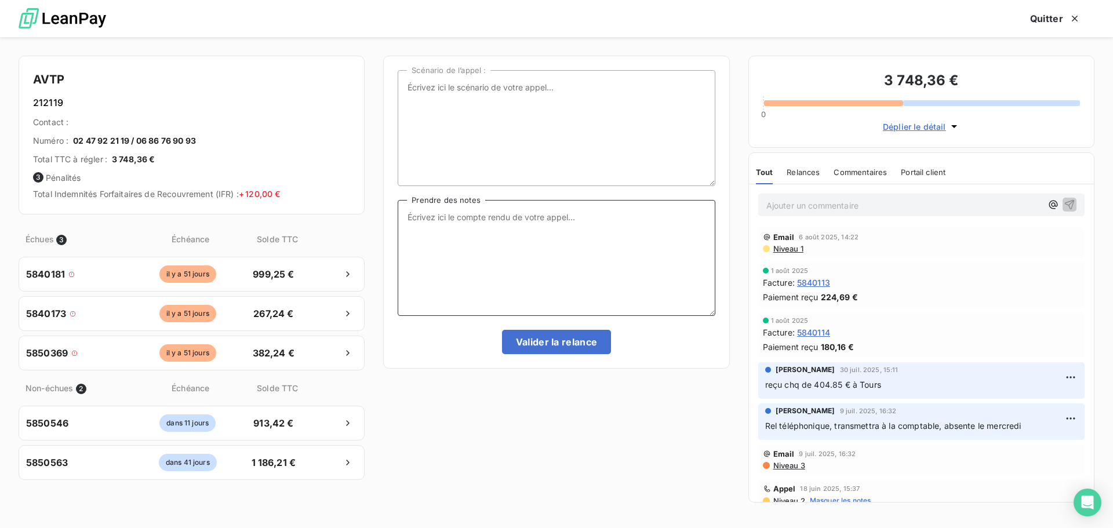
click at [418, 216] on textarea "Prendre des notes" at bounding box center [556, 258] width 317 height 116
type textarea "message sera transmis à sa collègue (absente le [DATE])"
click at [570, 341] on button "Valider la relance" at bounding box center [557, 342] width 110 height 24
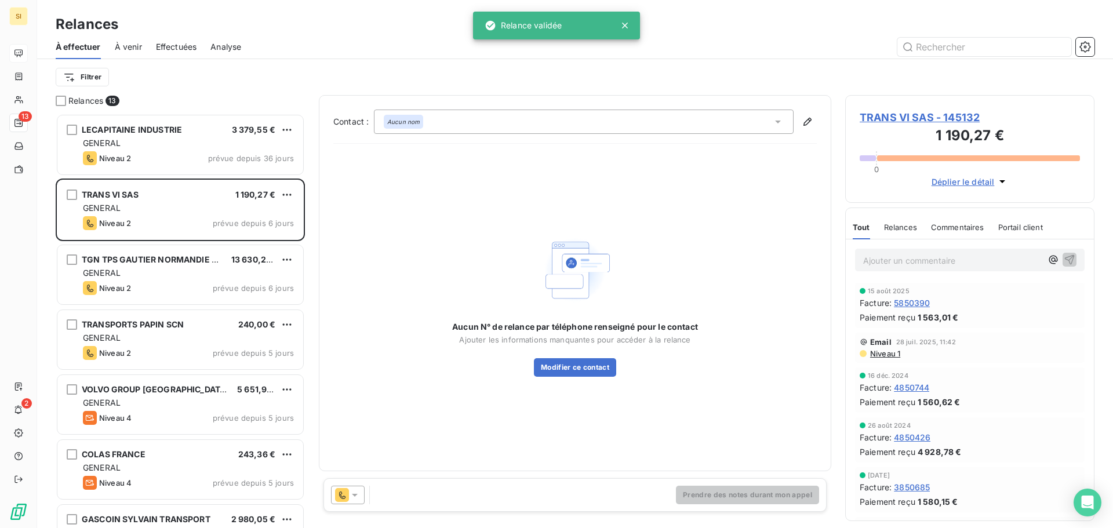
drag, startPoint x: 338, startPoint y: 71, endPoint x: 393, endPoint y: 67, distance: 55.8
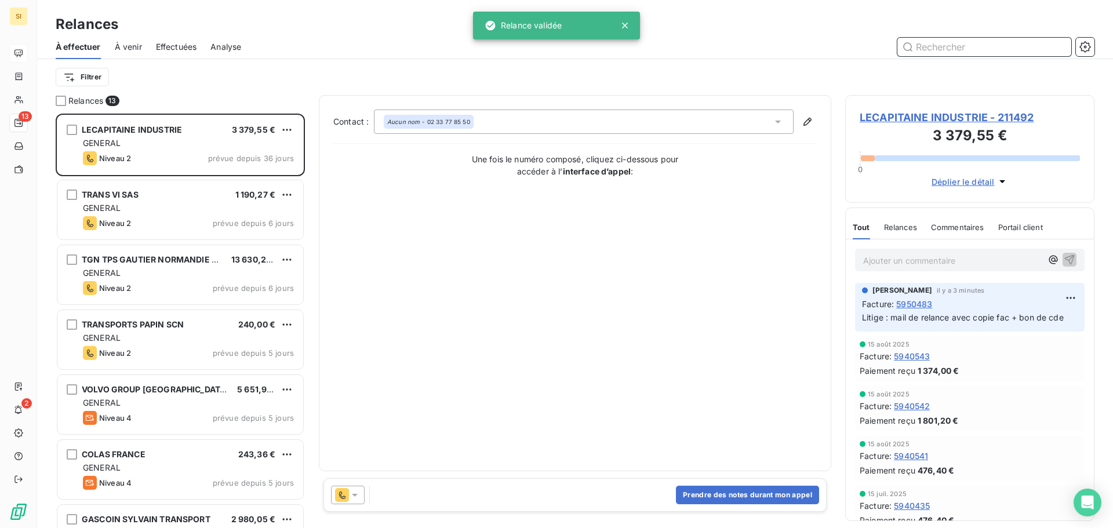
click at [977, 48] on input "text" at bounding box center [984, 47] width 174 height 19
type input "212364"
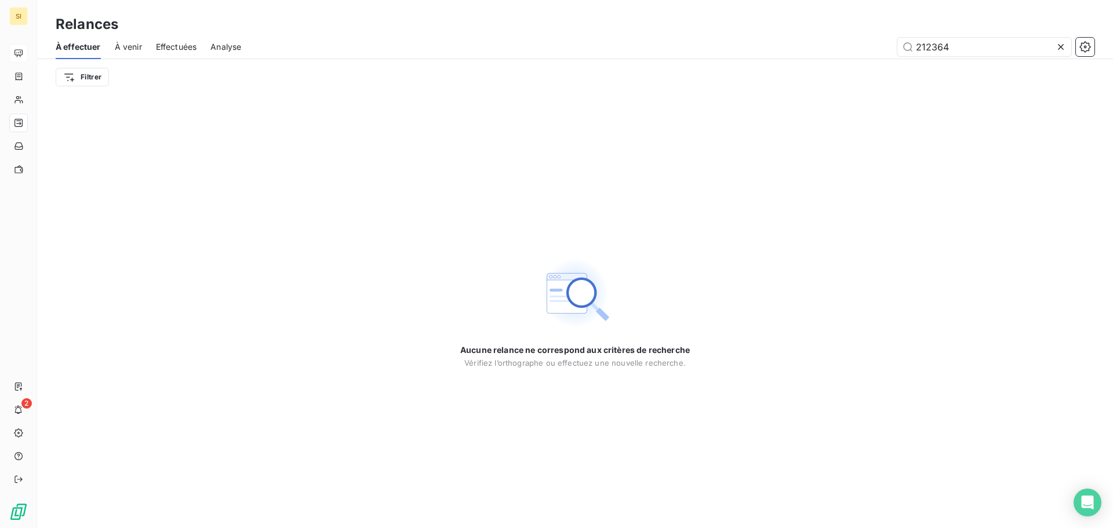
click at [1059, 46] on icon at bounding box center [1061, 47] width 12 height 12
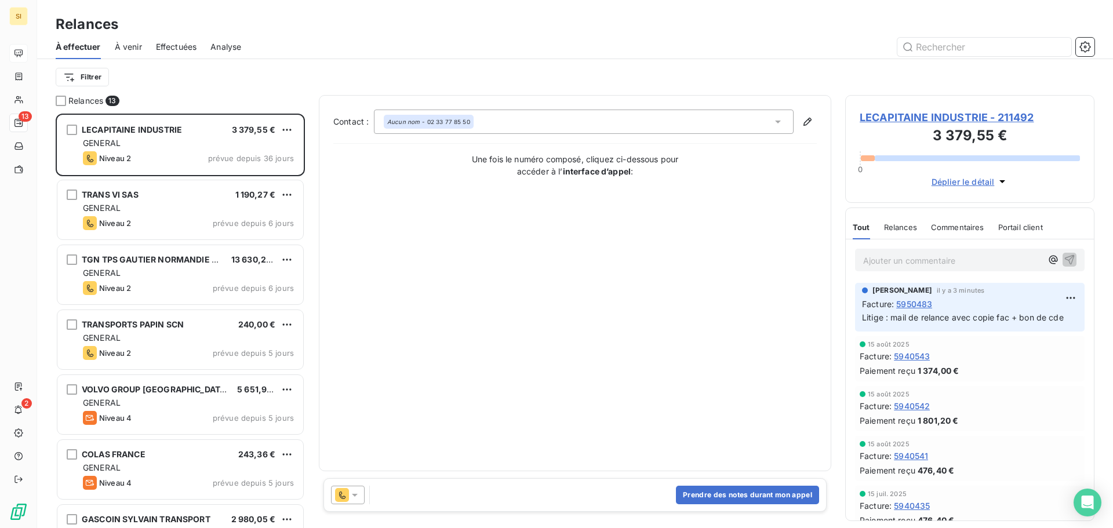
scroll to position [406, 241]
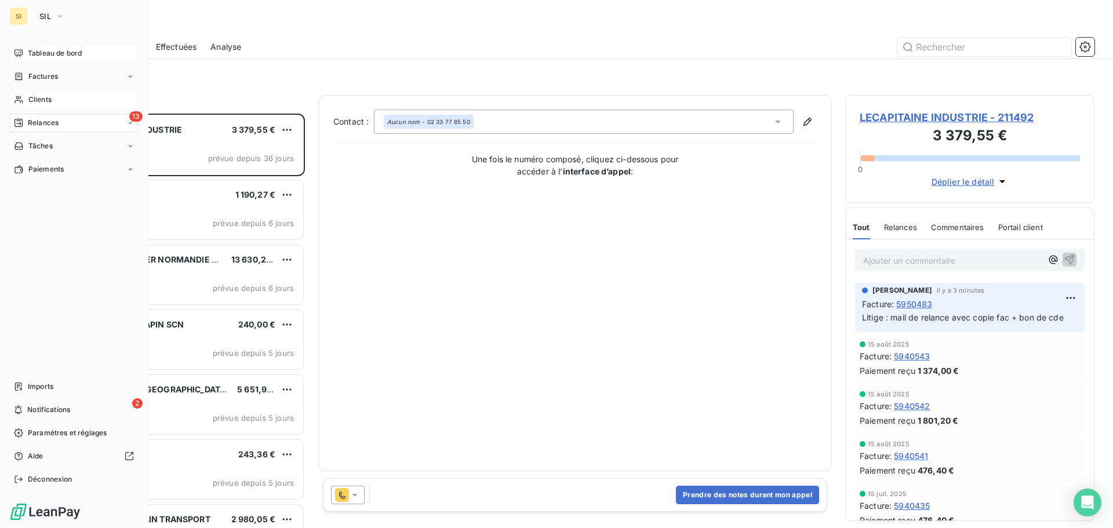
click at [23, 97] on icon at bounding box center [19, 99] width 10 height 9
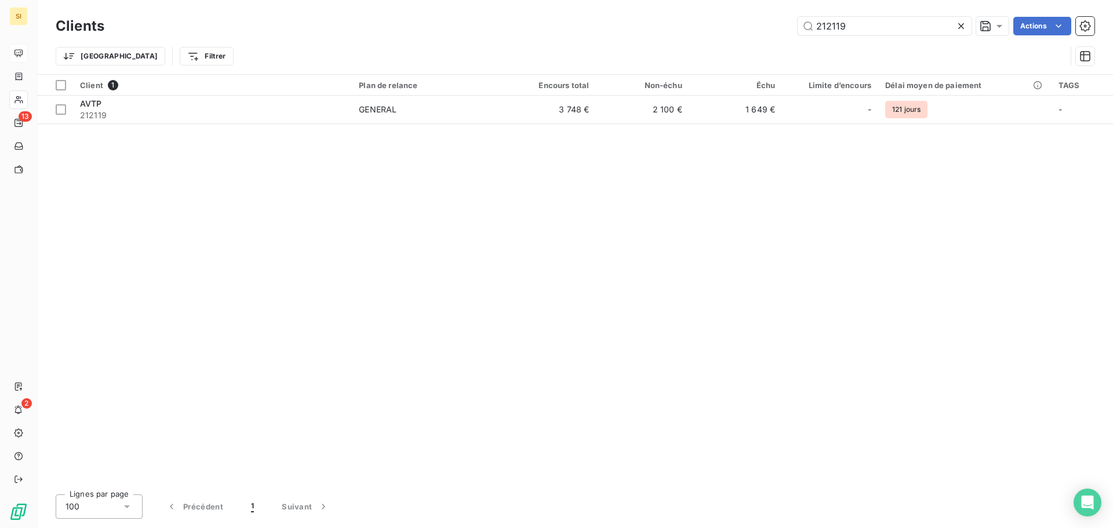
drag, startPoint x: 856, startPoint y: 27, endPoint x: 755, endPoint y: 23, distance: 101.5
click at [755, 23] on div "212119 Actions" at bounding box center [606, 26] width 976 height 19
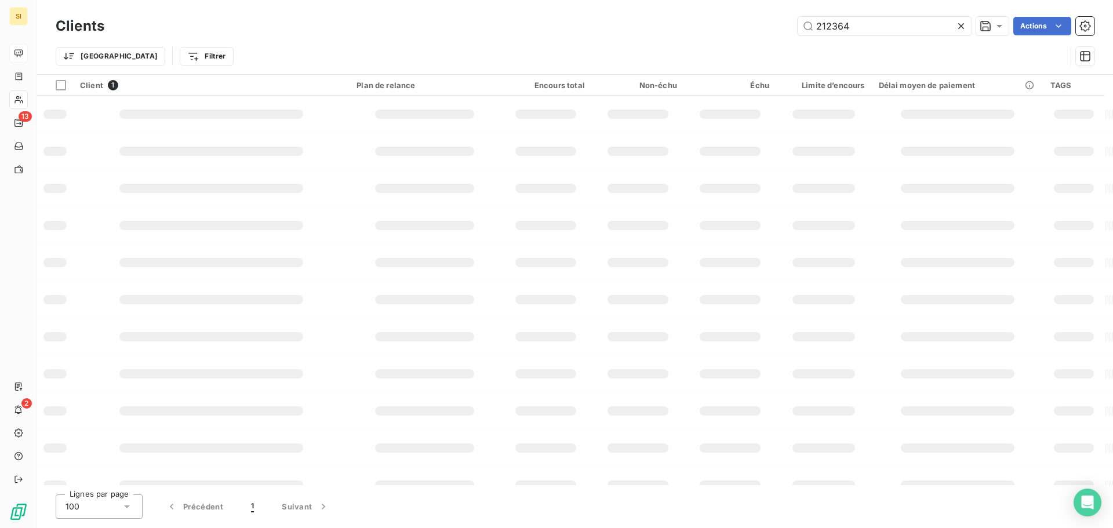
type input "212364"
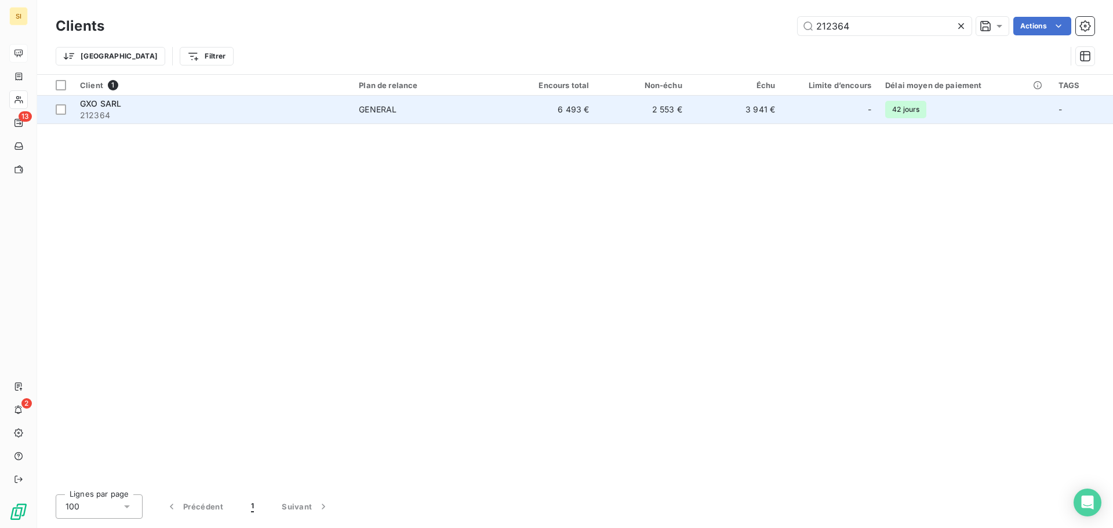
click at [82, 108] on span "GXO SARL" at bounding box center [100, 104] width 41 height 10
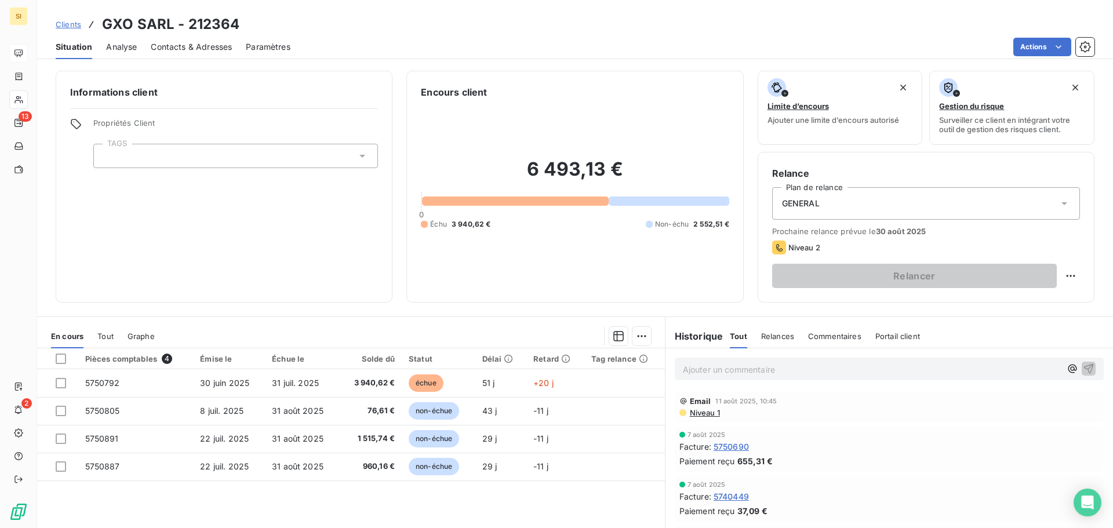
click at [194, 49] on span "Contacts & Adresses" at bounding box center [191, 47] width 81 height 12
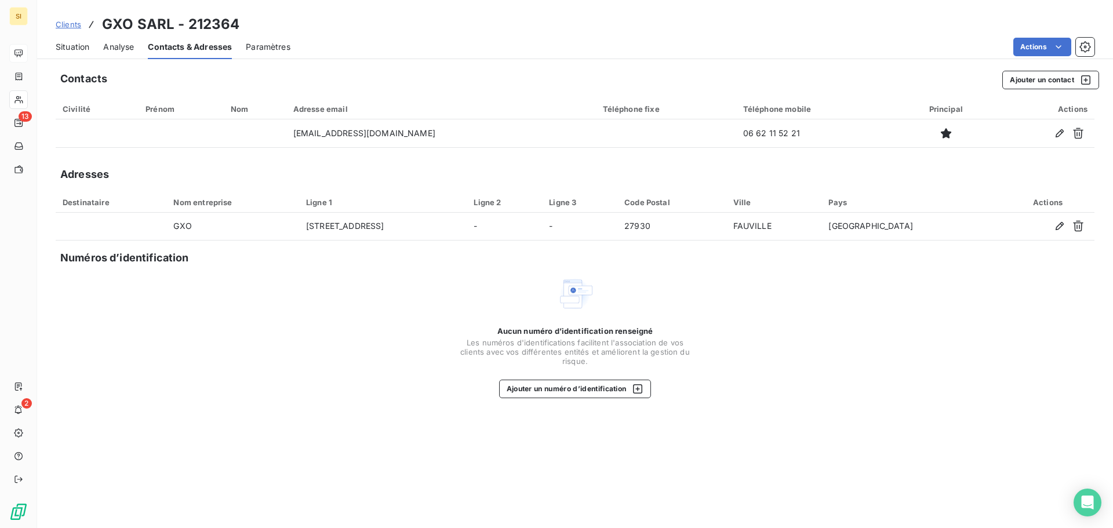
click at [60, 48] on span "Situation" at bounding box center [73, 47] width 34 height 12
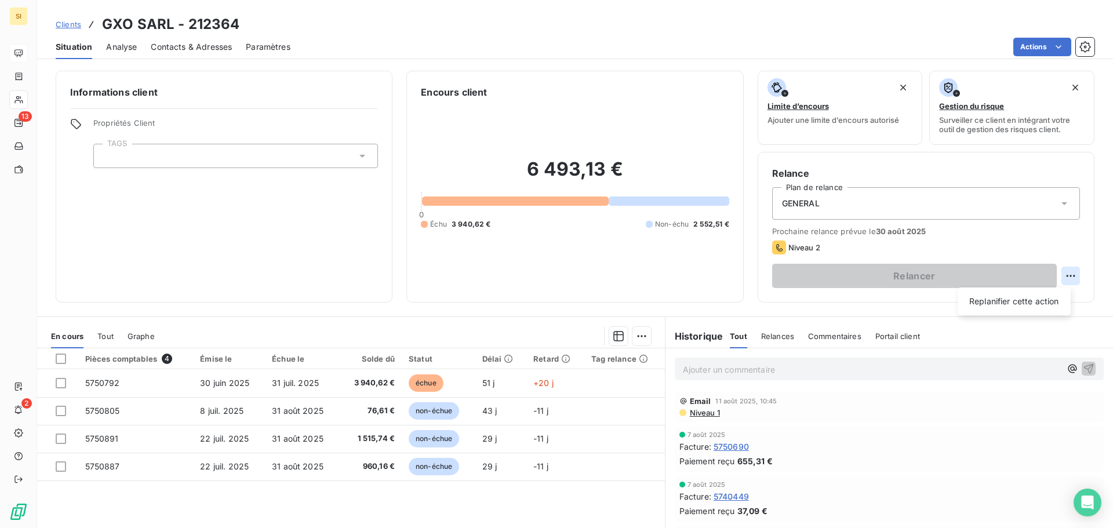
click at [1067, 272] on html "SI 13 2 Clients GXO SARL - 212364 Situation Analyse Contacts & Adresses Paramèt…" at bounding box center [556, 264] width 1113 height 528
click at [1010, 301] on div "Replanifier cette action" at bounding box center [1014, 301] width 104 height 19
select select "7"
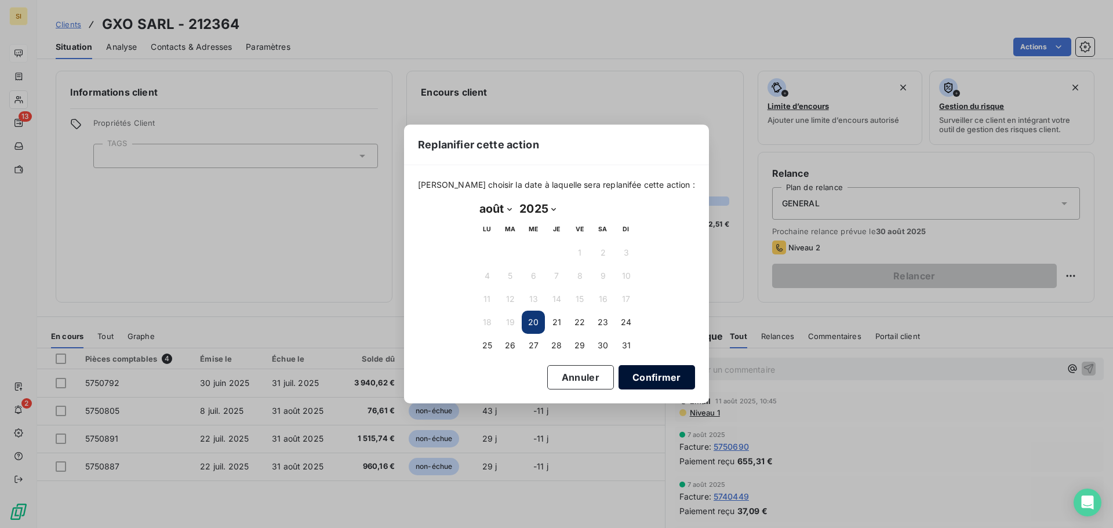
click at [642, 379] on button "Confirmer" at bounding box center [656, 377] width 76 height 24
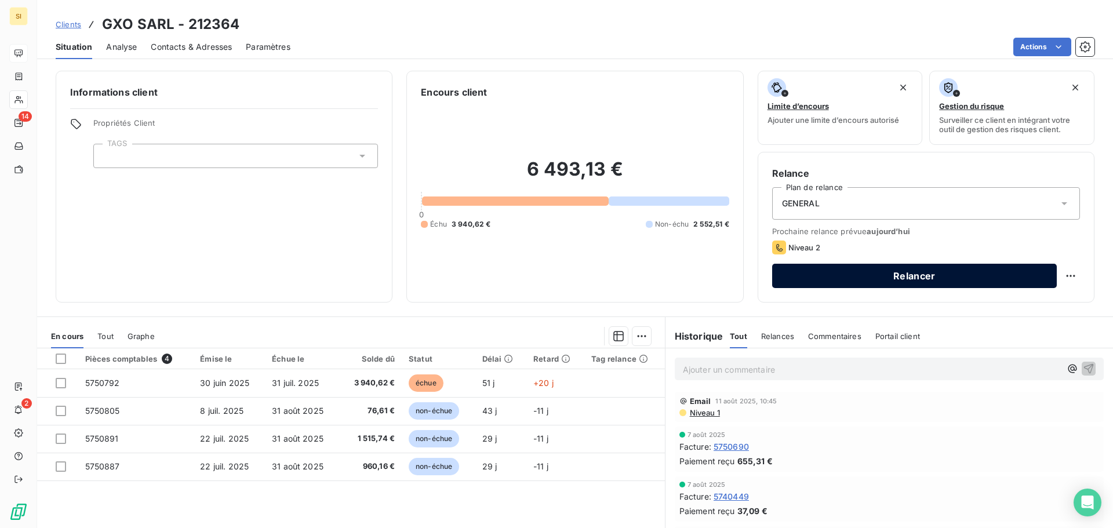
click at [895, 274] on button "Relancer" at bounding box center [914, 276] width 285 height 24
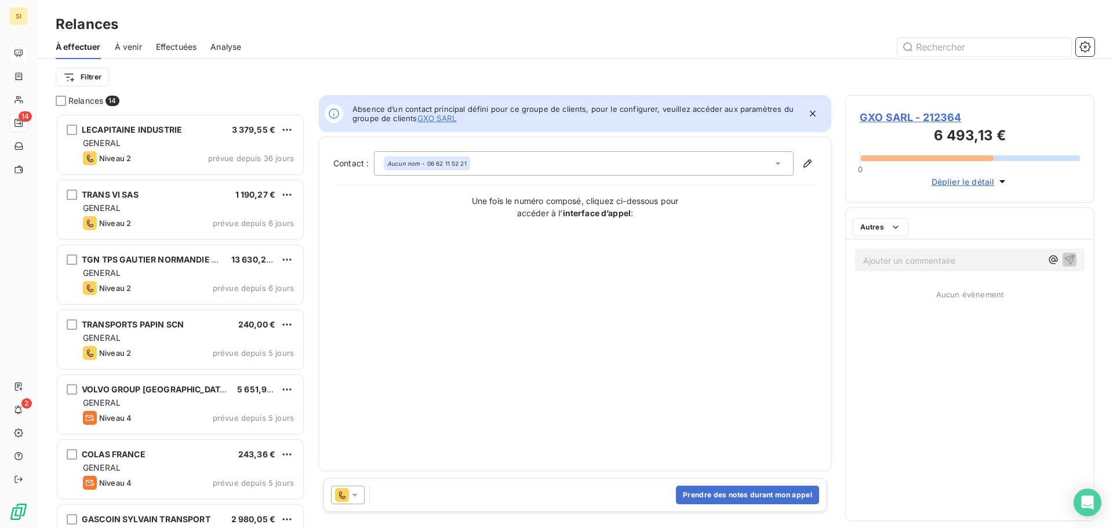
scroll to position [406, 241]
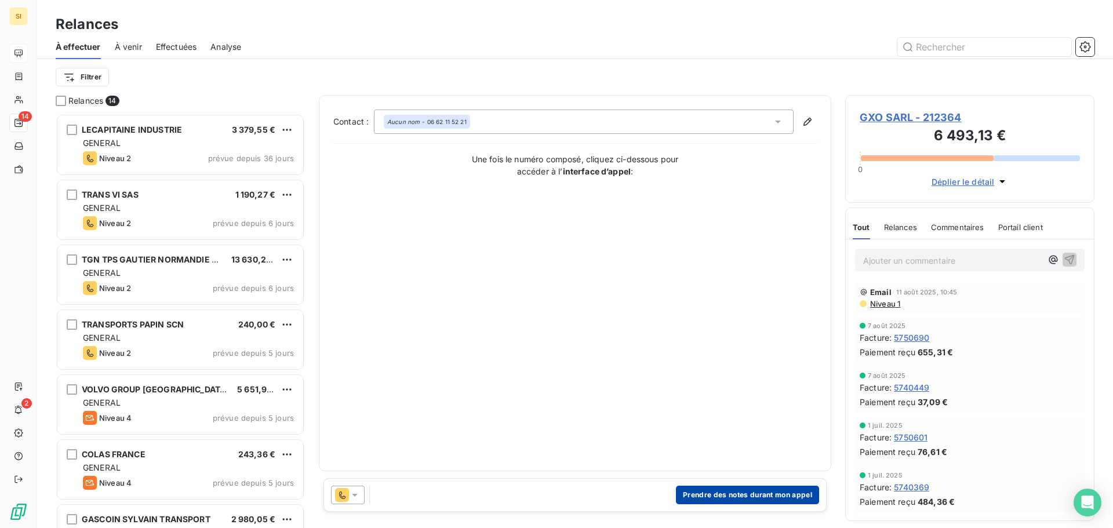
click at [724, 495] on button "Prendre des notes durant mon appel" at bounding box center [747, 495] width 143 height 19
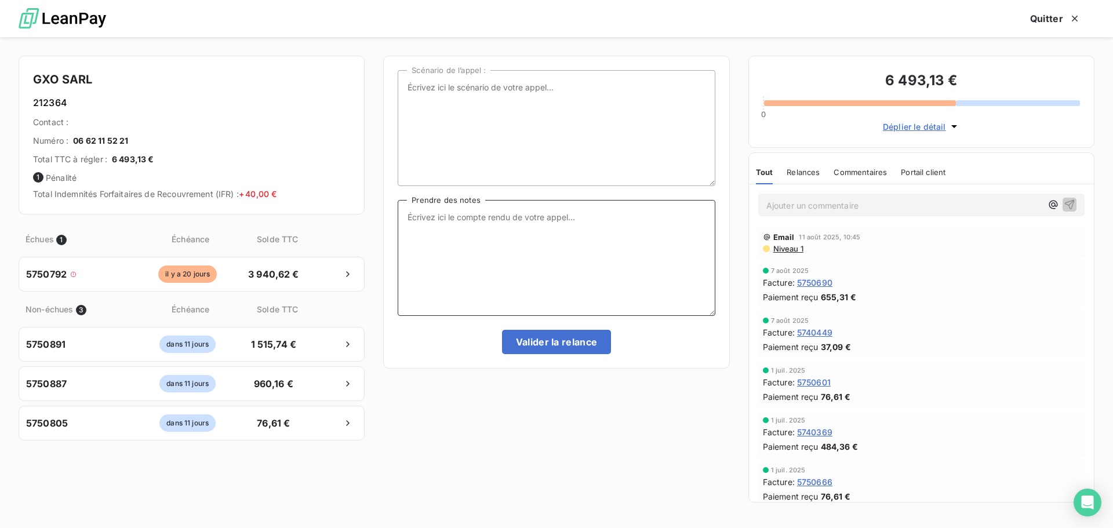
click at [440, 220] on textarea "Prendre des notes" at bounding box center [556, 258] width 317 height 116
type textarea "le règlt est prévu pour fin de semaine, début de semaine prochaine (petit retar…"
click at [556, 345] on button "Valider la relance" at bounding box center [557, 342] width 110 height 24
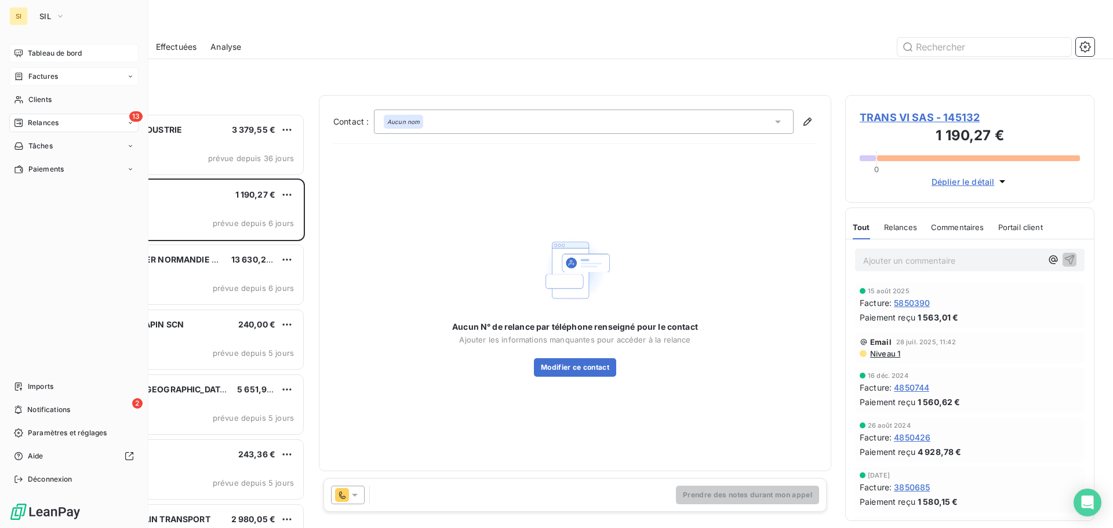
drag, startPoint x: 23, startPoint y: 99, endPoint x: 66, endPoint y: 85, distance: 45.1
click at [23, 99] on icon at bounding box center [19, 99] width 10 height 9
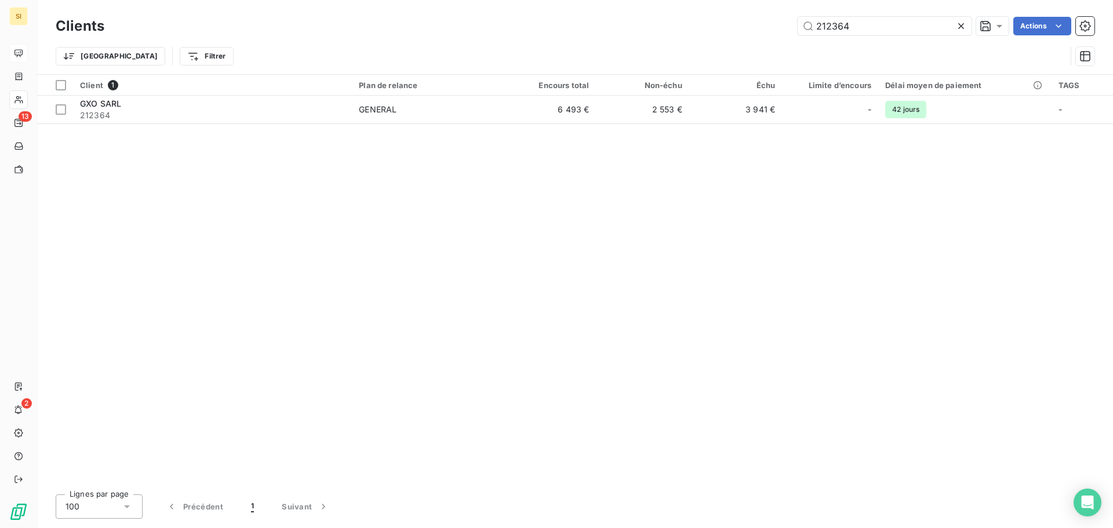
drag, startPoint x: 862, startPoint y: 28, endPoint x: 741, endPoint y: 14, distance: 121.4
click at [742, 14] on div "Clients 212364 Actions" at bounding box center [575, 26] width 1039 height 24
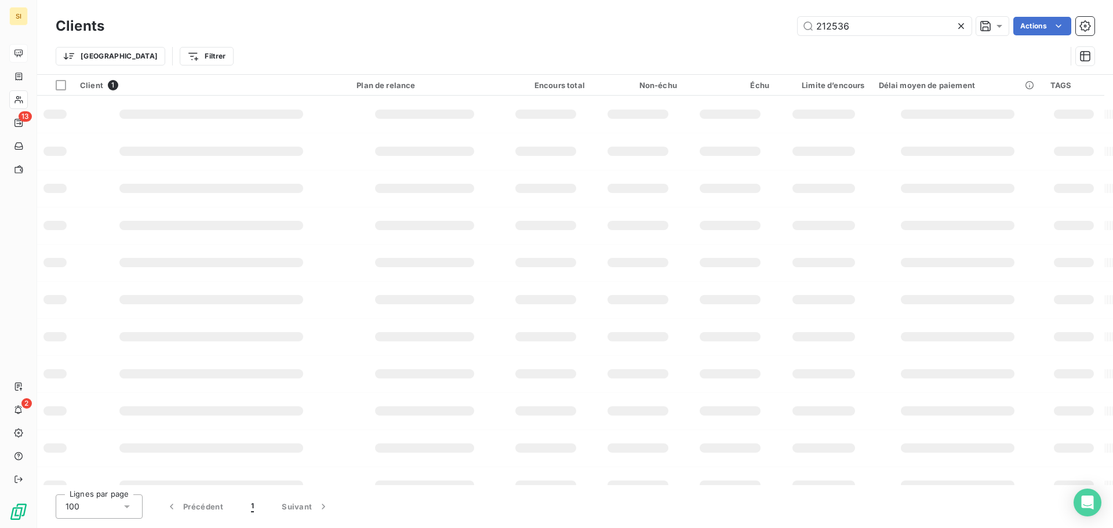
type input "212536"
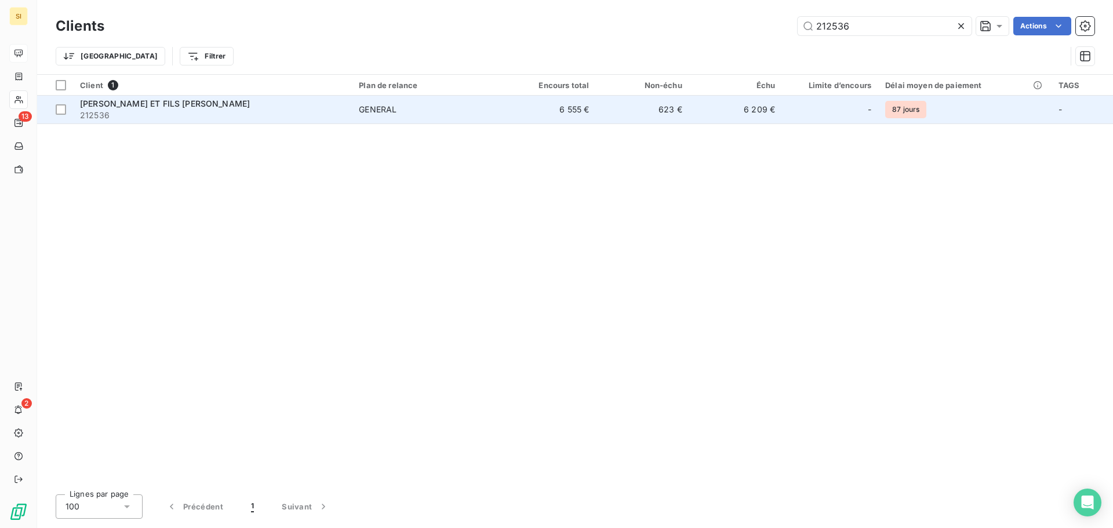
click at [139, 99] on span "[PERSON_NAME] ET FILS [PERSON_NAME]" at bounding box center [165, 104] width 170 height 10
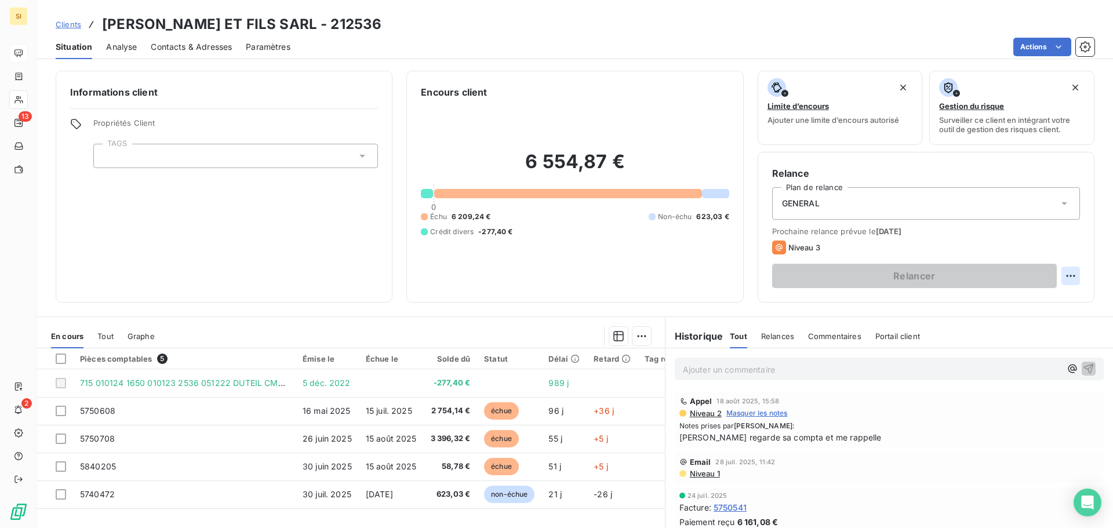
click at [1062, 276] on html "SI 13 2 Clients [PERSON_NAME] ET FILS SARL - 212536 Situation Analyse Contacts …" at bounding box center [556, 264] width 1113 height 528
click at [1016, 301] on div "Replanifier cette action" at bounding box center [1014, 301] width 104 height 19
select select "7"
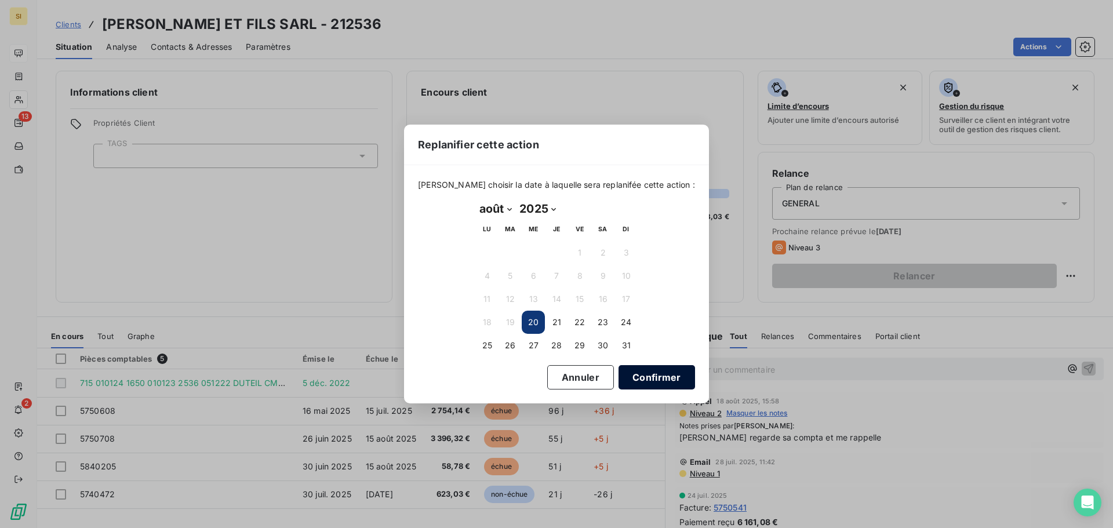
click at [644, 385] on button "Confirmer" at bounding box center [656, 377] width 76 height 24
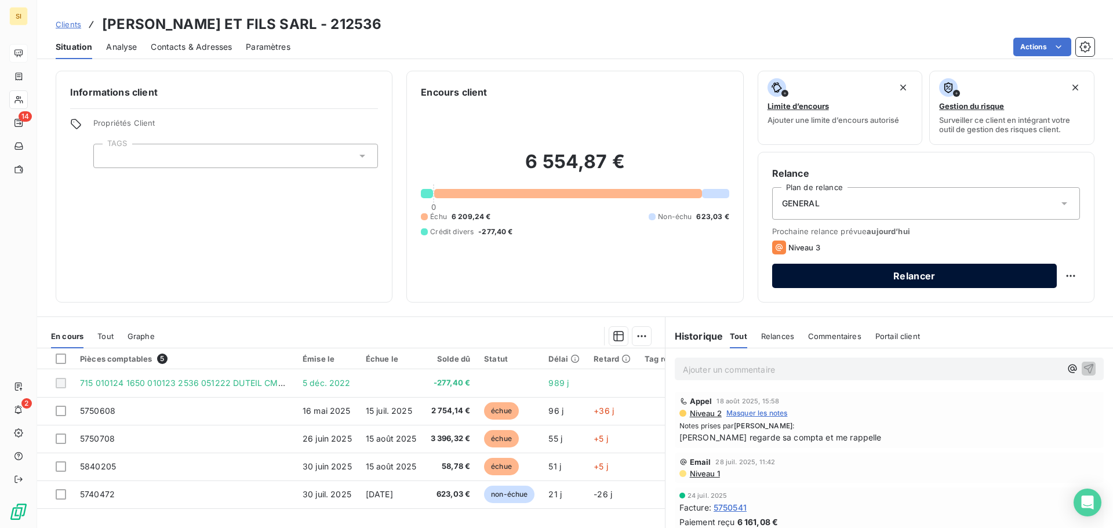
click at [1001, 280] on button "Relancer" at bounding box center [914, 276] width 285 height 24
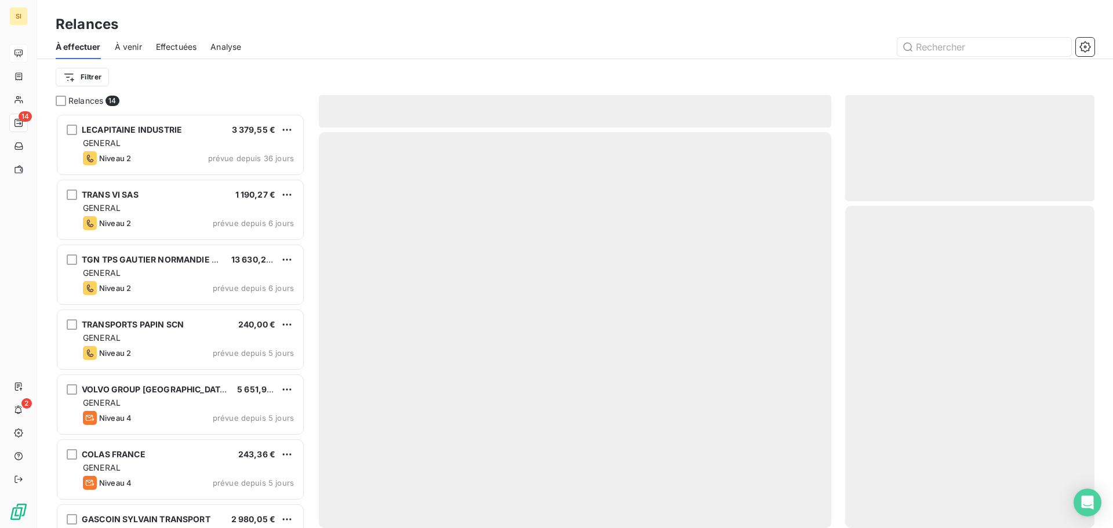
scroll to position [406, 241]
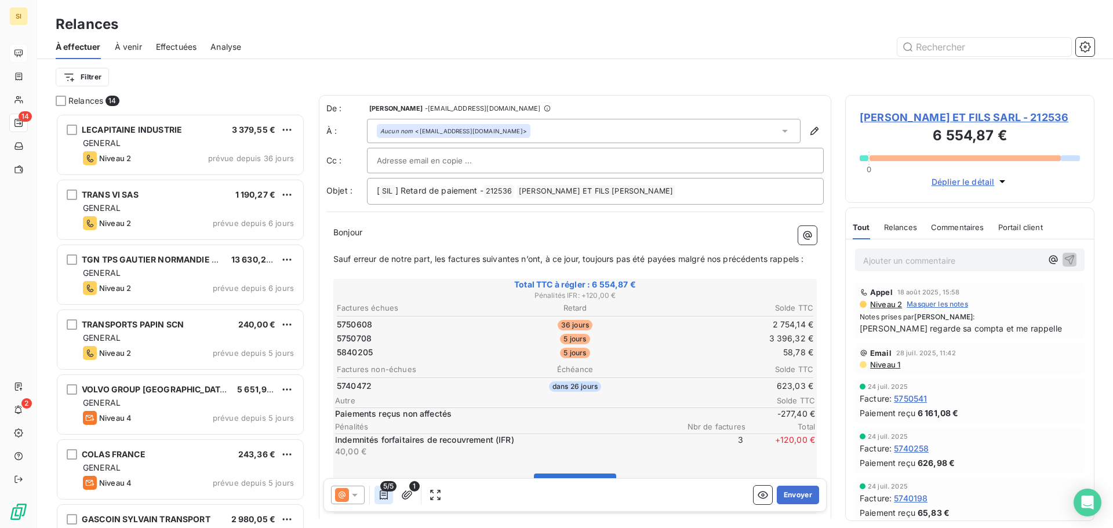
click at [380, 494] on icon "button" at bounding box center [384, 494] width 8 height 9
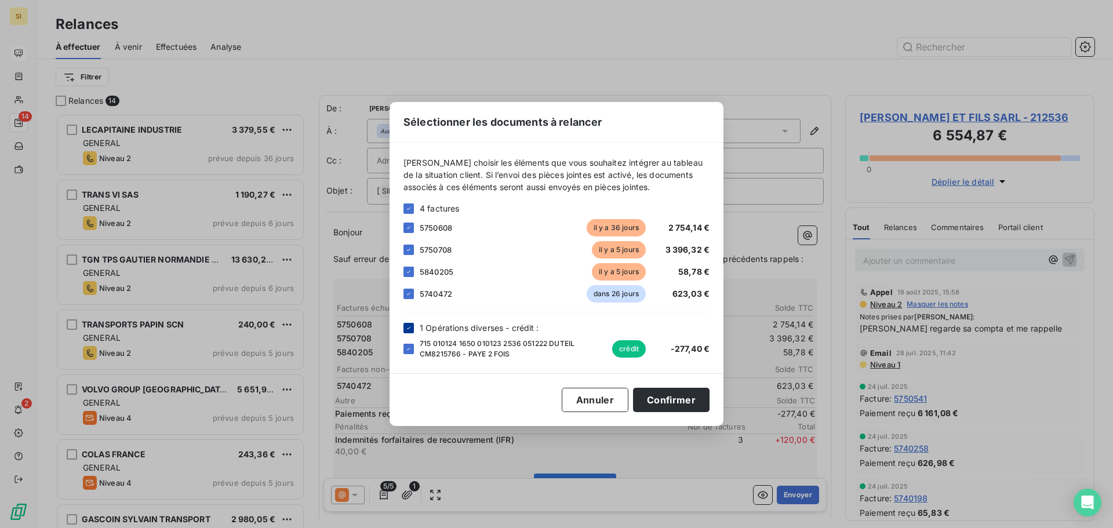
click at [409, 331] on icon at bounding box center [408, 328] width 7 height 7
click at [409, 298] on div at bounding box center [408, 294] width 10 height 10
click at [664, 395] on button "Confirmer" at bounding box center [671, 400] width 76 height 24
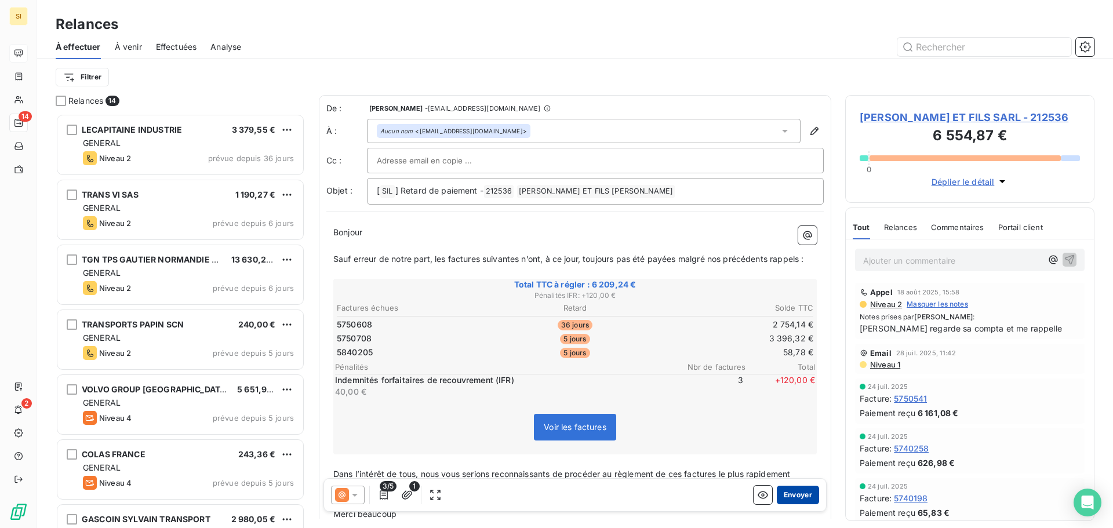
click at [789, 491] on button "Envoyer" at bounding box center [798, 495] width 42 height 19
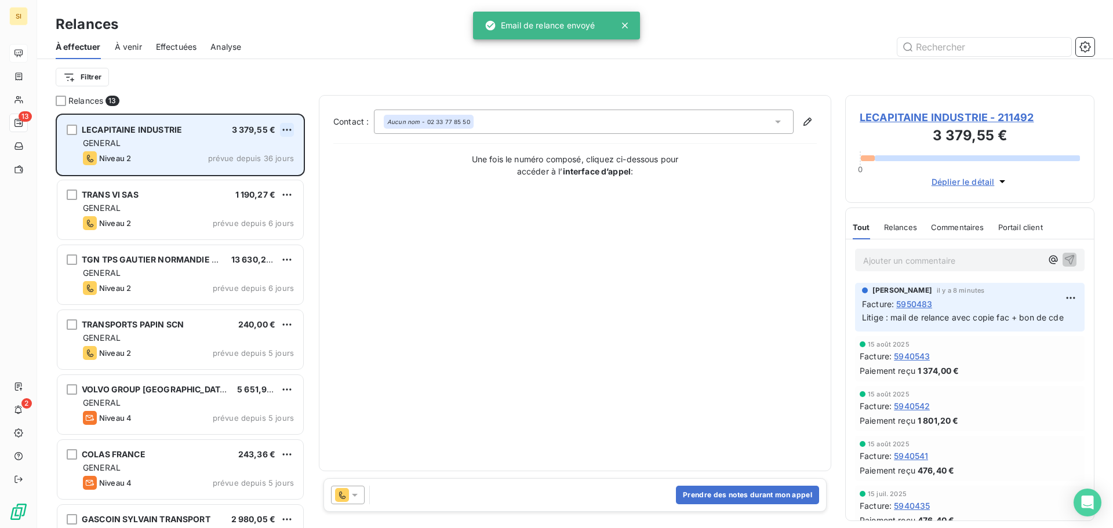
click at [287, 129] on html "SI 13 2 Relances À effectuer À venir Effectuées Analyse Filtrer Relances 13 LEC…" at bounding box center [556, 264] width 1113 height 528
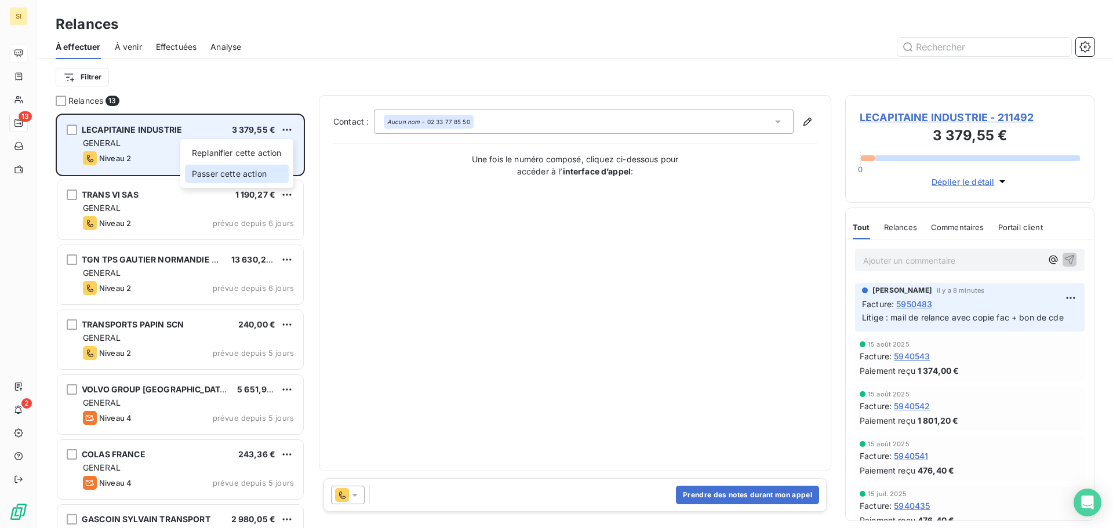
click at [233, 171] on div "Passer cette action" at bounding box center [237, 174] width 104 height 19
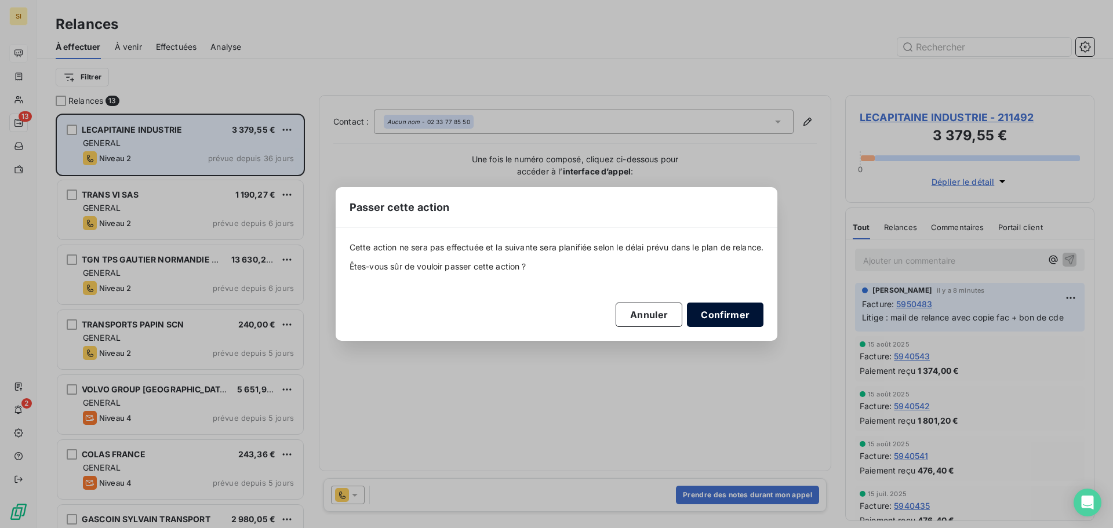
click at [747, 318] on button "Confirmer" at bounding box center [725, 315] width 76 height 24
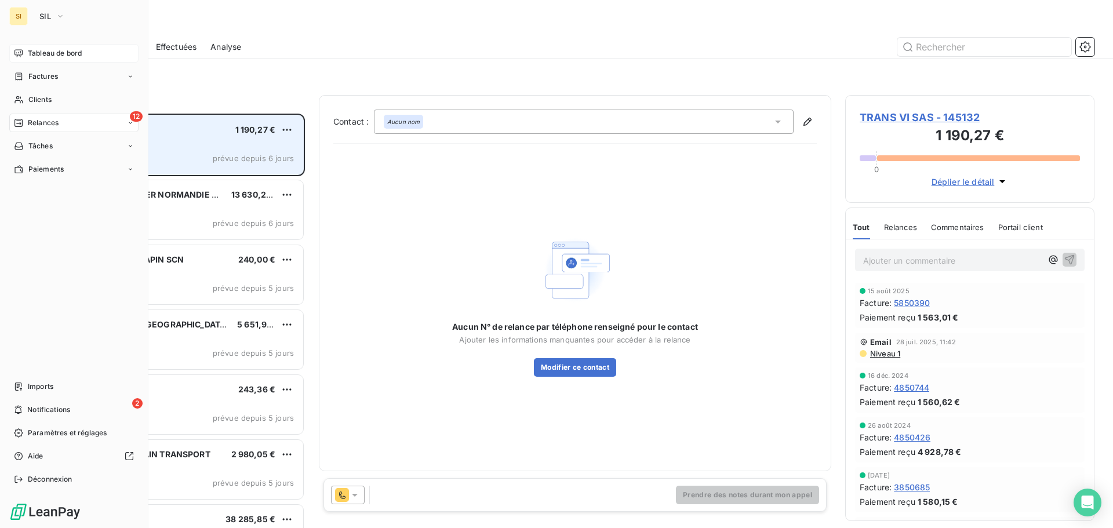
click at [35, 99] on span "Clients" at bounding box center [39, 99] width 23 height 10
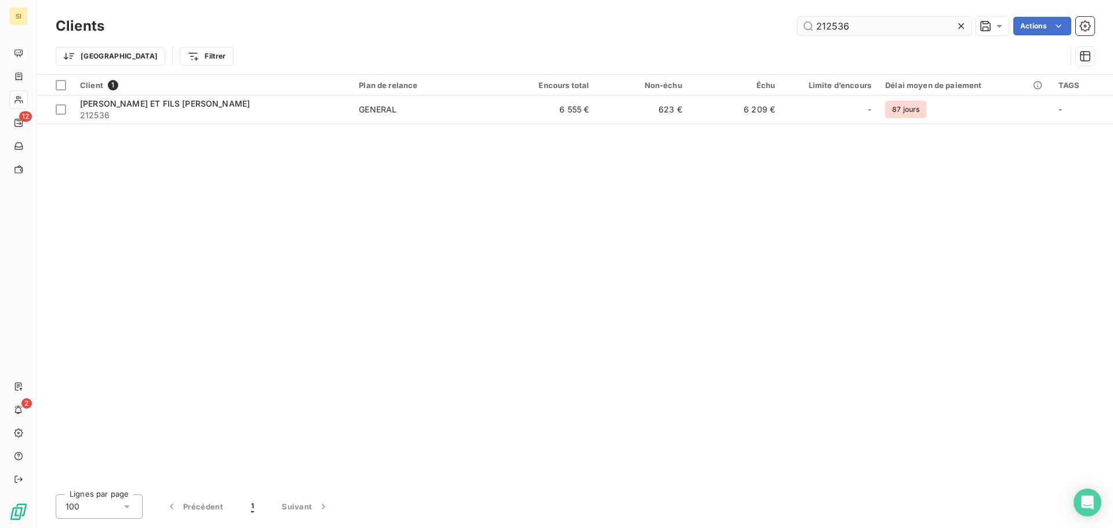
drag, startPoint x: 873, startPoint y: 27, endPoint x: 839, endPoint y: 25, distance: 34.2
click at [839, 25] on input "212536" at bounding box center [884, 26] width 174 height 19
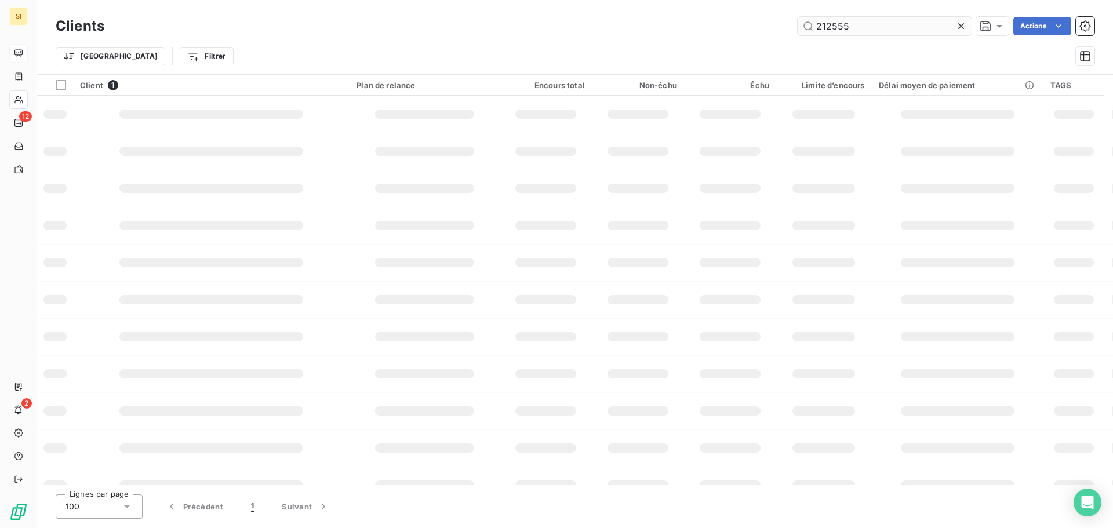
type input "212555"
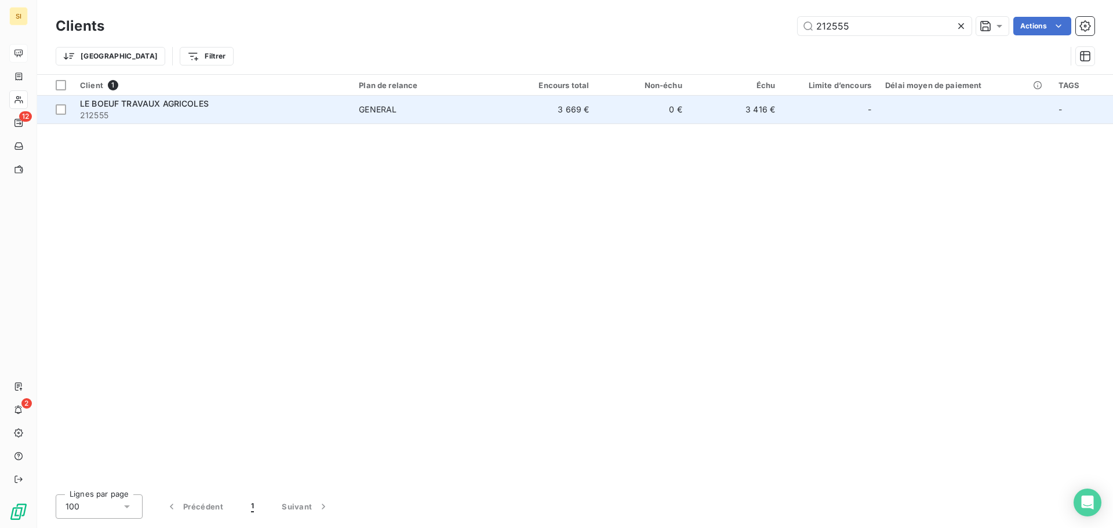
click at [182, 103] on span "LE BOEUF TRAVAUX AGRICOLES" at bounding box center [144, 104] width 129 height 10
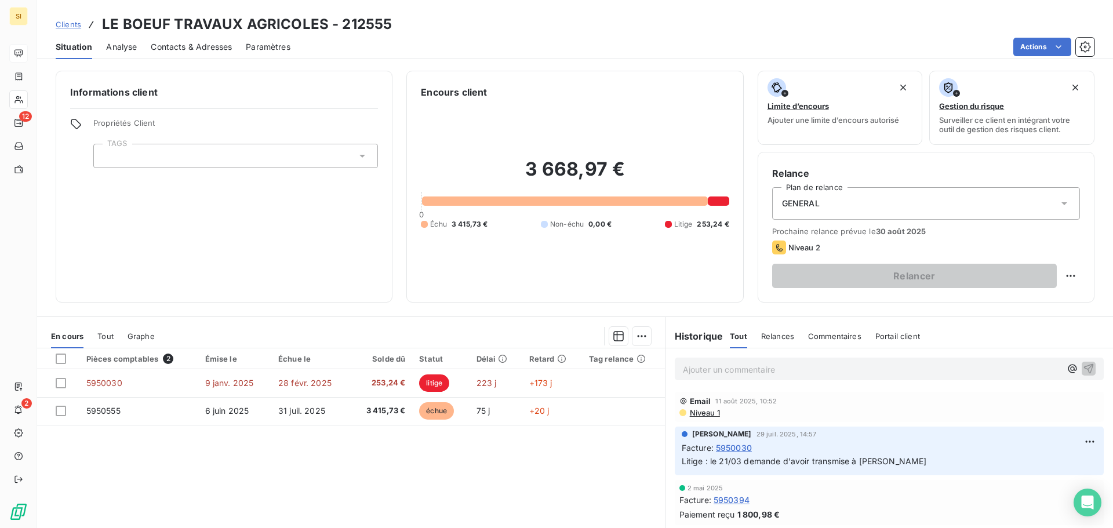
click at [223, 50] on span "Contacts & Adresses" at bounding box center [191, 47] width 81 height 12
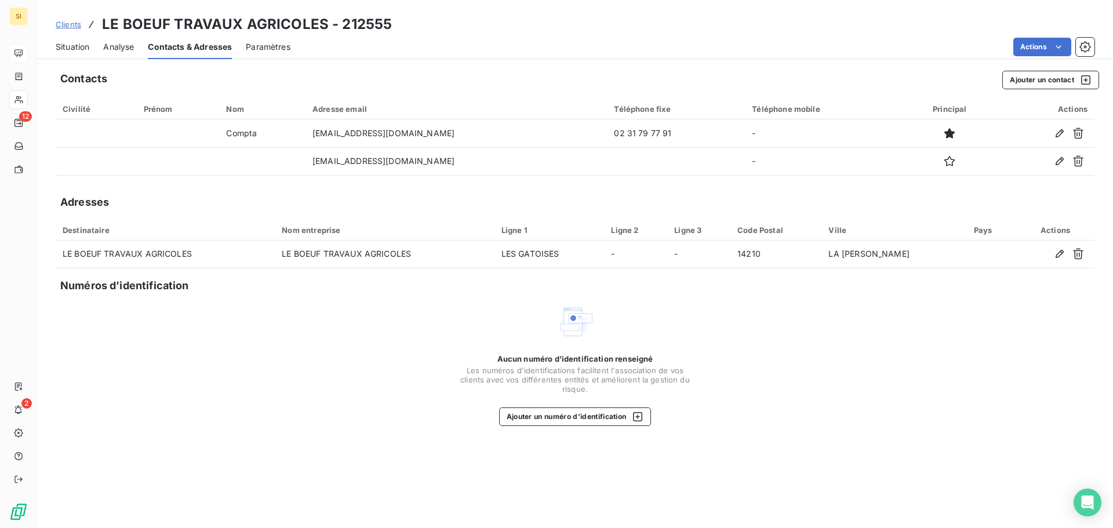
click at [76, 48] on span "Situation" at bounding box center [73, 47] width 34 height 12
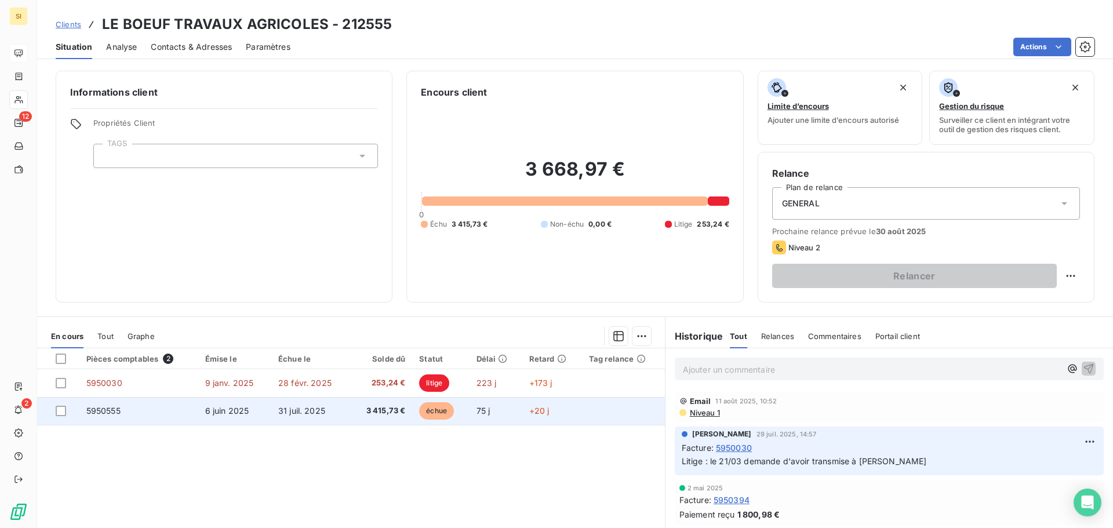
click at [220, 416] on td "6 juin 2025" at bounding box center [234, 411] width 73 height 28
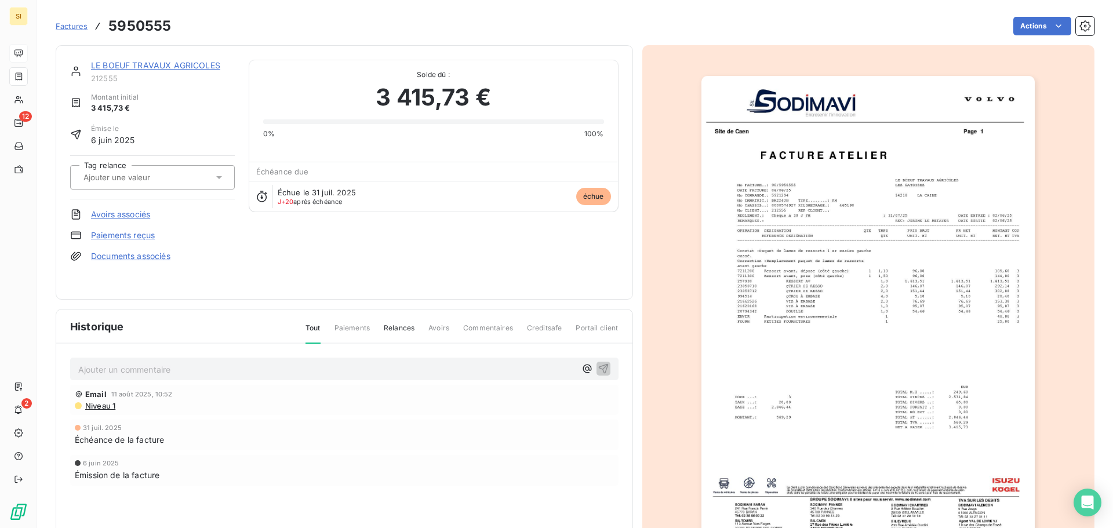
click at [908, 314] on img "button" at bounding box center [867, 312] width 333 height 472
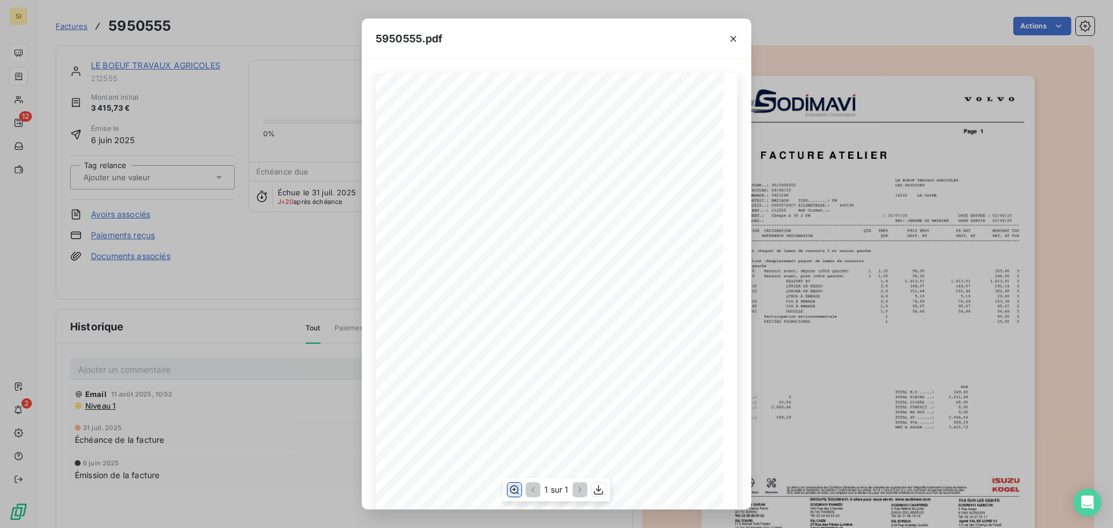
click at [516, 486] on icon "button" at bounding box center [514, 490] width 9 height 9
click at [733, 37] on icon "button" at bounding box center [733, 39] width 12 height 12
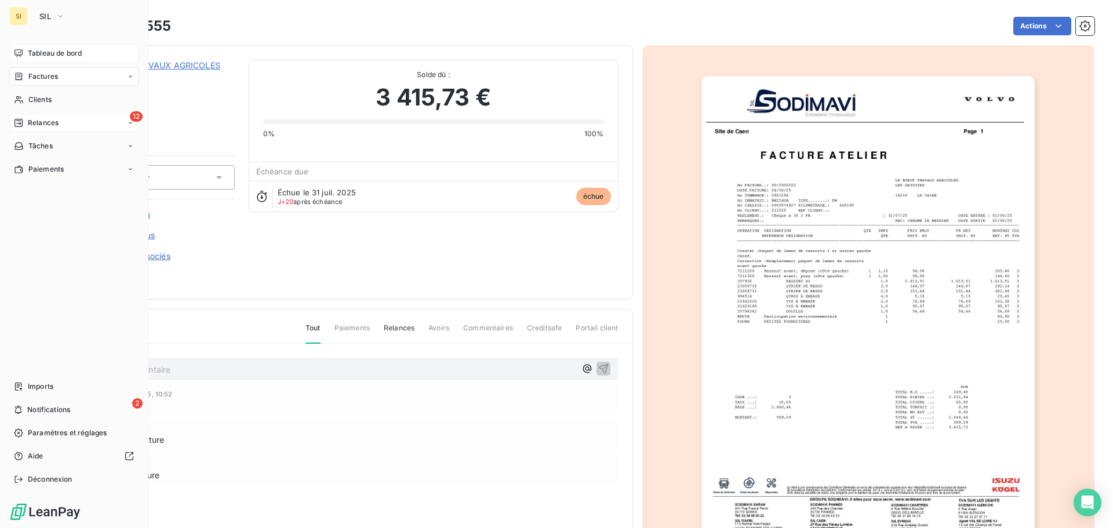
click at [22, 122] on icon at bounding box center [18, 123] width 8 height 8
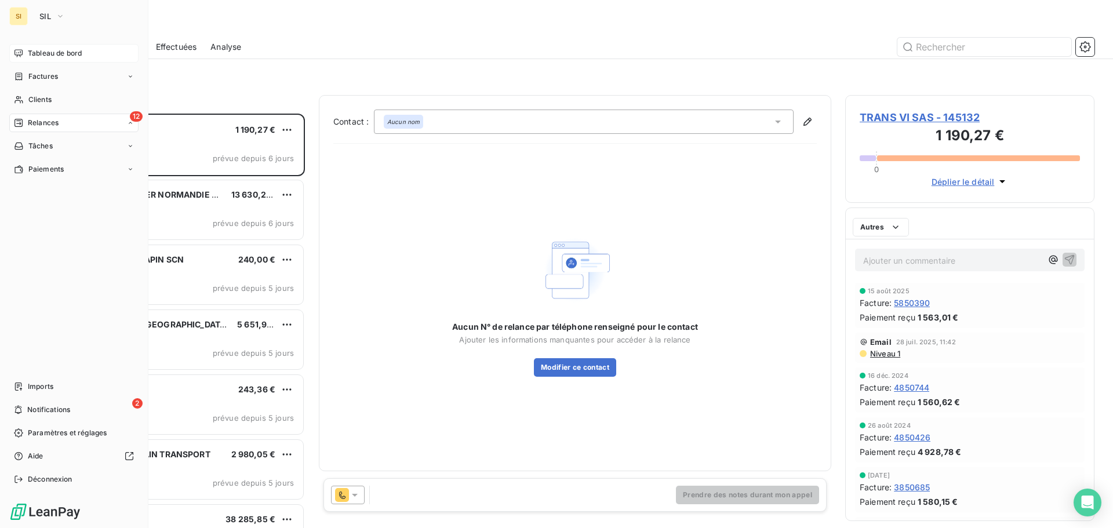
scroll to position [406, 241]
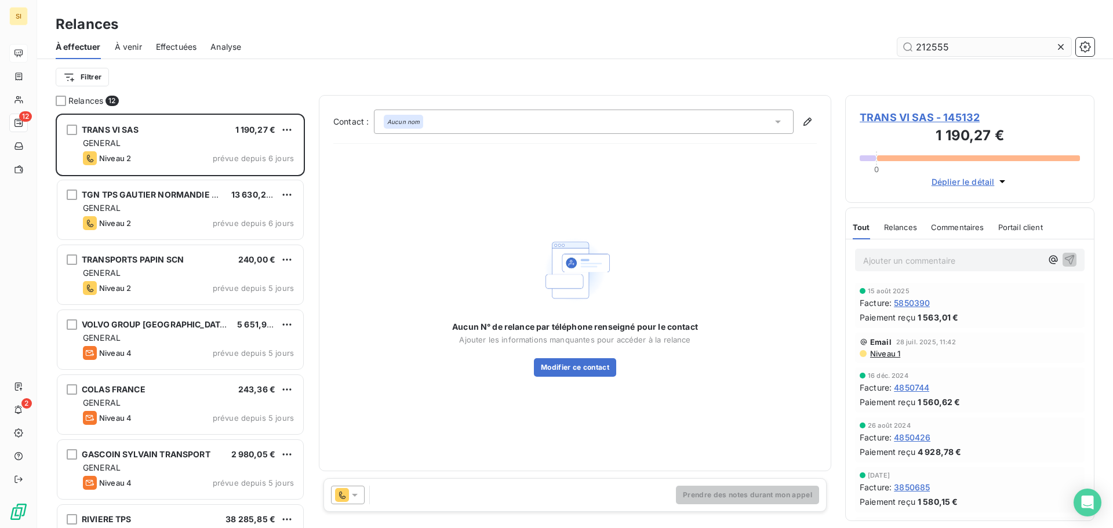
type input "212555"
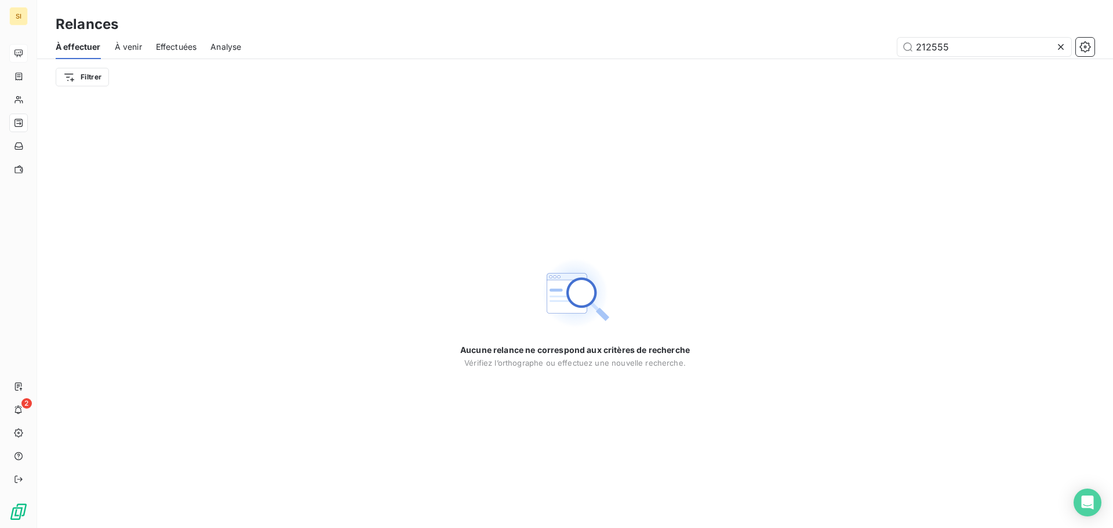
click at [1061, 46] on icon at bounding box center [1061, 47] width 6 height 6
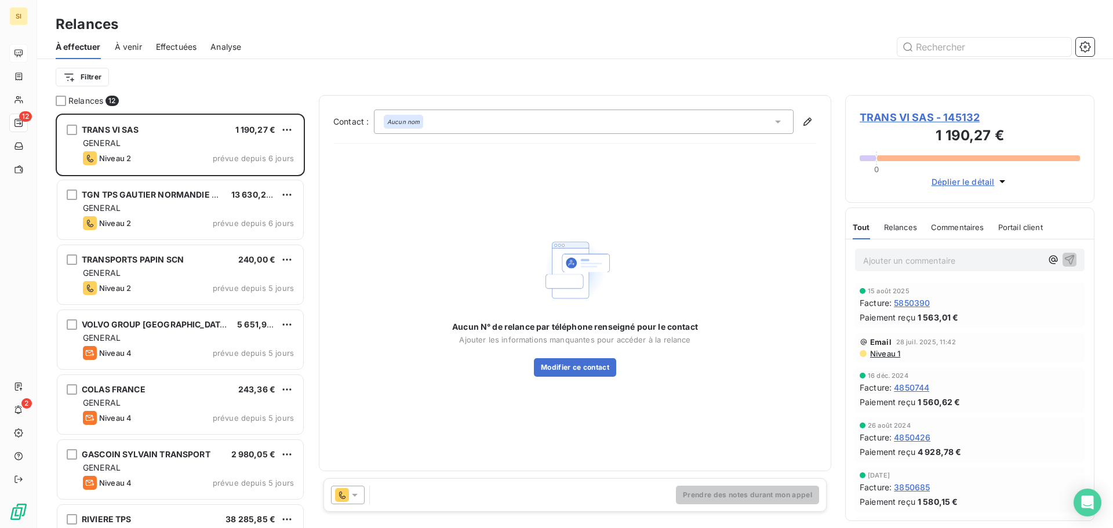
scroll to position [406, 241]
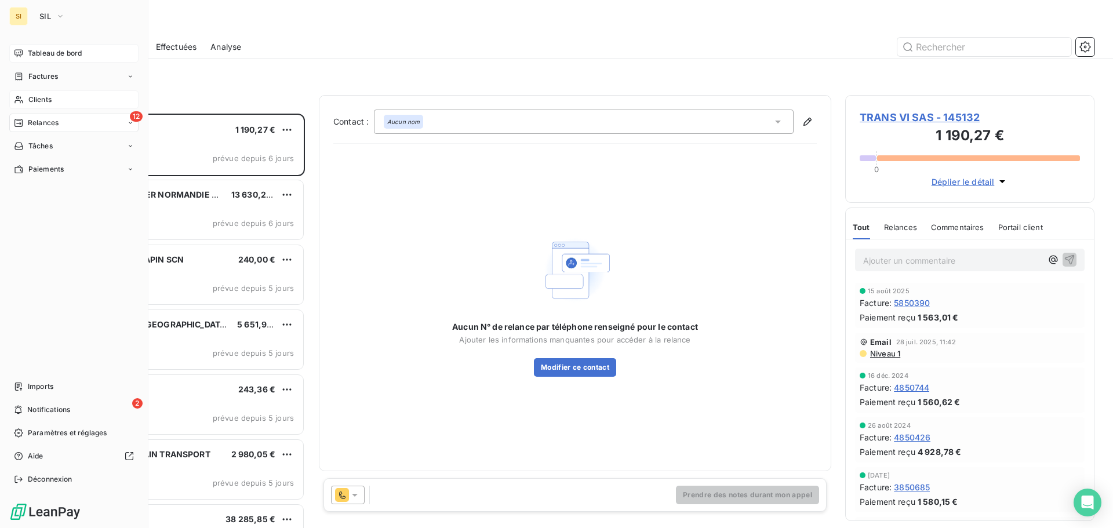
click at [28, 101] on span "Clients" at bounding box center [39, 99] width 23 height 10
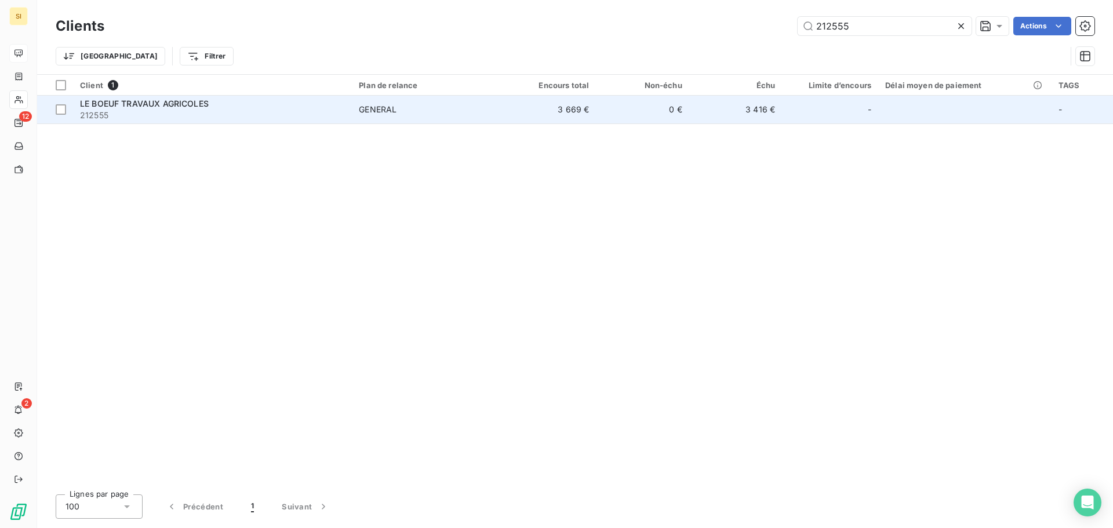
click at [184, 103] on span "LE BOEUF TRAVAUX AGRICOLES" at bounding box center [144, 104] width 129 height 10
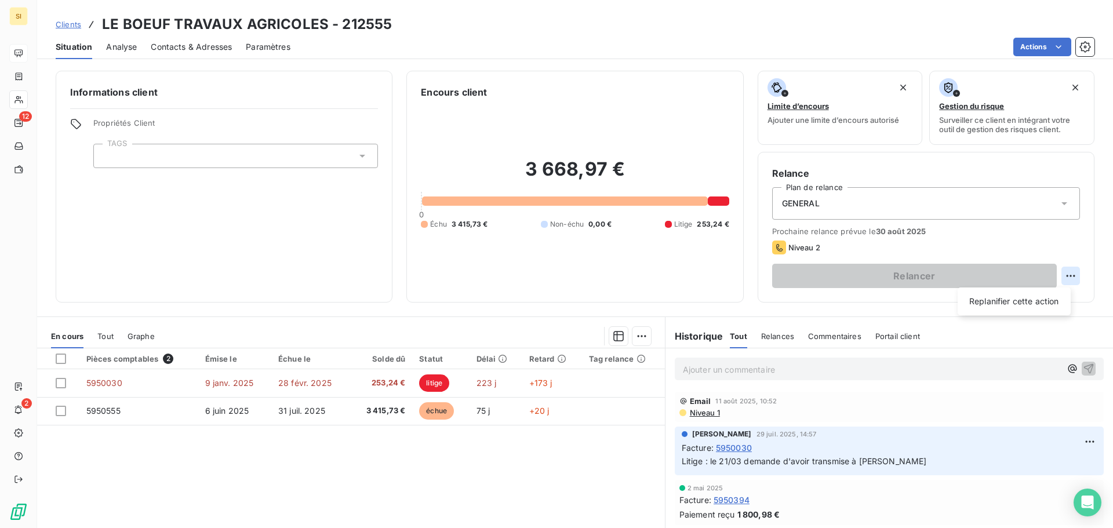
click at [1059, 273] on html "SI 12 2 Clients LE BOEUF TRAVAUX AGRICOLES - 212555 Situation Analyse Contacts …" at bounding box center [556, 264] width 1113 height 528
click at [932, 272] on html "SI 12 2 Clients LE BOEUF TRAVAUX AGRICOLES - 212555 Situation Analyse Contacts …" at bounding box center [556, 264] width 1113 height 528
click at [1061, 274] on html "SI 12 2 Clients LE BOEUF TRAVAUX AGRICOLES - 212555 Situation Analyse Contacts …" at bounding box center [556, 264] width 1113 height 528
click at [1015, 297] on div "Replanifier cette action" at bounding box center [1014, 301] width 104 height 19
select select "7"
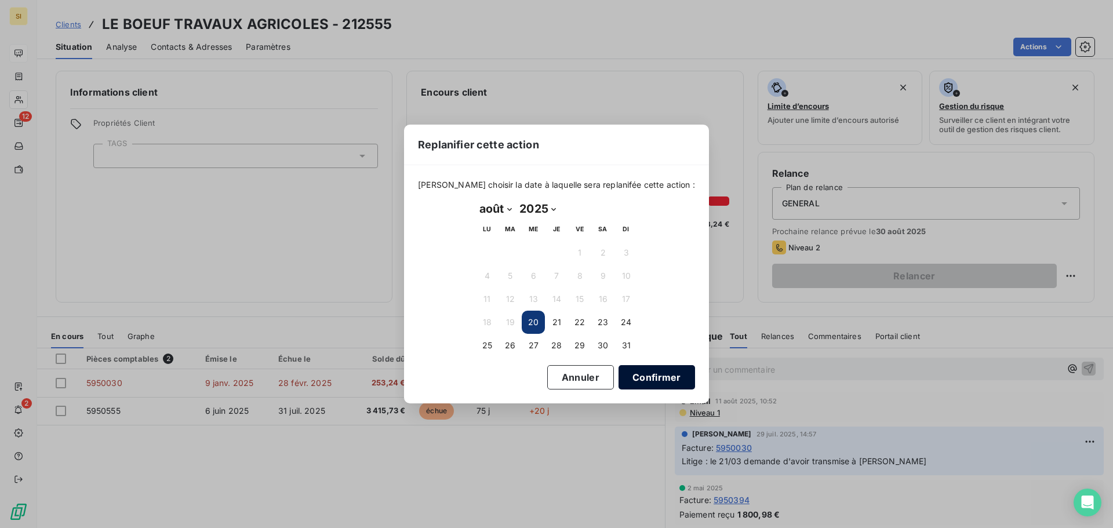
click at [639, 376] on button "Confirmer" at bounding box center [656, 377] width 76 height 24
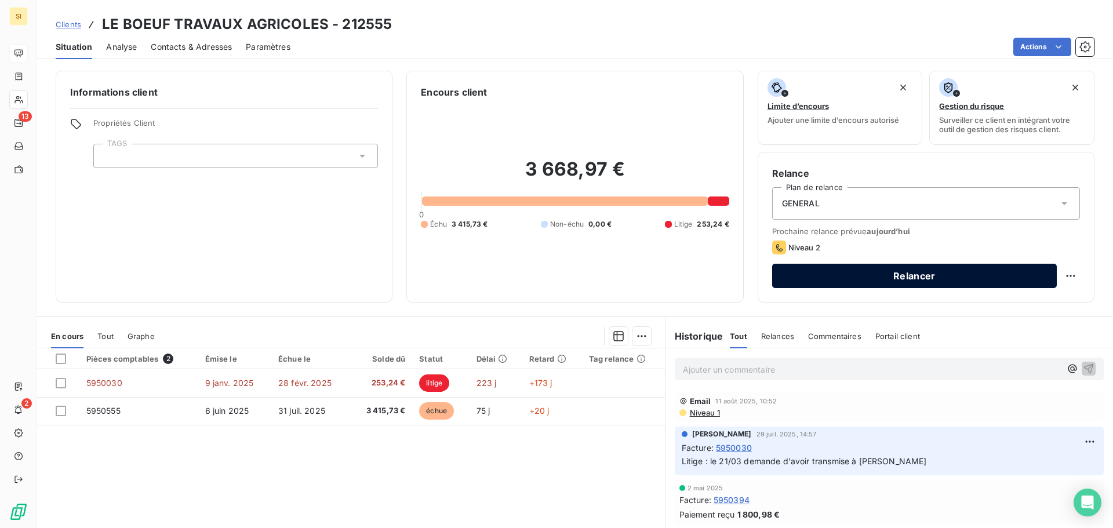
click at [982, 282] on button "Relancer" at bounding box center [914, 276] width 285 height 24
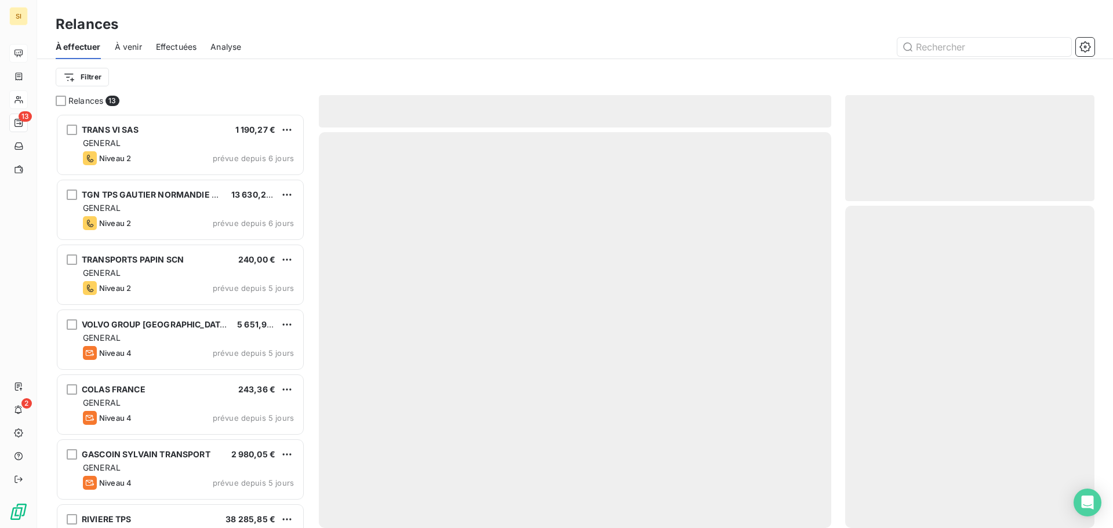
scroll to position [406, 241]
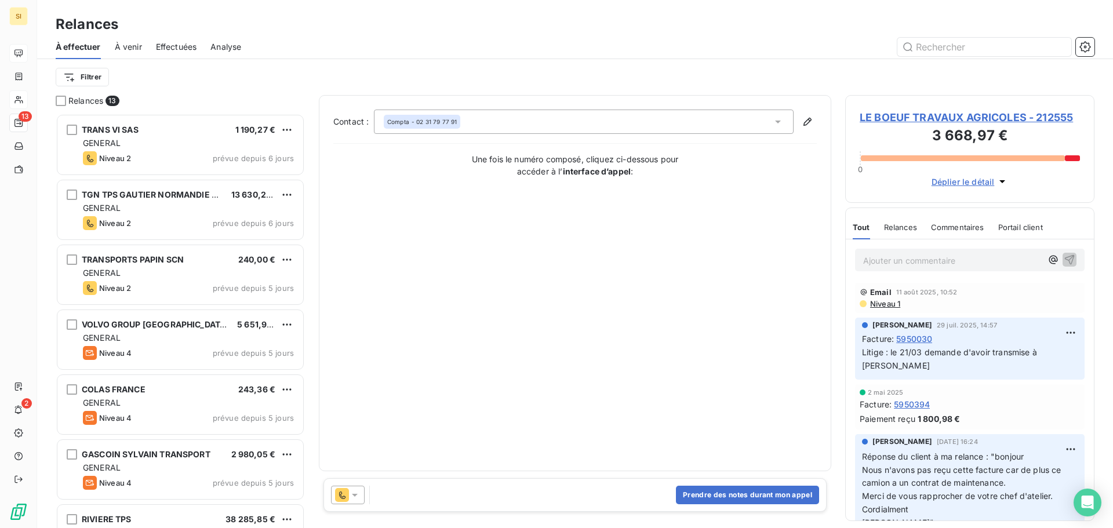
click at [351, 496] on icon at bounding box center [355, 495] width 12 height 12
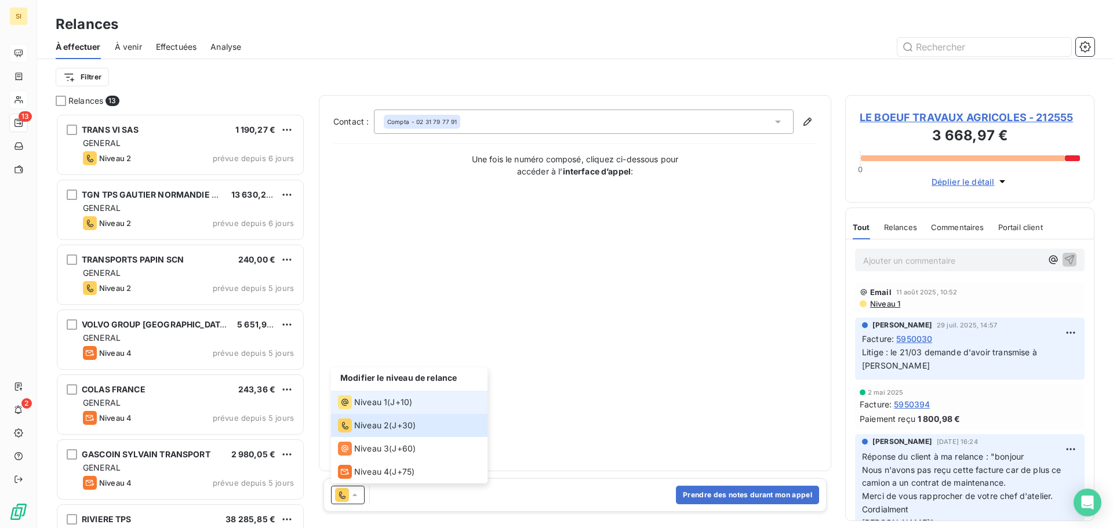
click at [379, 403] on span "Niveau 1" at bounding box center [370, 402] width 33 height 12
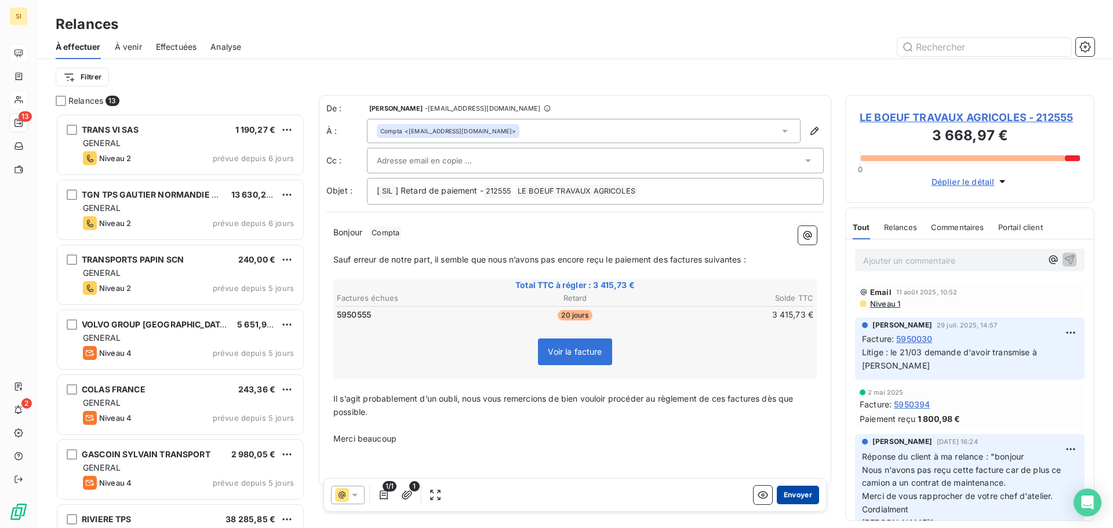
click at [777, 496] on button "Envoyer" at bounding box center [798, 495] width 42 height 19
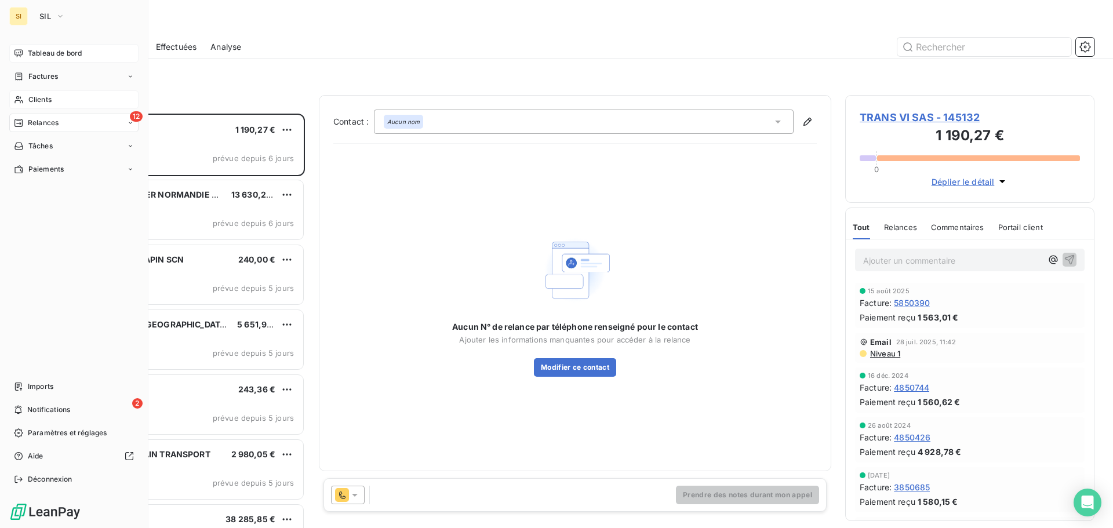
click at [46, 103] on span "Clients" at bounding box center [39, 99] width 23 height 10
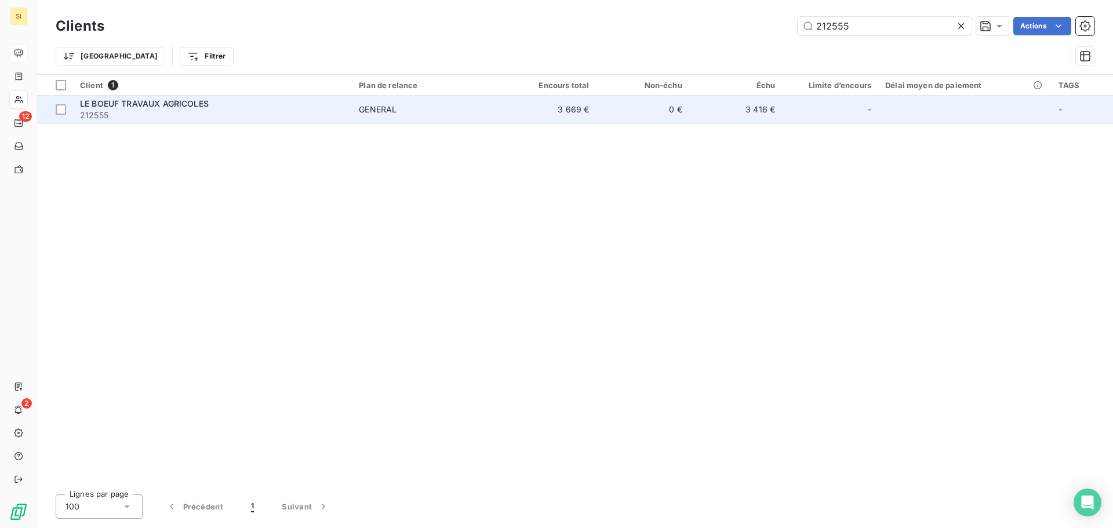
click at [185, 107] on span "LE BOEUF TRAVAUX AGRICOLES" at bounding box center [144, 104] width 129 height 10
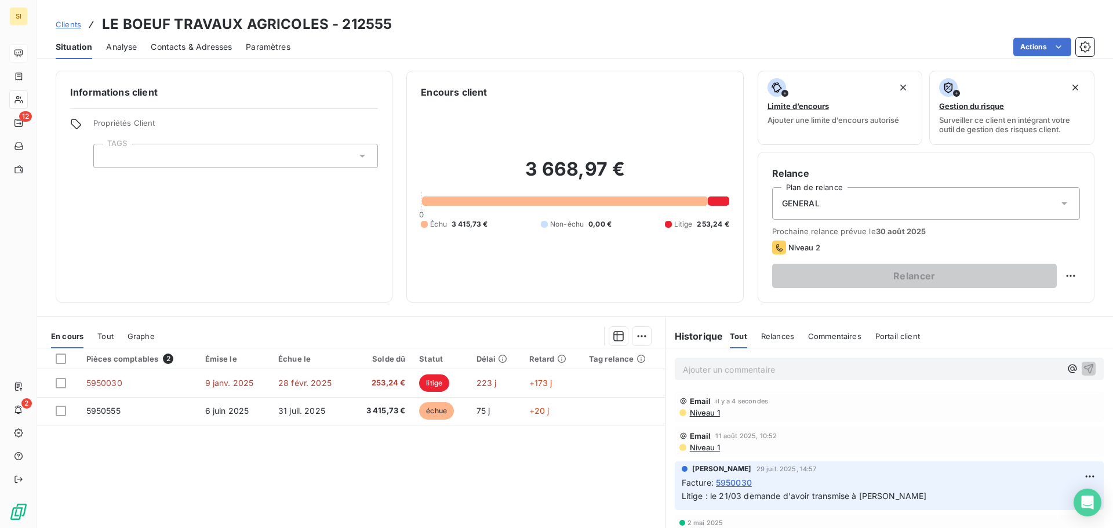
click at [739, 365] on p "Ajouter un commentaire ﻿" at bounding box center [872, 369] width 378 height 14
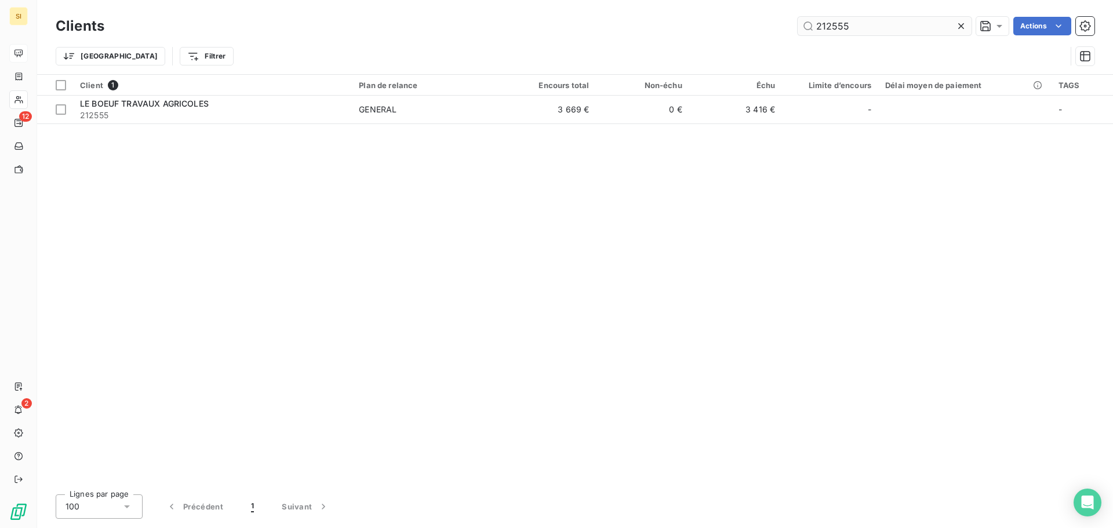
drag, startPoint x: 854, startPoint y: 25, endPoint x: 835, endPoint y: 25, distance: 18.5
click at [835, 25] on input "212555" at bounding box center [884, 26] width 174 height 19
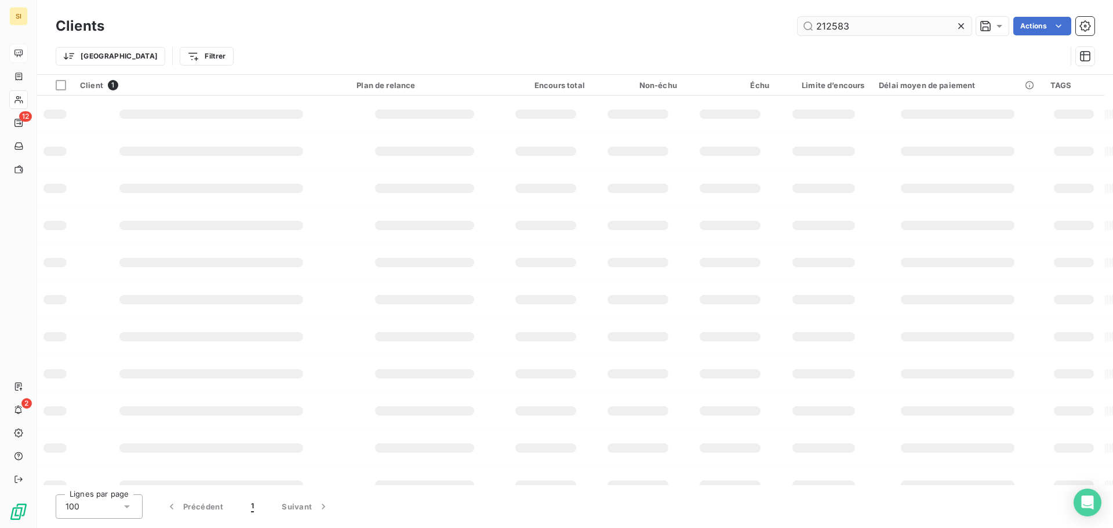
type input "212583"
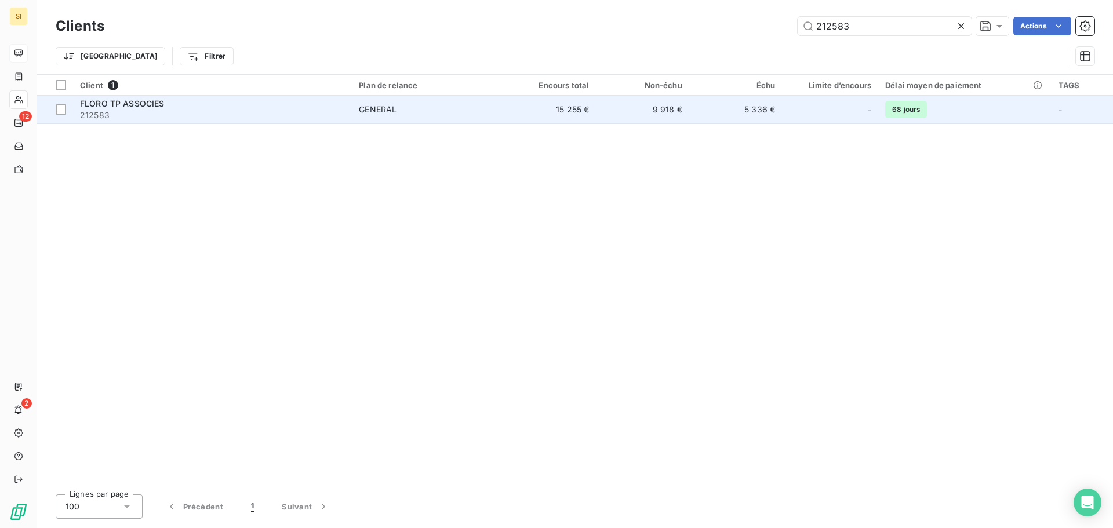
click at [121, 105] on span "FLORO TP ASSOCIES" at bounding box center [122, 104] width 85 height 10
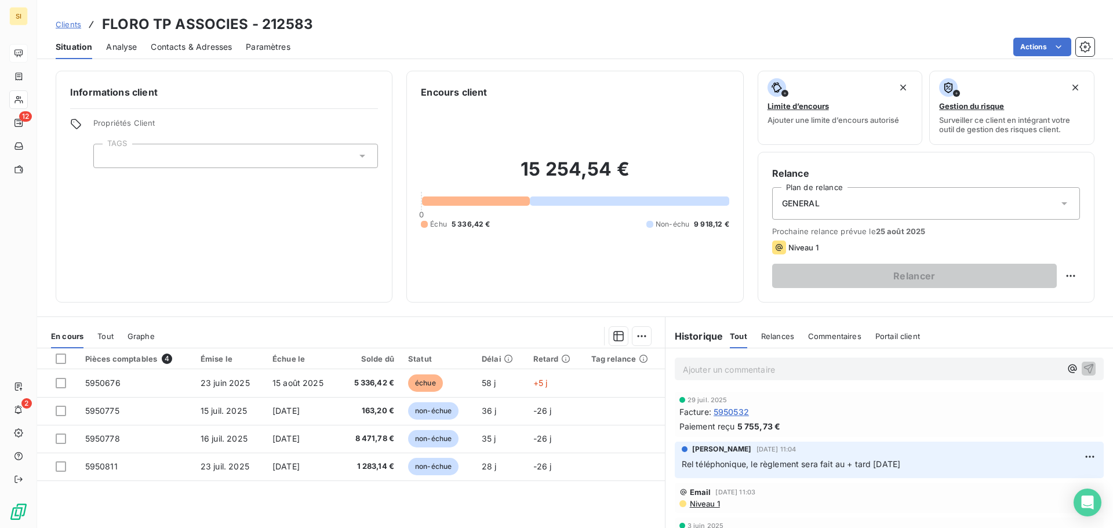
click at [172, 49] on span "Contacts & Adresses" at bounding box center [191, 47] width 81 height 12
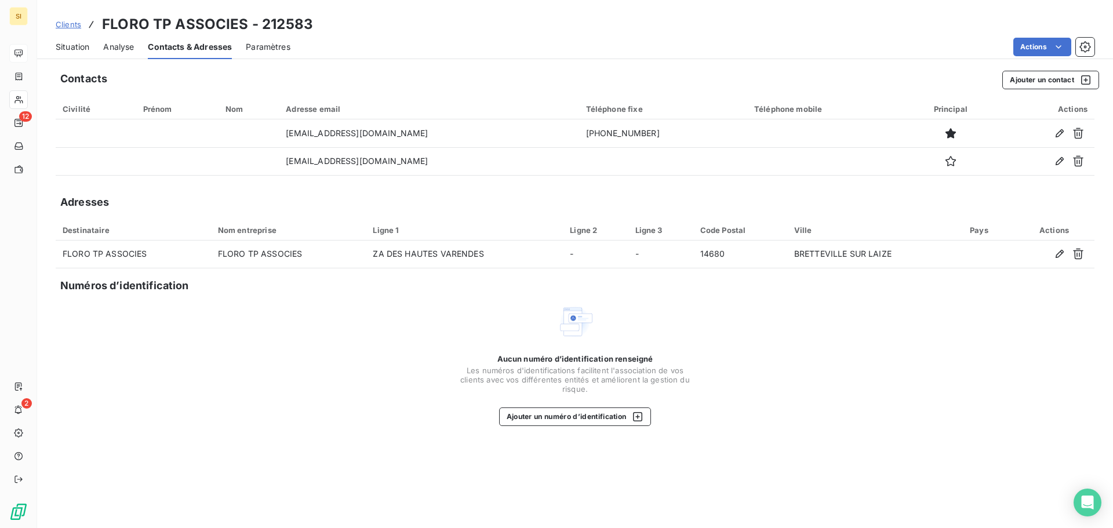
click at [68, 46] on span "Situation" at bounding box center [73, 47] width 34 height 12
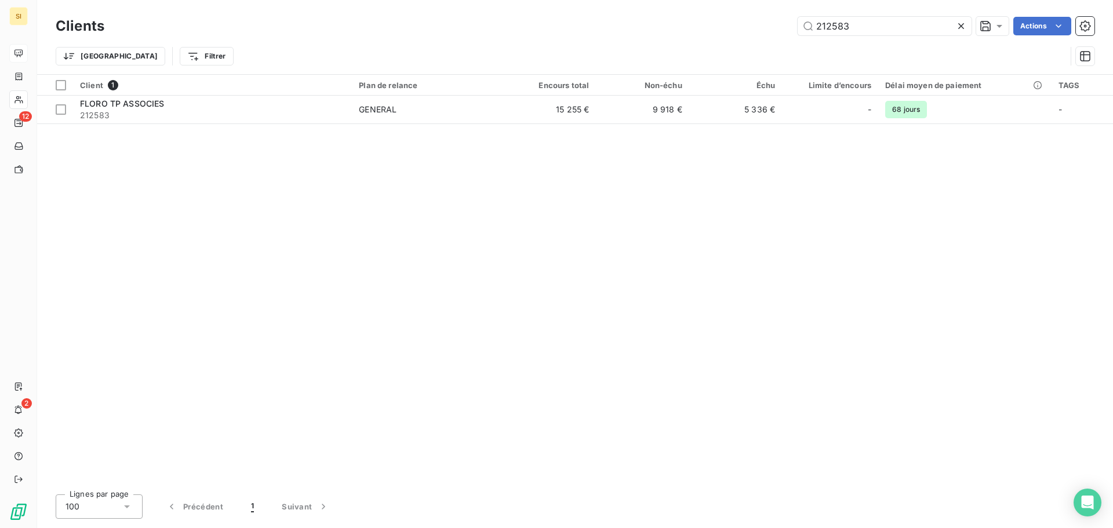
drag, startPoint x: 853, startPoint y: 25, endPoint x: 795, endPoint y: 19, distance: 58.9
click at [795, 19] on div "212583 Actions" at bounding box center [606, 26] width 976 height 19
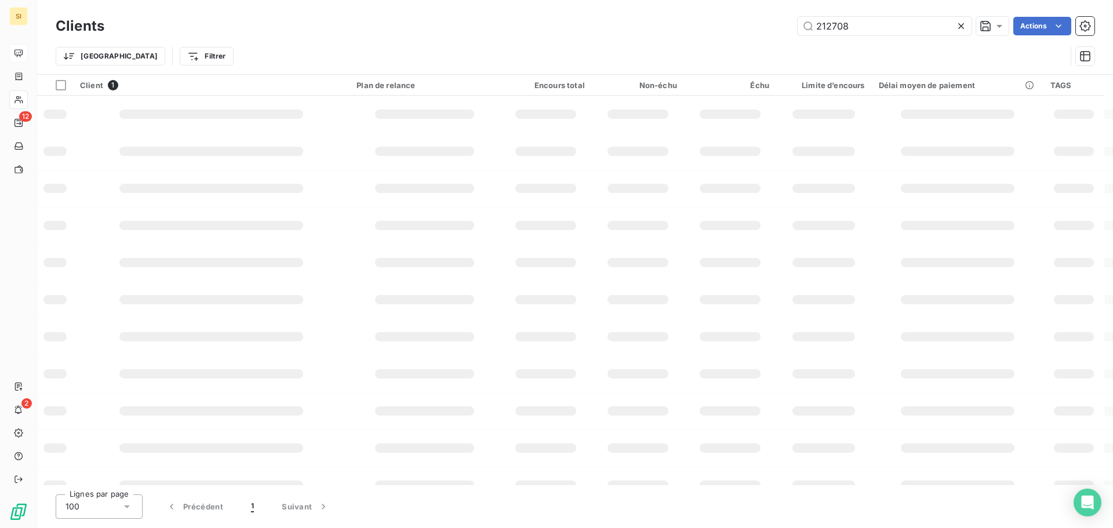
type input "212708"
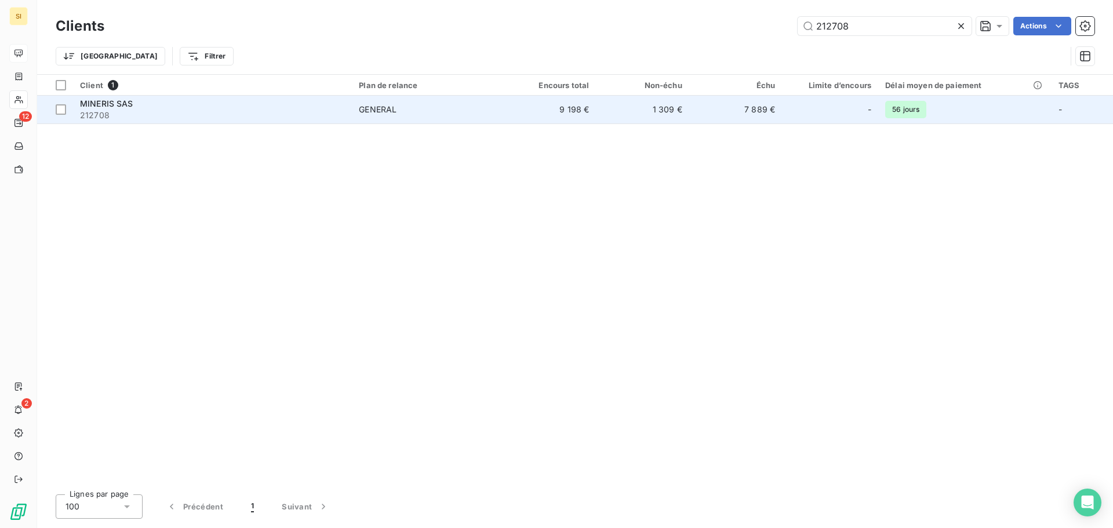
click at [84, 101] on span "MINERIS SAS" at bounding box center [106, 104] width 53 height 10
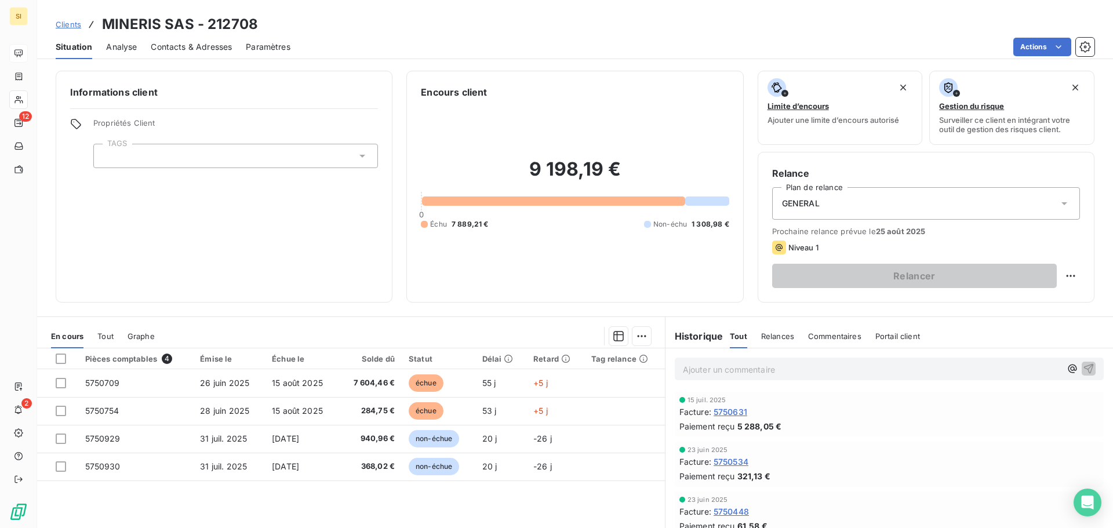
click at [206, 45] on span "Contacts & Adresses" at bounding box center [191, 47] width 81 height 12
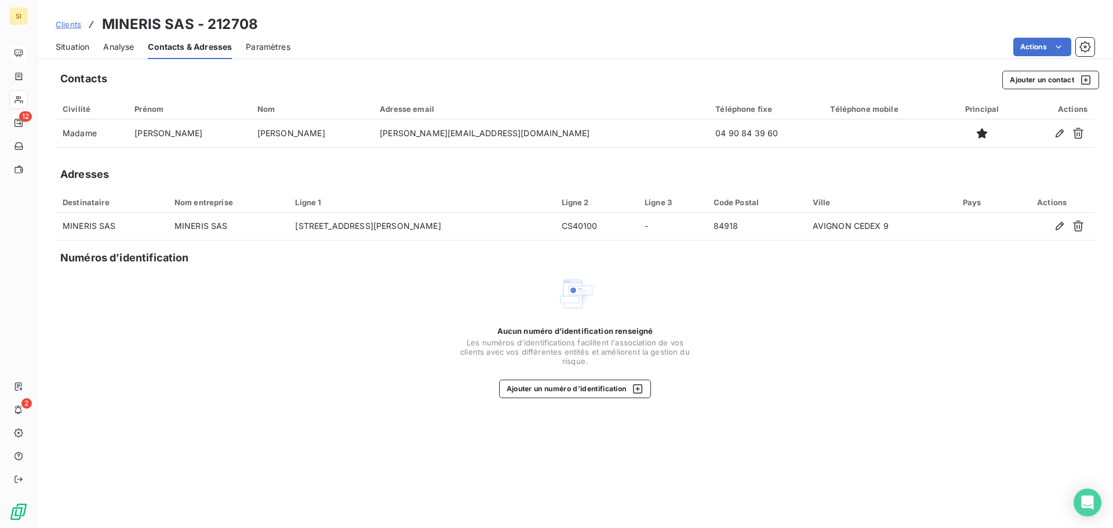
click at [459, 41] on div "Actions" at bounding box center [699, 47] width 790 height 19
click at [83, 49] on span "Situation" at bounding box center [73, 47] width 34 height 12
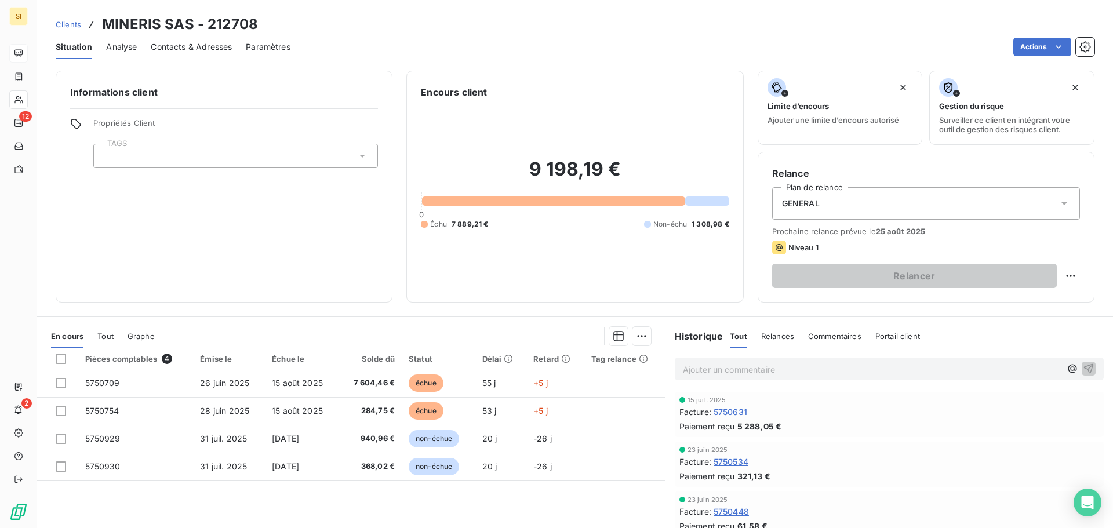
click at [701, 371] on p "Ajouter un commentaire ﻿" at bounding box center [872, 369] width 378 height 14
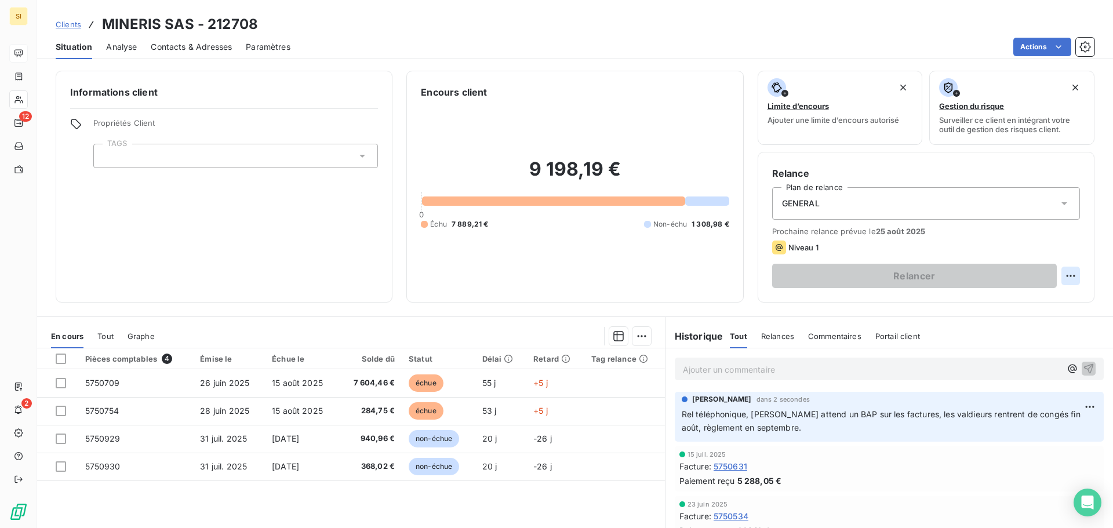
click at [1063, 277] on html "SI 12 2 Clients MINERIS SAS - 212708 Situation Analyse Contacts & Adresses Para…" at bounding box center [556, 264] width 1113 height 528
click at [999, 301] on div "Replanifier cette action" at bounding box center [1014, 301] width 104 height 19
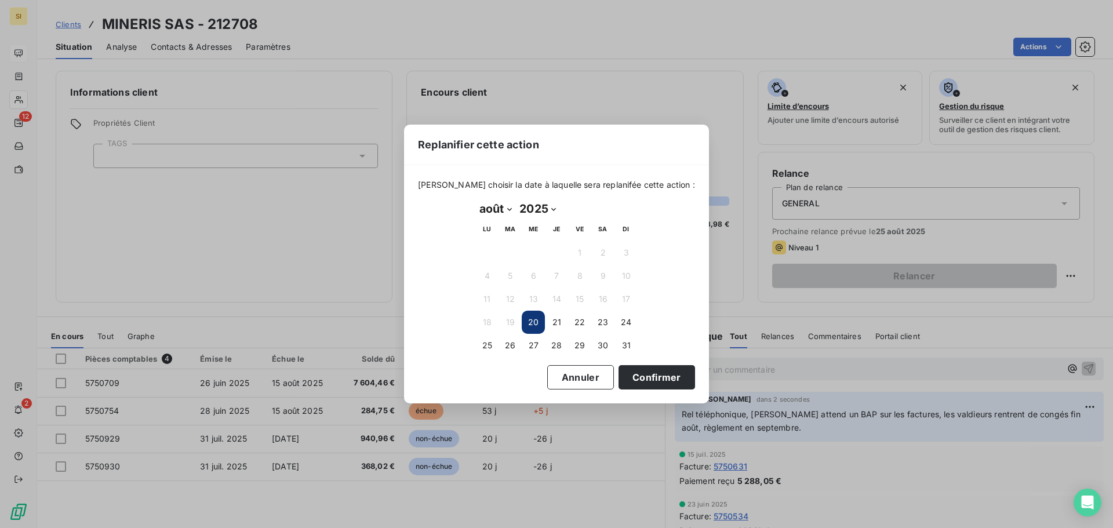
click at [509, 209] on select "janvier février mars avril mai juin juillet août septembre octobre novembre déc…" at bounding box center [495, 208] width 40 height 19
select select "8"
click at [475, 199] on select "janvier février mars avril mai juin juillet août septembre octobre novembre déc…" at bounding box center [495, 208] width 40 height 19
click at [529, 272] on button "10" at bounding box center [533, 275] width 23 height 23
click at [632, 380] on button "Confirmer" at bounding box center [656, 377] width 76 height 24
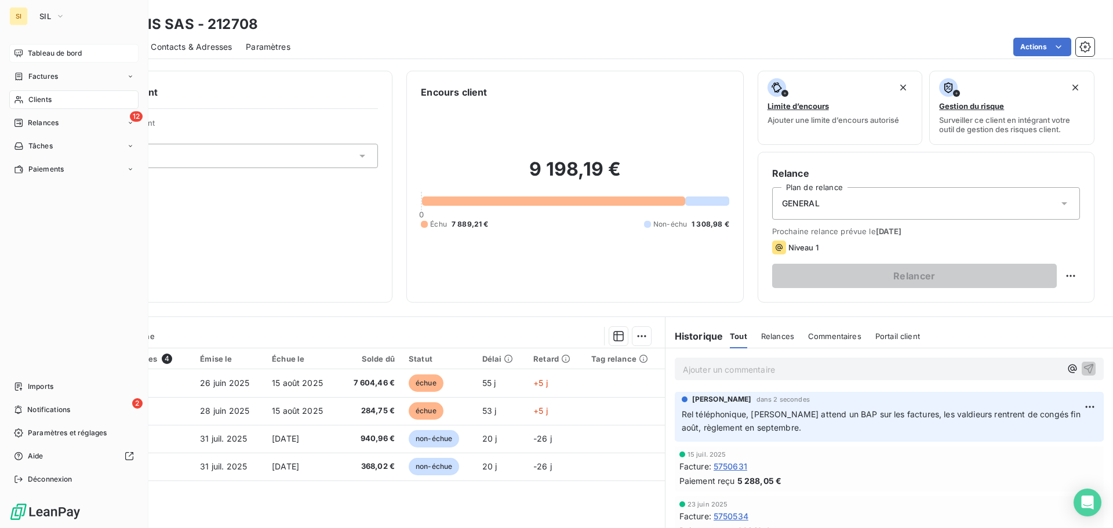
drag, startPoint x: 31, startPoint y: 97, endPoint x: 93, endPoint y: 86, distance: 63.1
click at [31, 97] on span "Clients" at bounding box center [39, 99] width 23 height 10
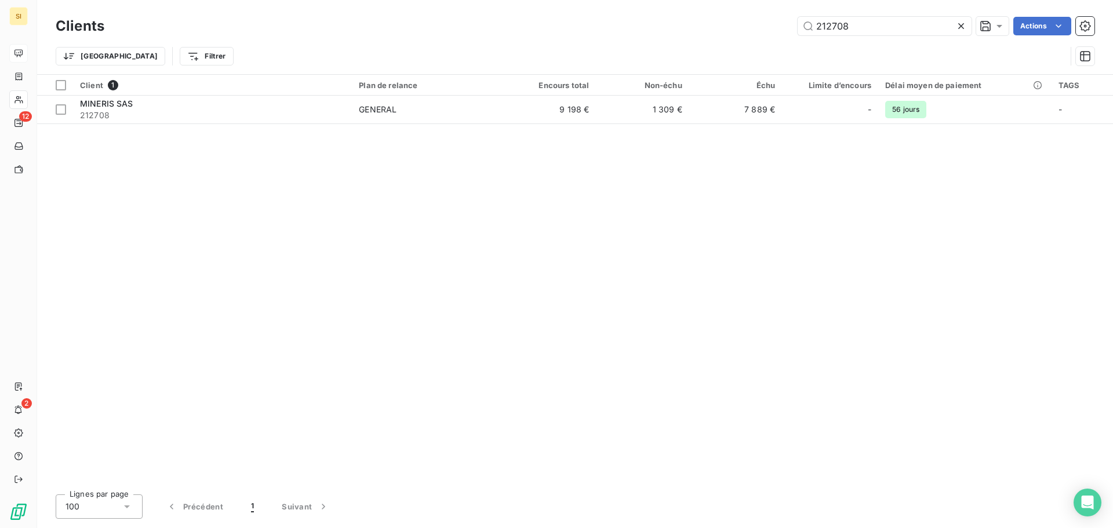
drag, startPoint x: 863, startPoint y: 23, endPoint x: 738, endPoint y: 23, distance: 125.2
click at [738, 23] on div "212708 Actions" at bounding box center [606, 26] width 976 height 19
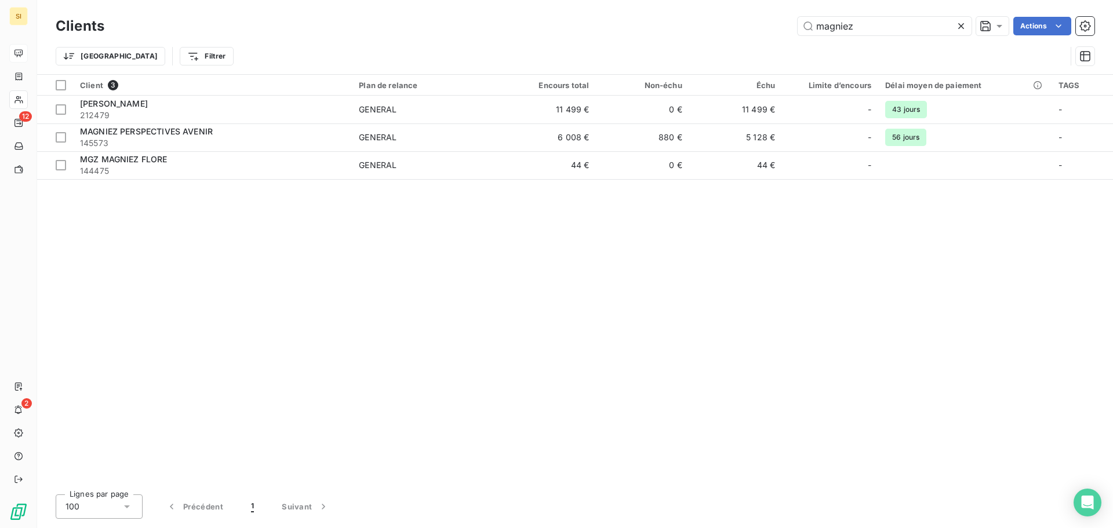
type input "magniez"
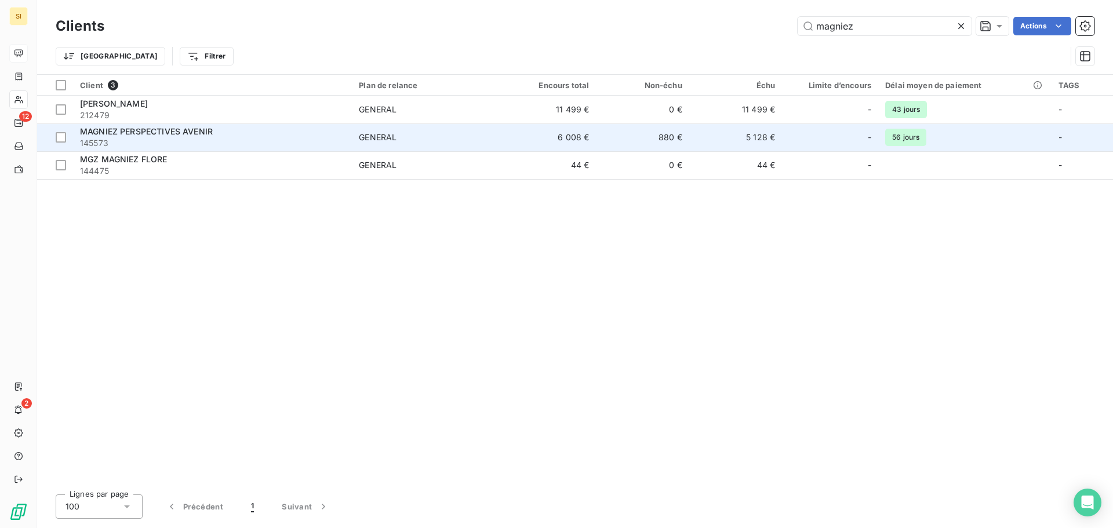
click at [166, 130] on span "MAGNIEZ PERSPECTIVES AVENIR" at bounding box center [146, 131] width 133 height 10
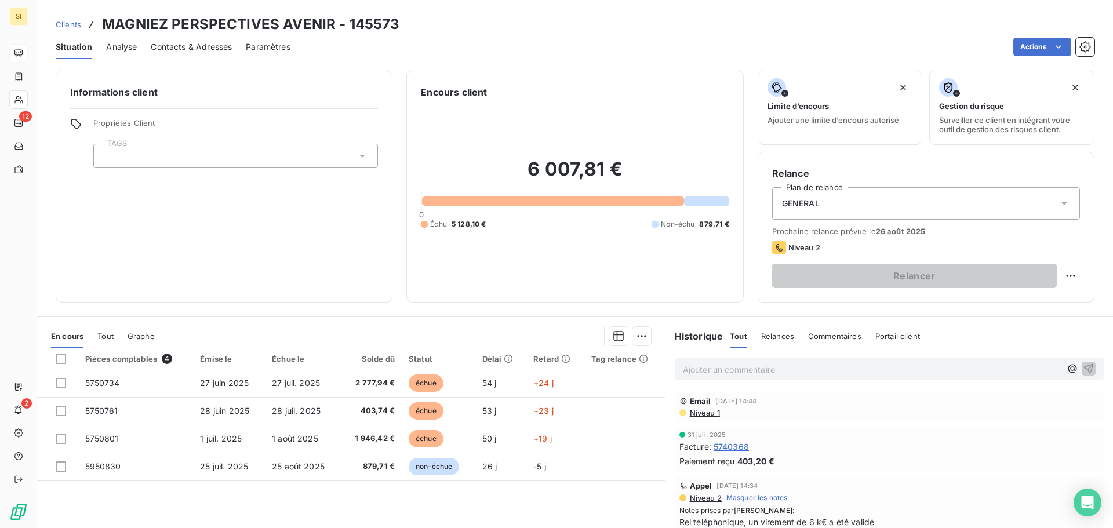
click at [170, 45] on span "Contacts & Adresses" at bounding box center [191, 47] width 81 height 12
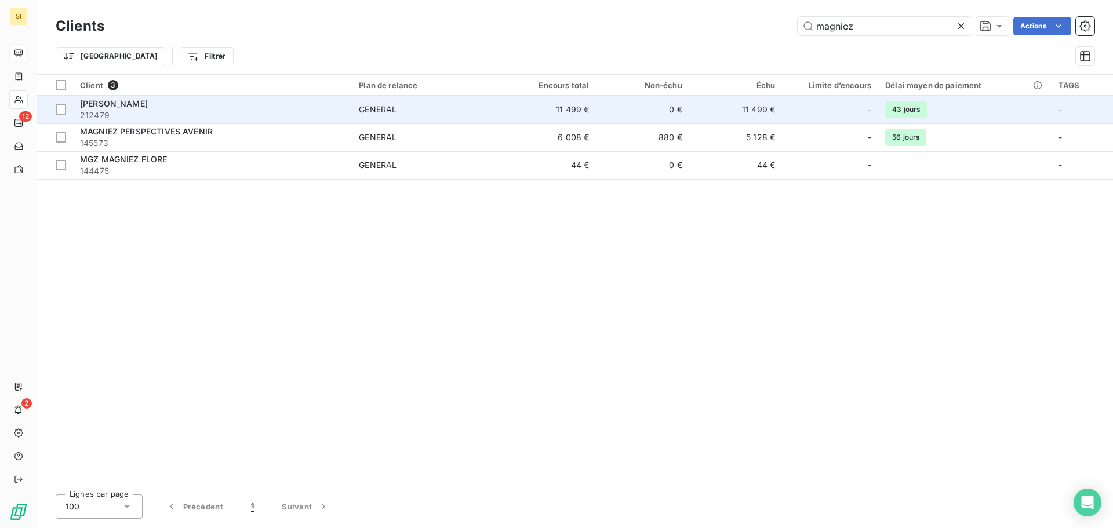
click at [144, 106] on span "[PERSON_NAME]" at bounding box center [114, 104] width 68 height 10
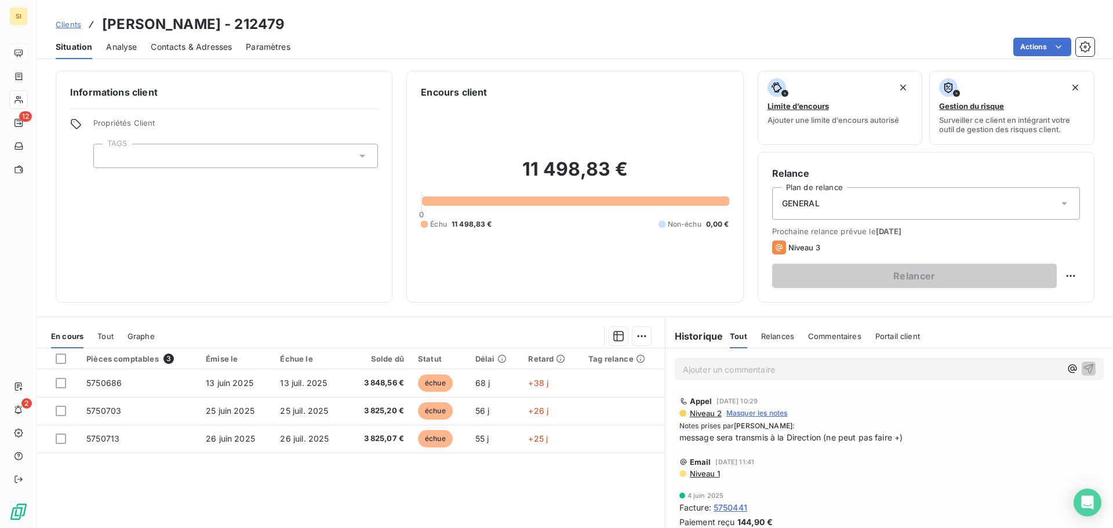
click at [187, 48] on span "Contacts & Adresses" at bounding box center [191, 47] width 81 height 12
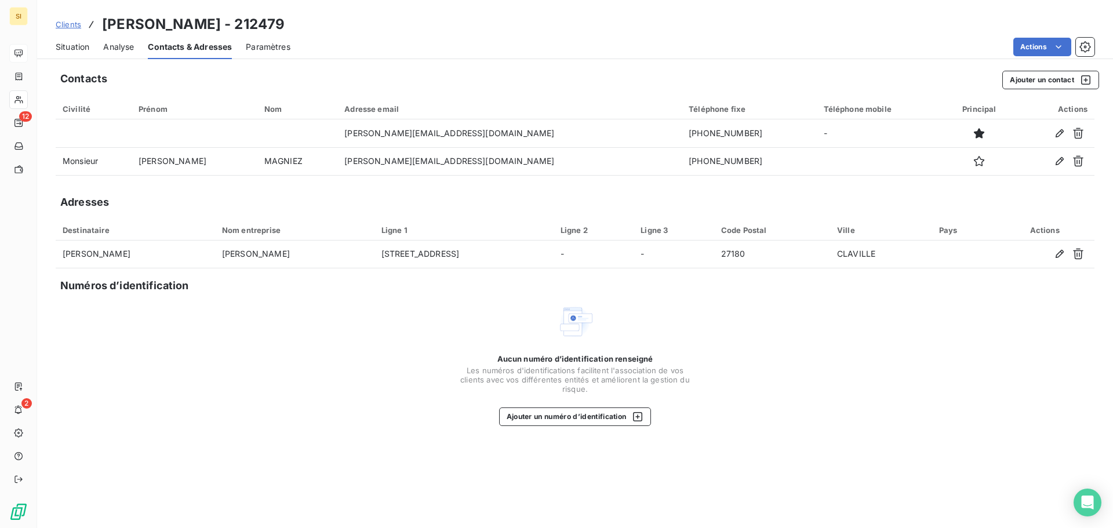
click at [447, 34] on div "Clients [PERSON_NAME] - 212479" at bounding box center [575, 24] width 1076 height 21
